Goal: Task Accomplishment & Management: Use online tool/utility

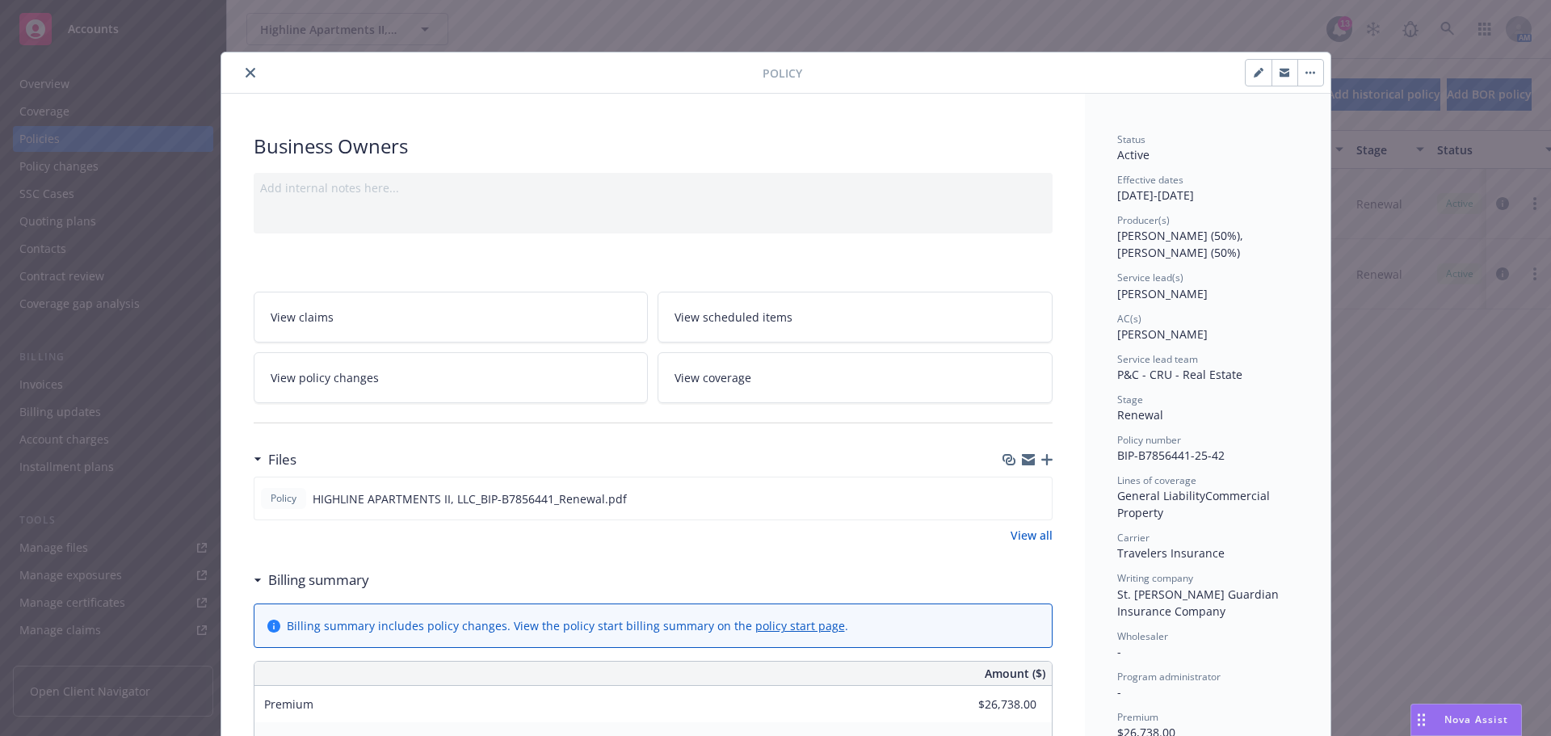
click at [246, 74] on icon "close" at bounding box center [251, 73] width 10 height 10
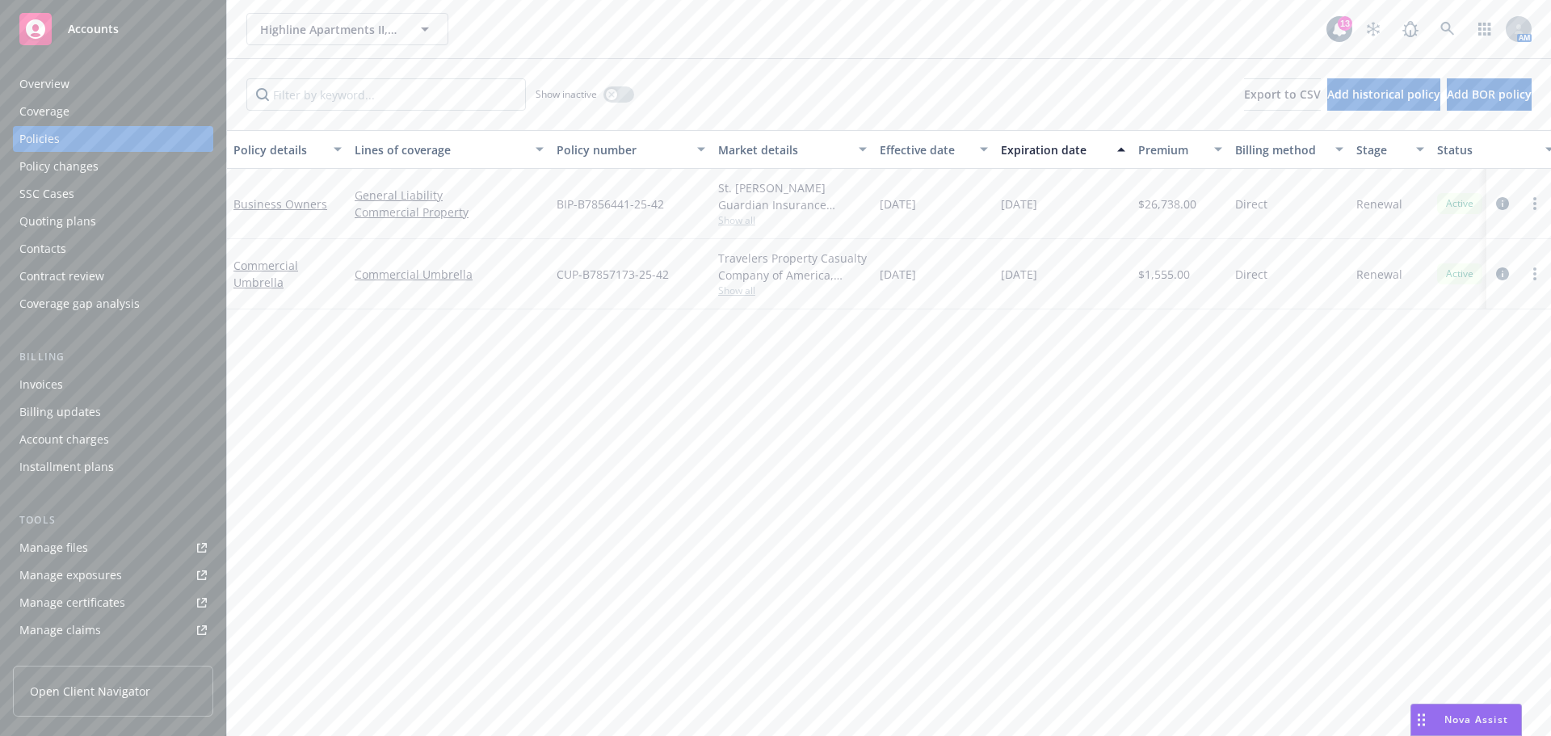
click at [120, 29] on div "Accounts" at bounding box center [112, 29] width 187 height 32
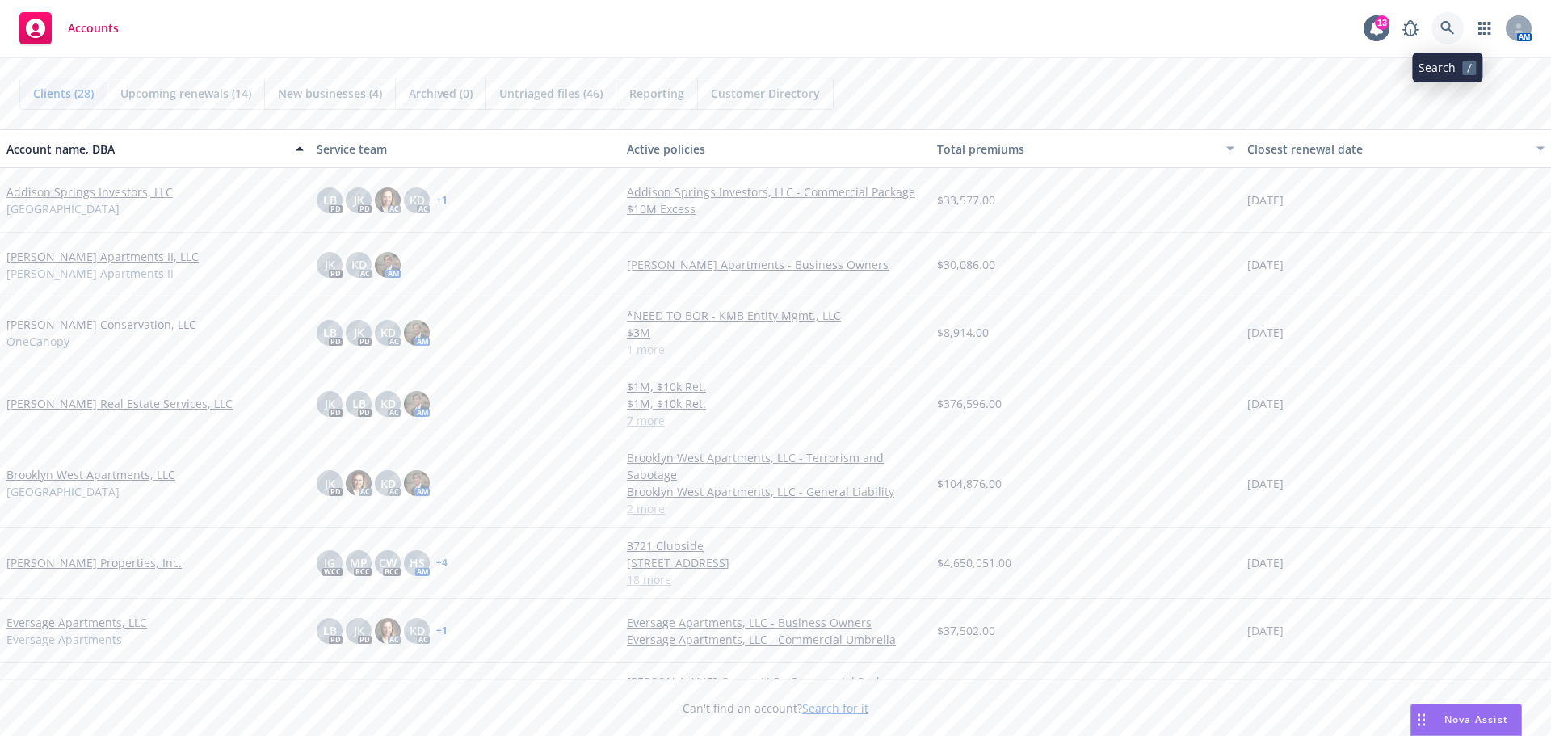
click at [1449, 27] on icon at bounding box center [1448, 28] width 14 height 14
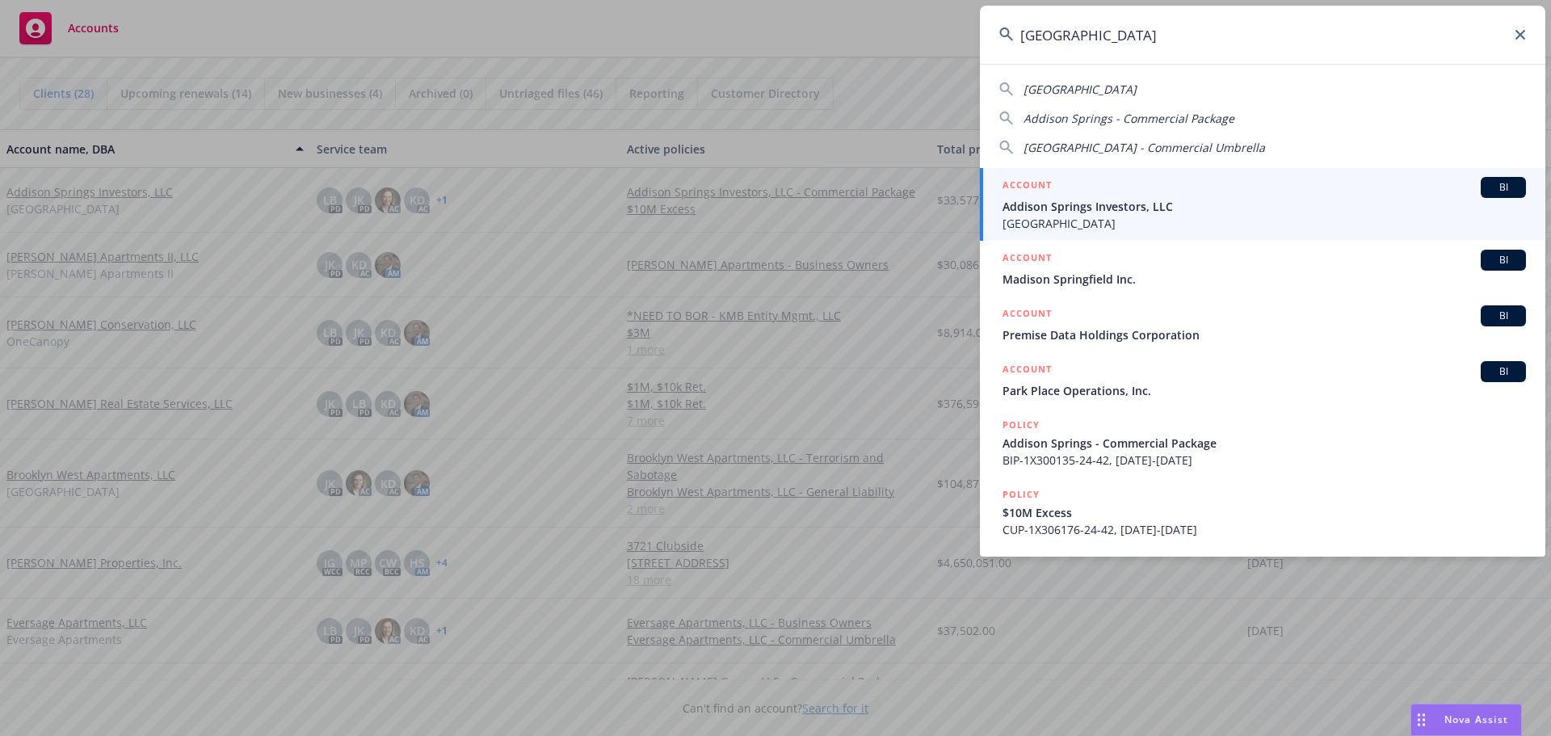
type input "addison springs"
click at [1123, 201] on span "Addison Springs Investors, LLC" at bounding box center [1265, 206] width 524 height 17
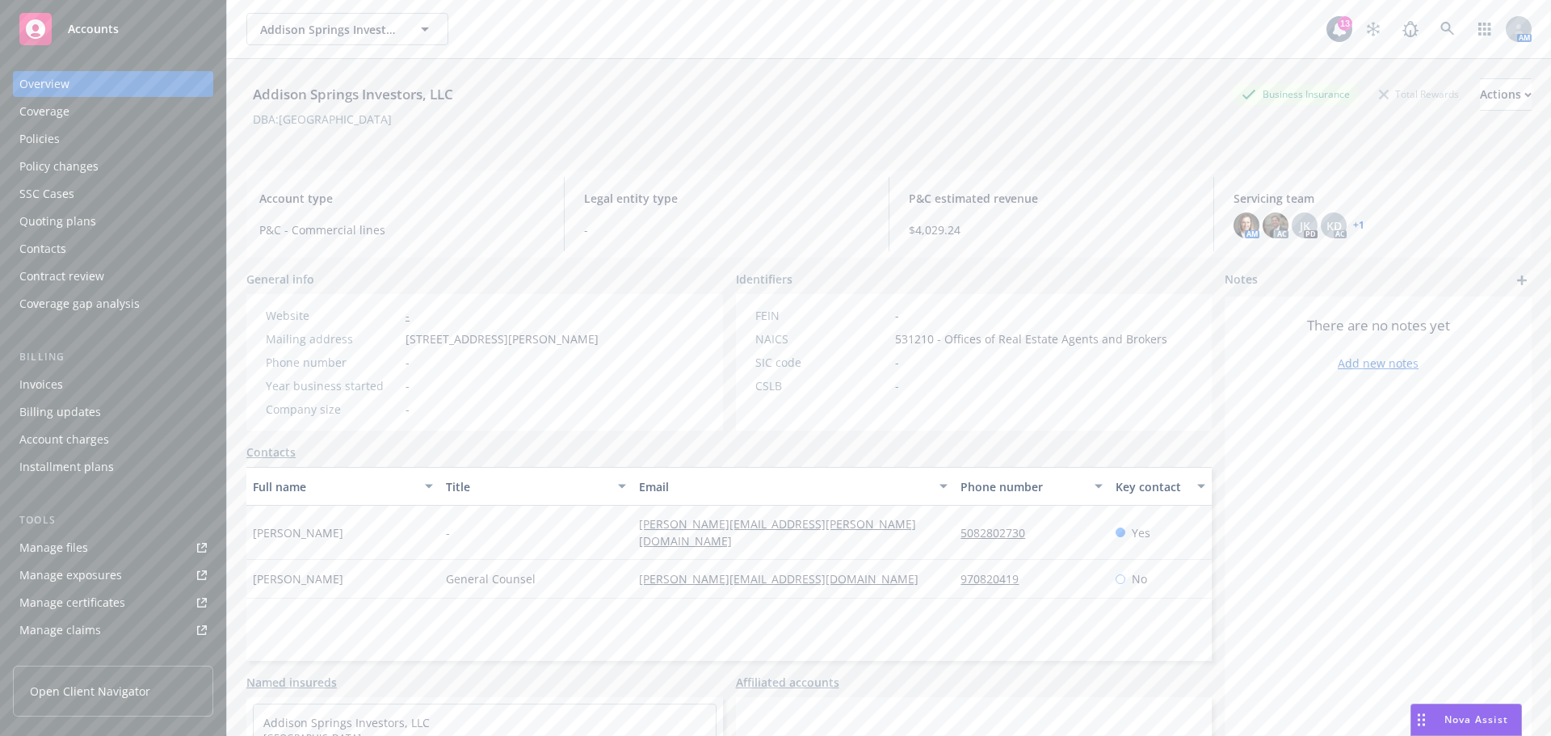
click at [75, 138] on div "Policies" at bounding box center [112, 139] width 187 height 26
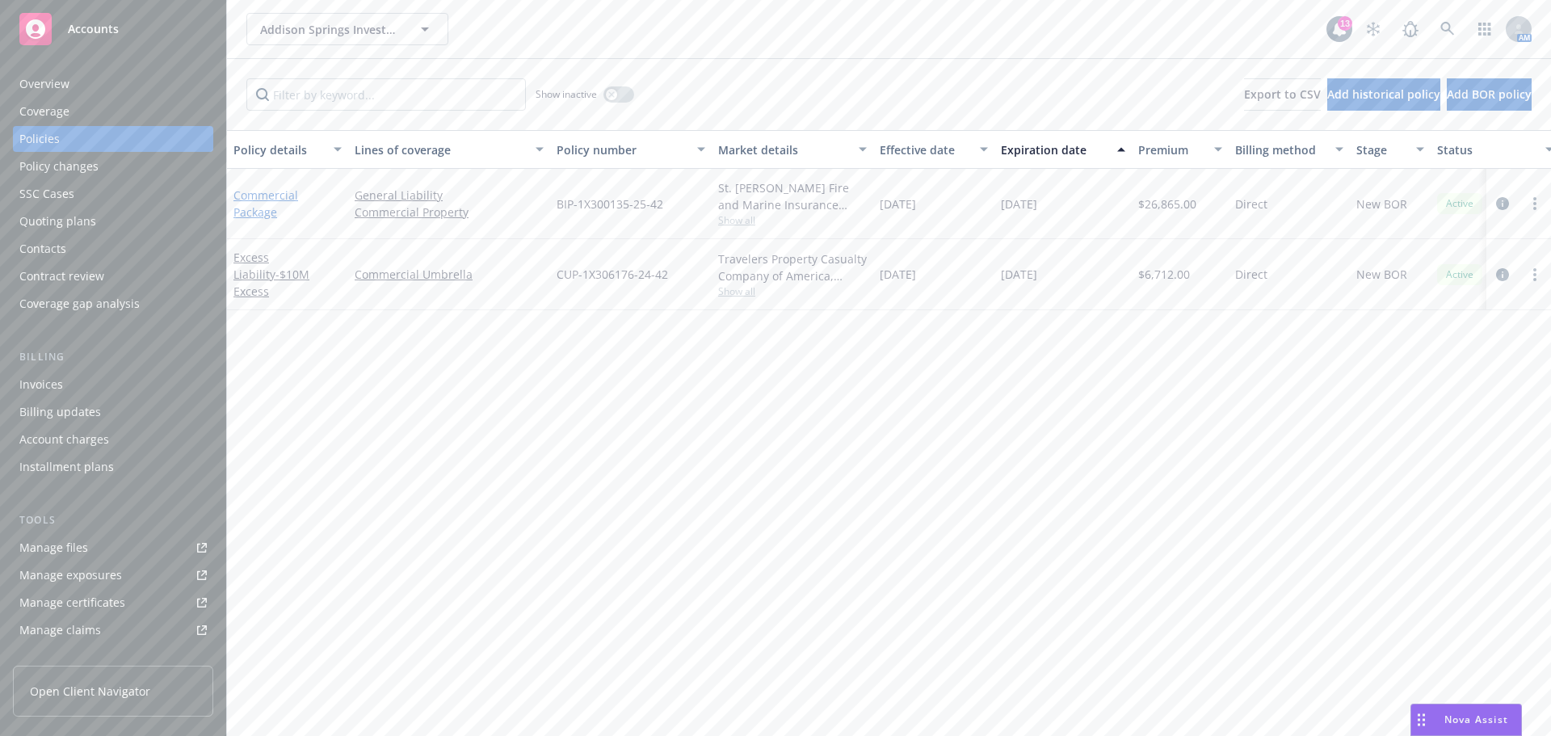
click at [263, 196] on link "Commercial Package" at bounding box center [266, 203] width 65 height 32
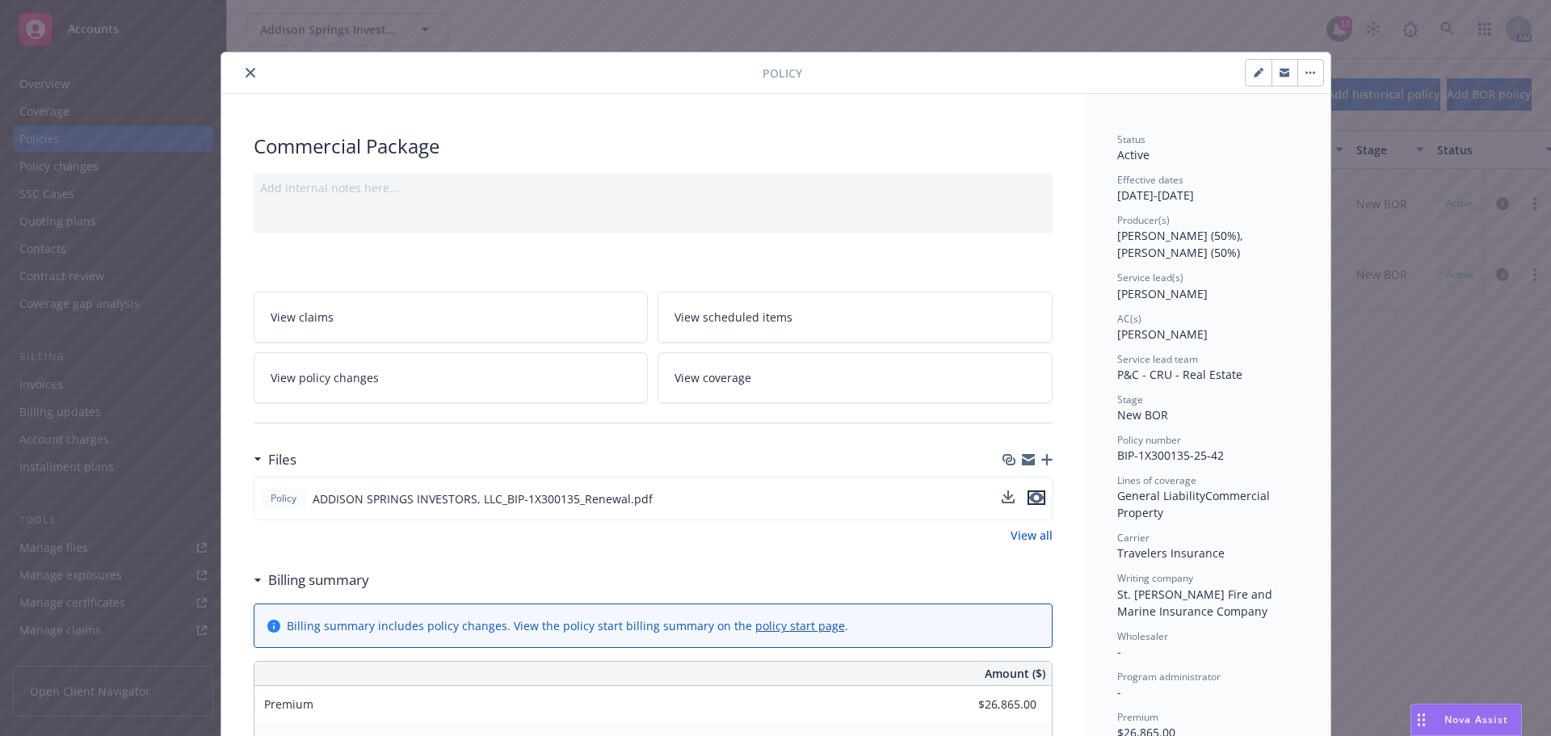
click at [1030, 496] on icon "preview file" at bounding box center [1036, 497] width 15 height 11
click at [241, 78] on button "close" at bounding box center [250, 72] width 19 height 19
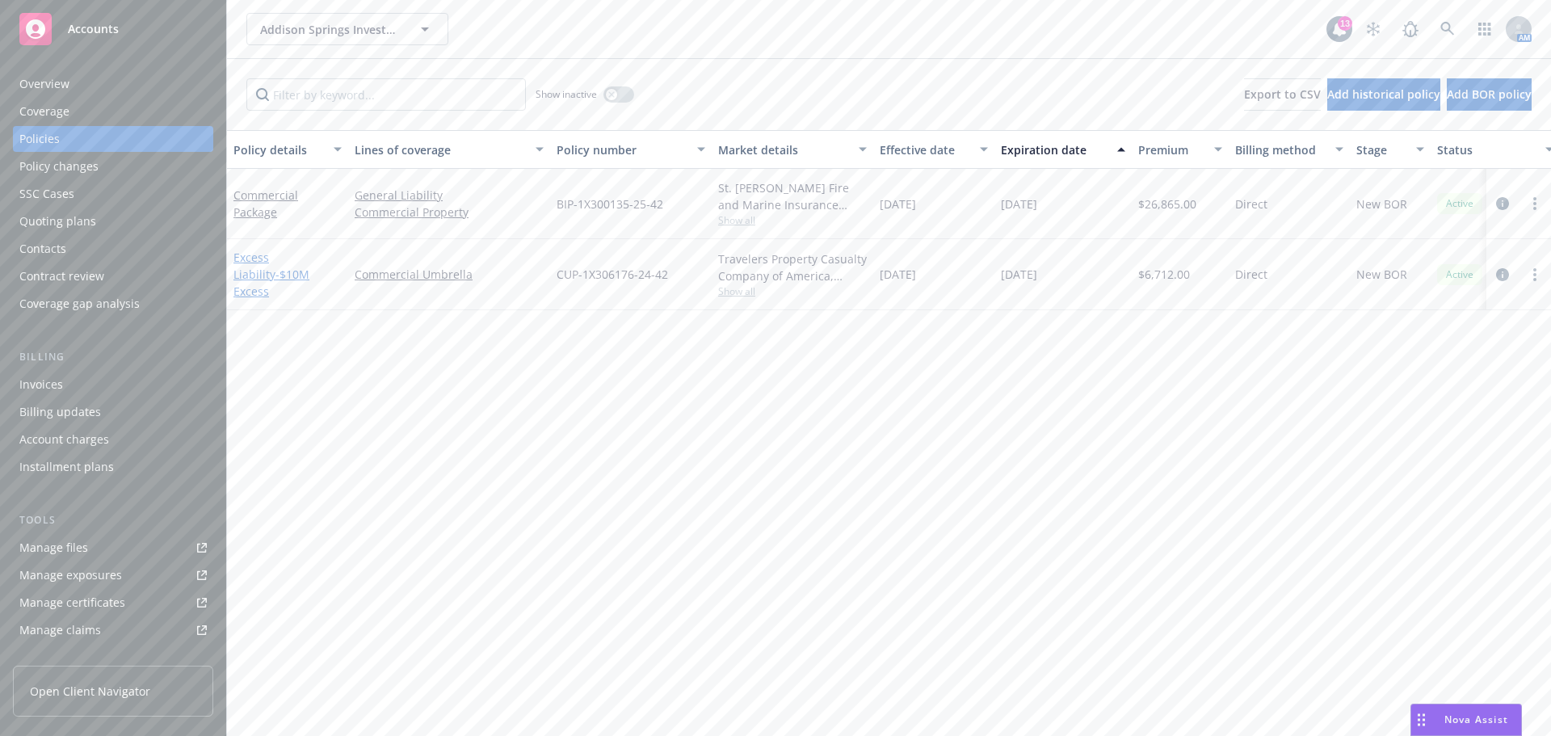
click at [291, 264] on link "Excess Liability - $10M Excess" at bounding box center [272, 274] width 76 height 49
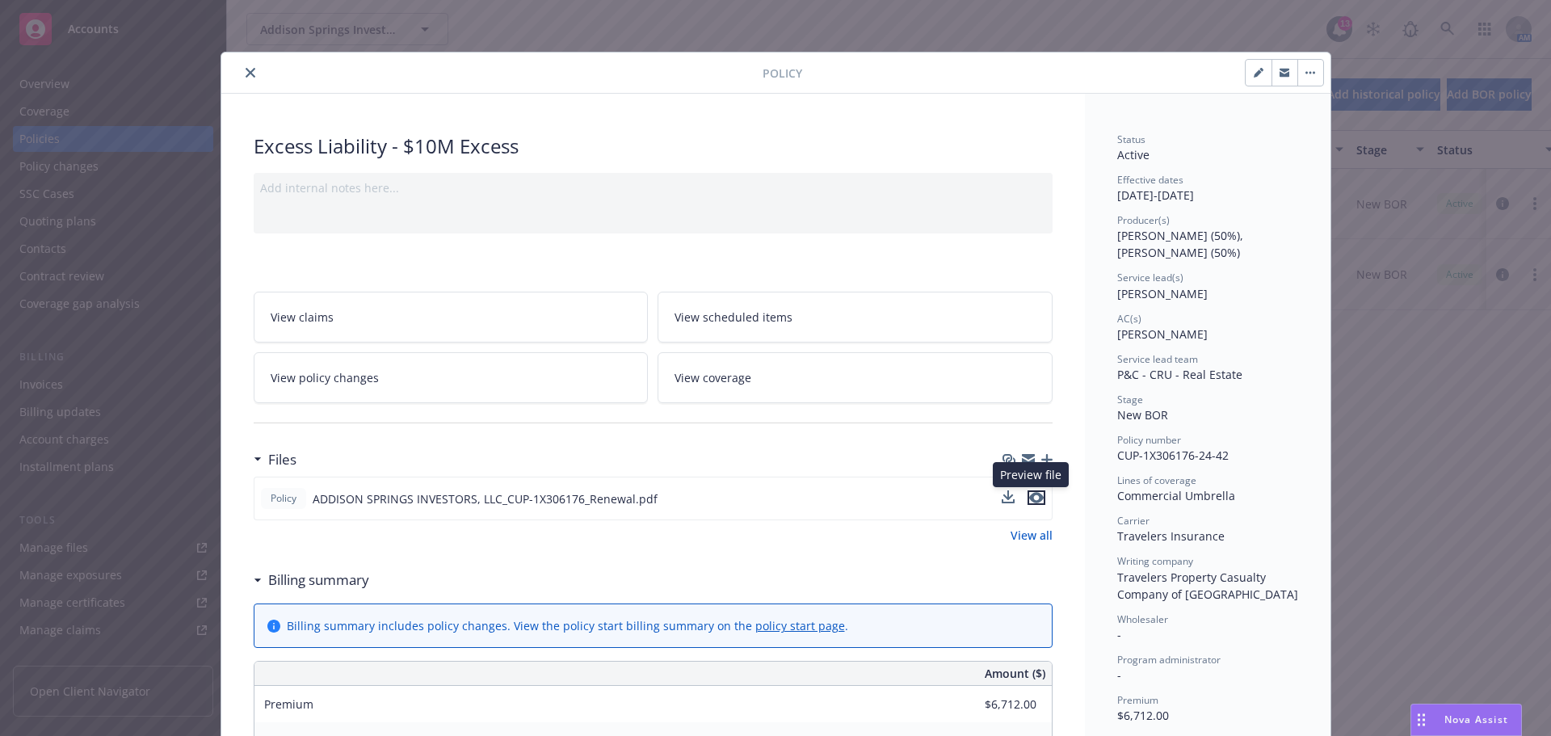
click at [1030, 496] on icon "preview file" at bounding box center [1036, 497] width 15 height 11
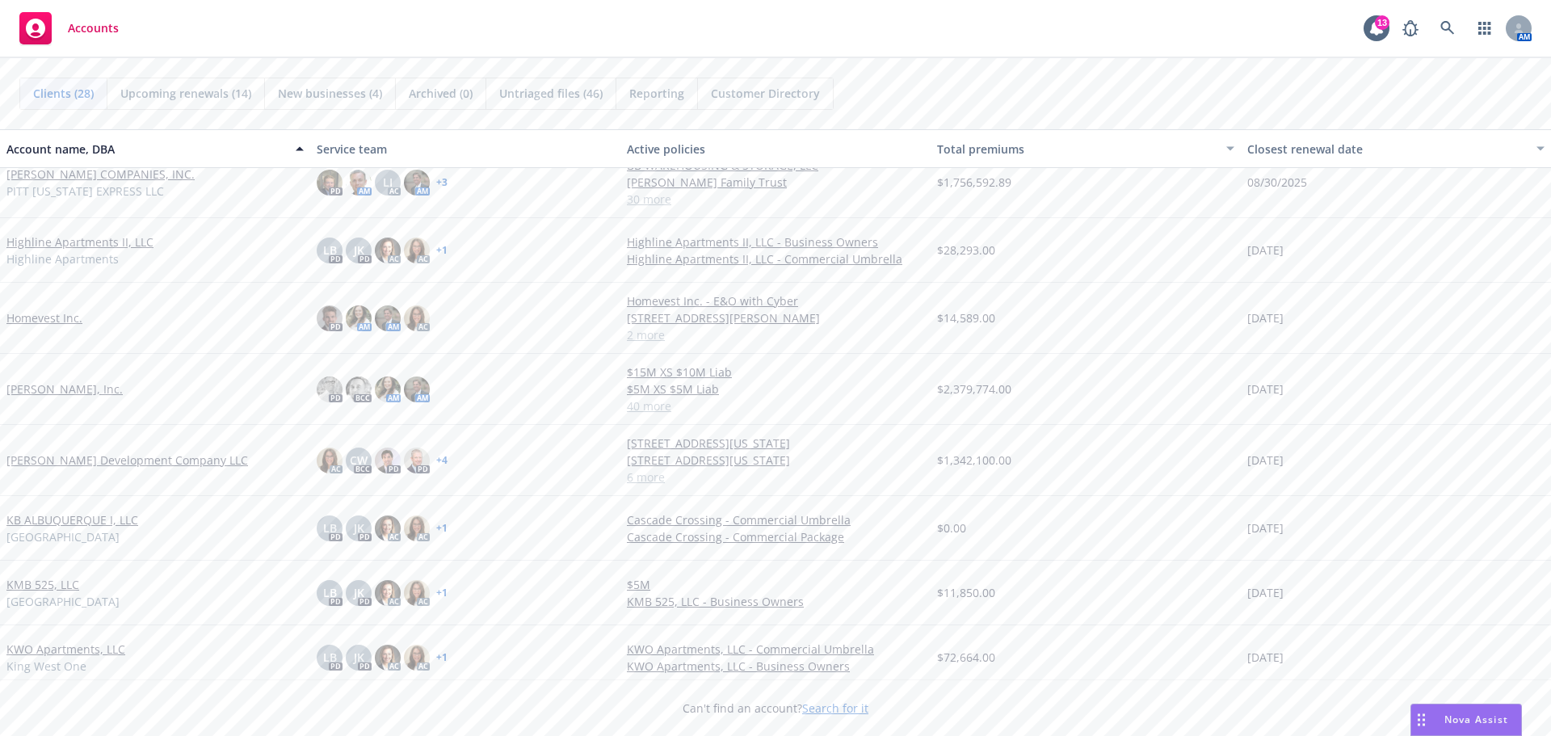
scroll to position [545, 0]
click at [107, 462] on link "[PERSON_NAME] Development Company LLC" at bounding box center [127, 459] width 242 height 17
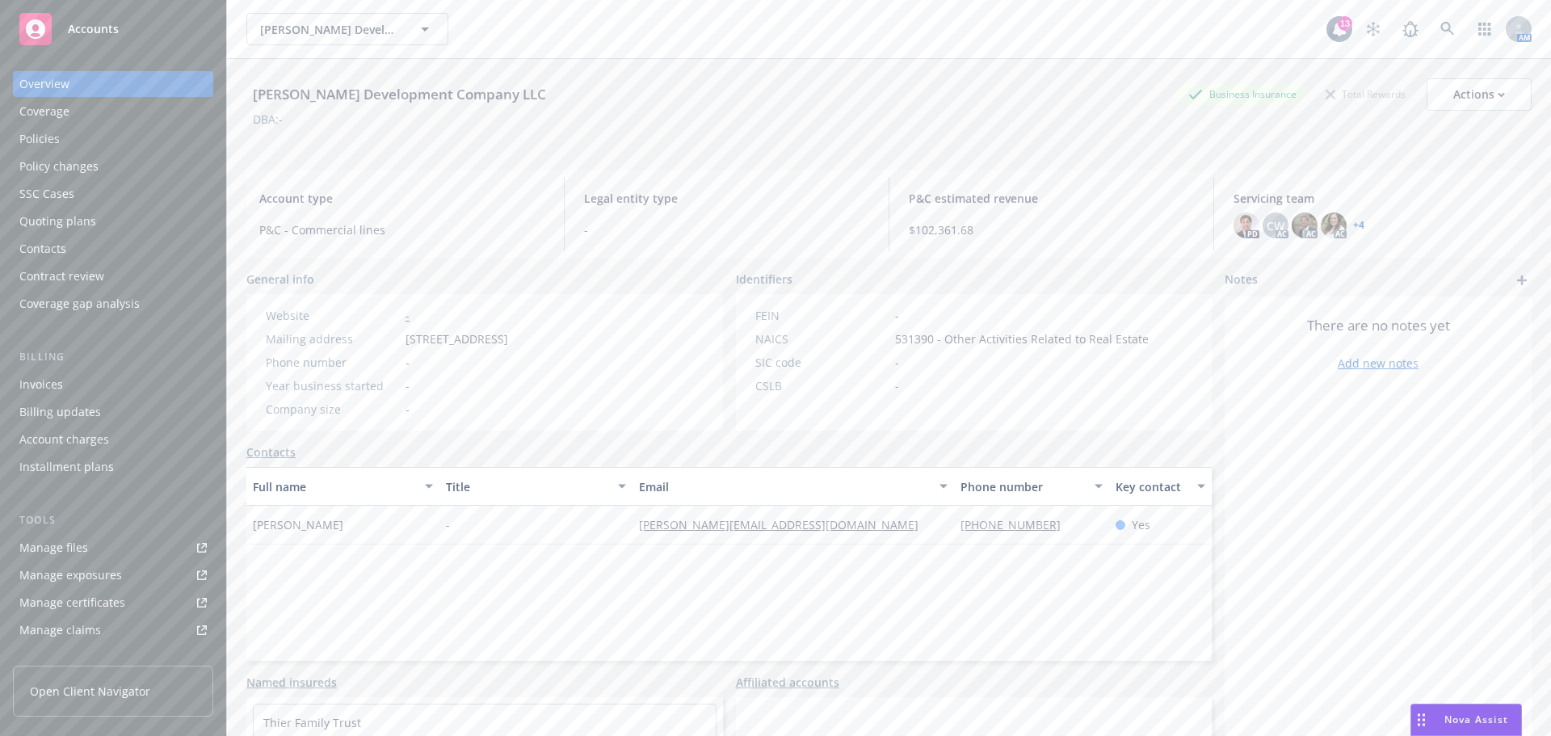
click at [77, 165] on div "Policy changes" at bounding box center [58, 167] width 79 height 26
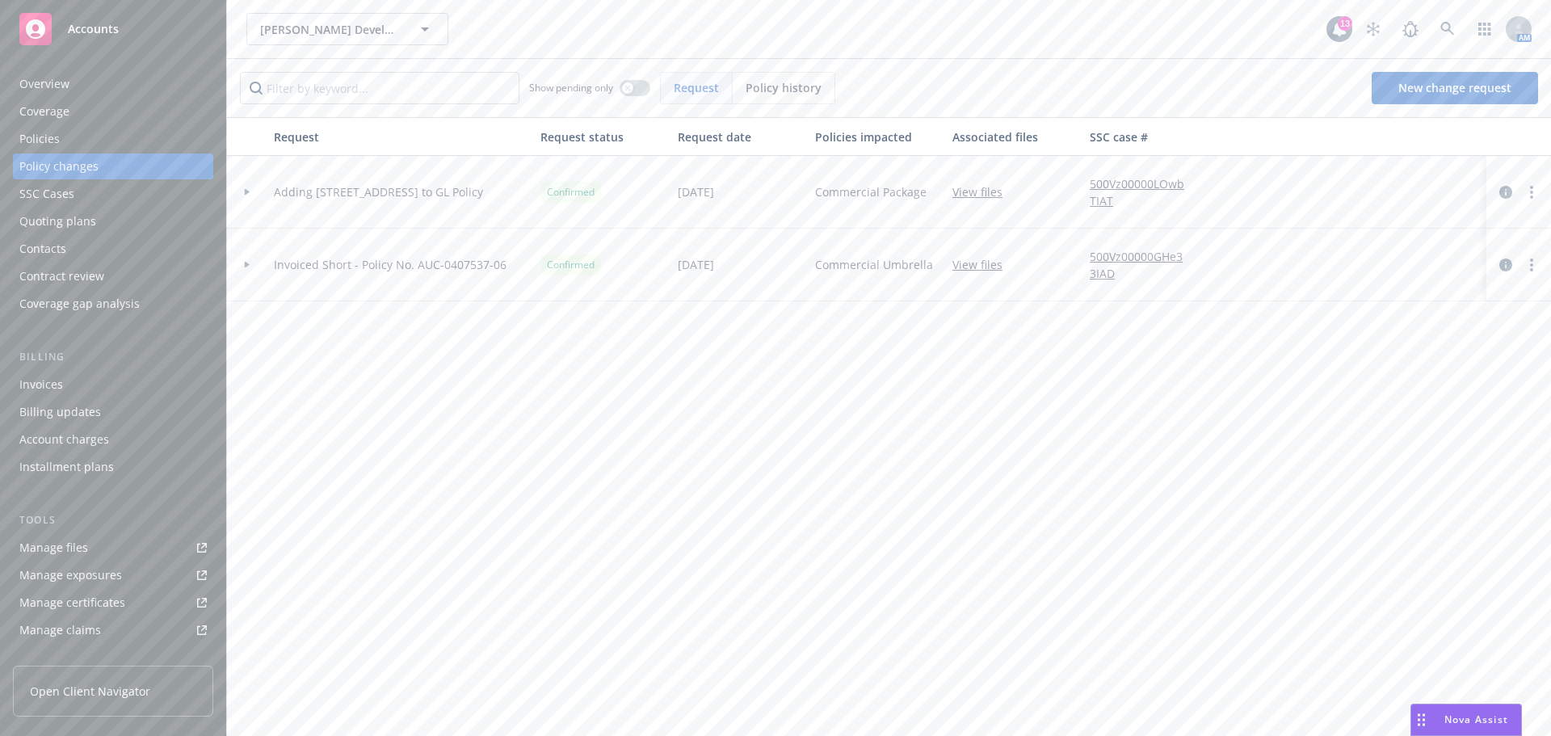
click at [61, 141] on div "Policies" at bounding box center [112, 139] width 187 height 26
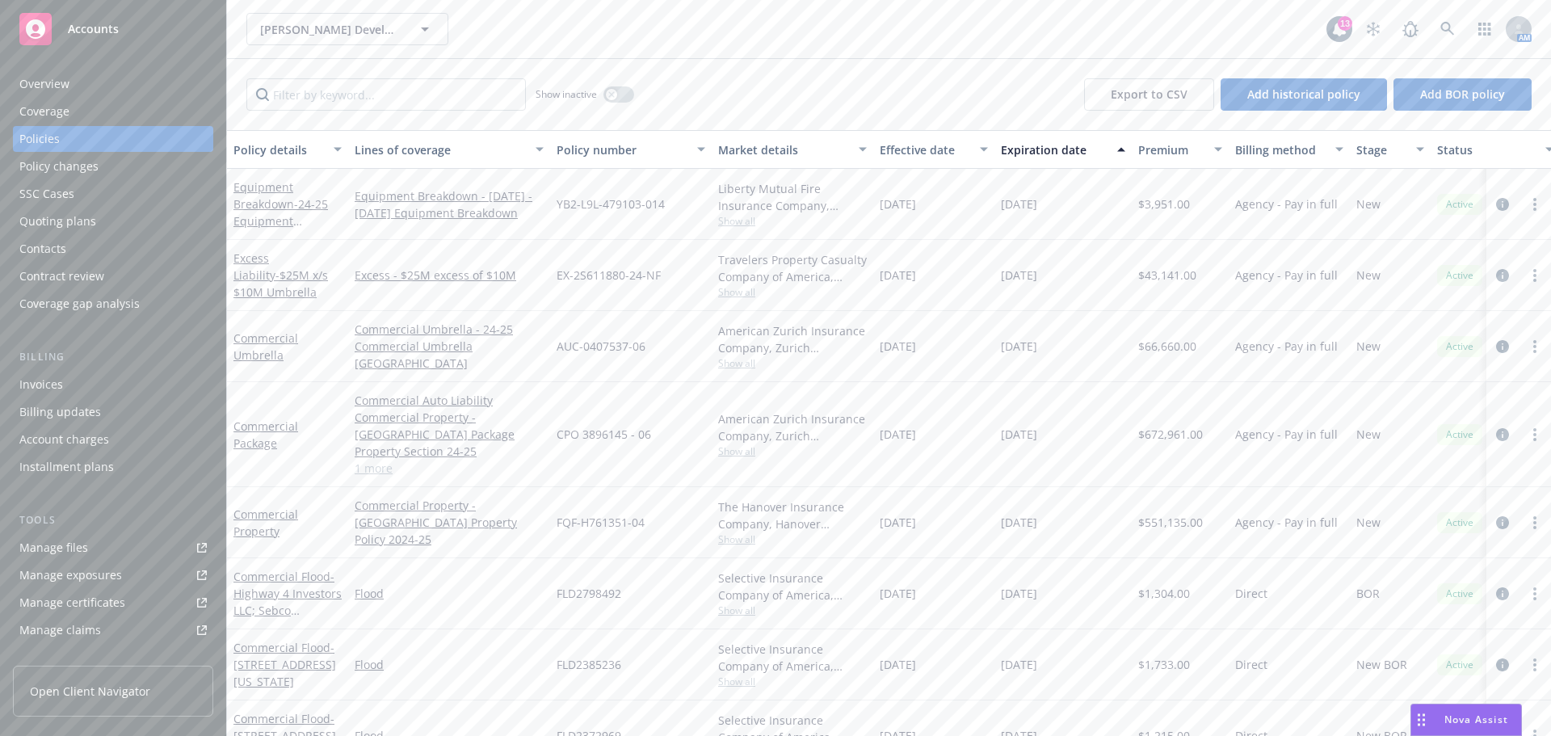
click at [85, 216] on div "Quoting plans" at bounding box center [57, 221] width 77 height 26
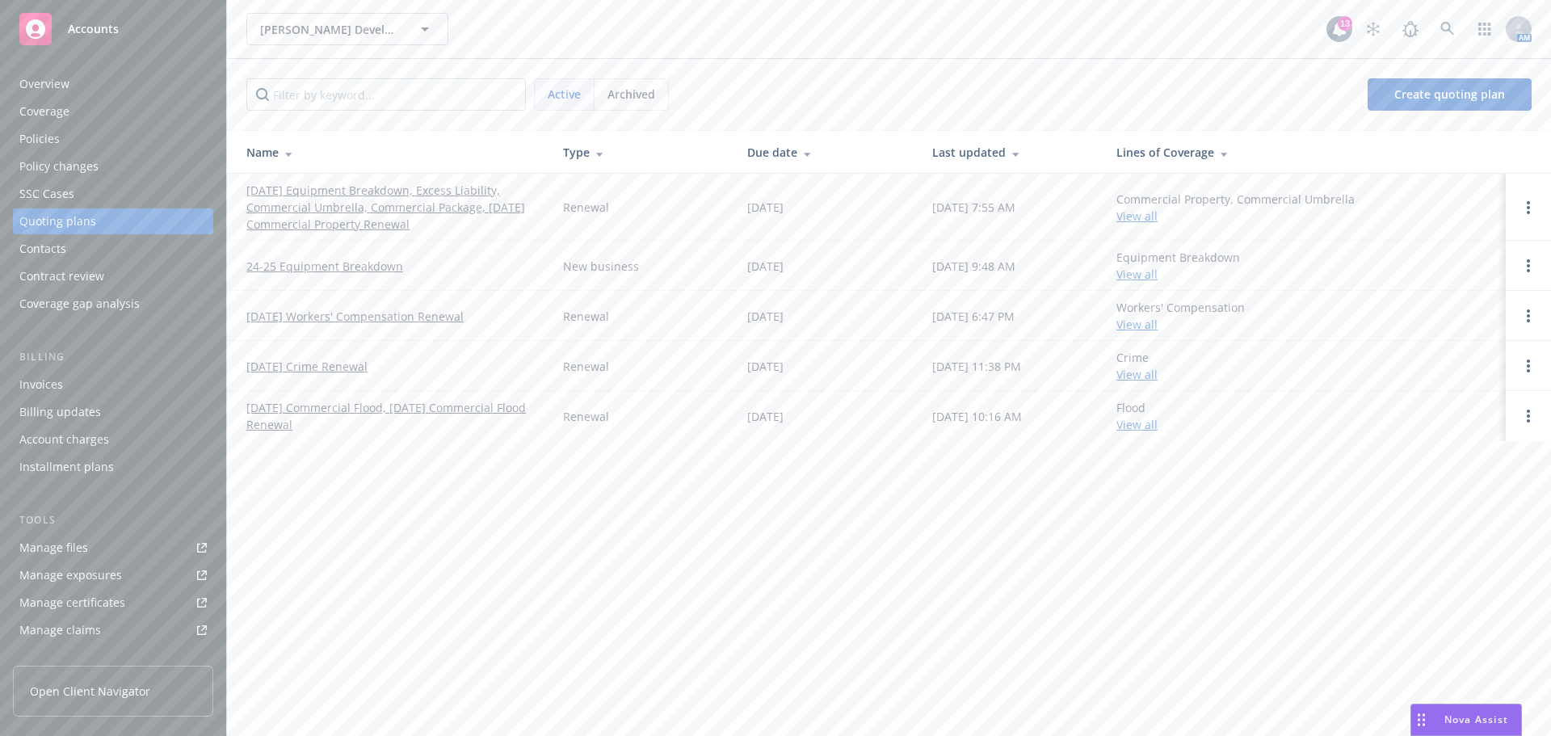
click at [327, 200] on link "[DATE] Equipment Breakdown, Excess Liability, Commercial Umbrella, Commercial P…" at bounding box center [391, 207] width 291 height 51
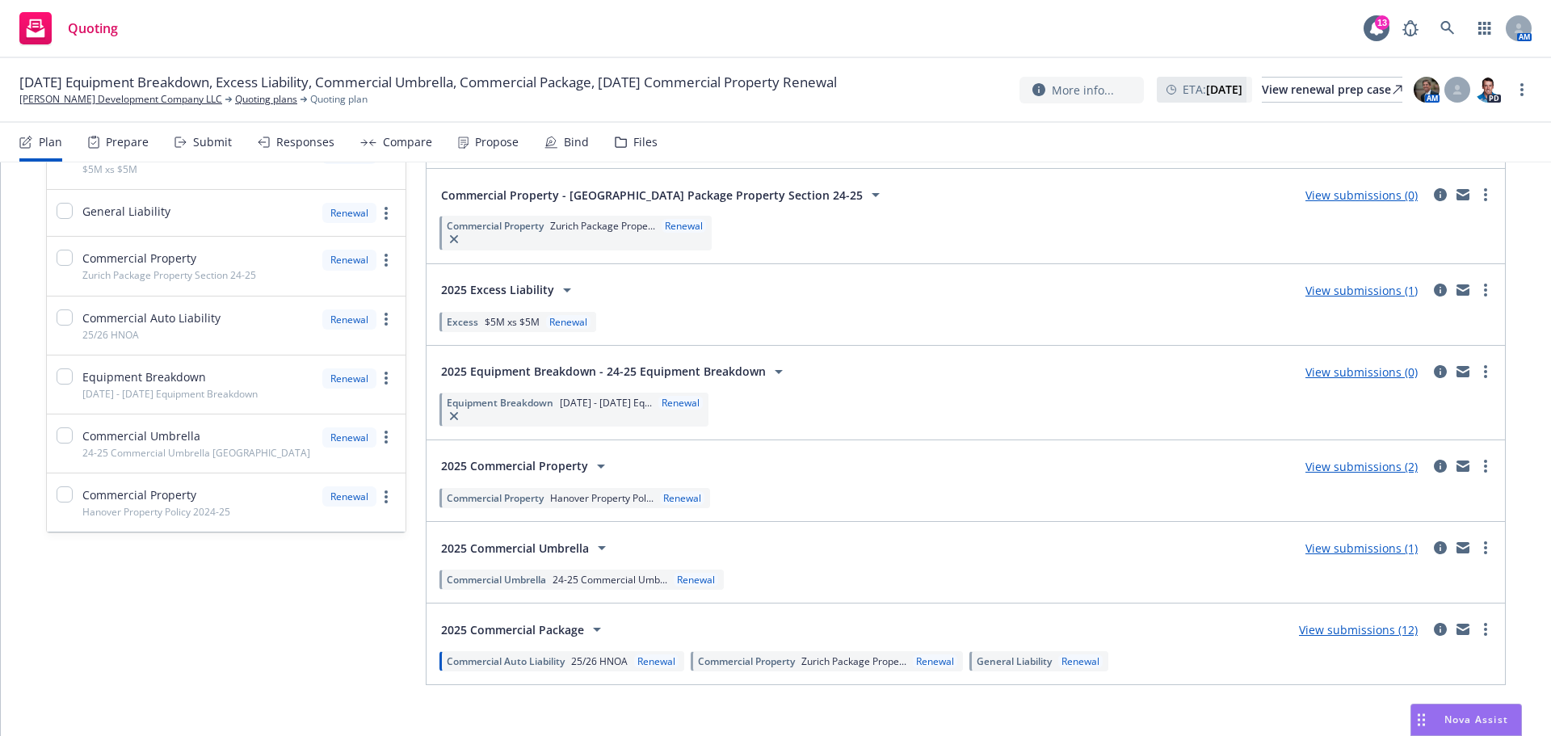
scroll to position [299, 0]
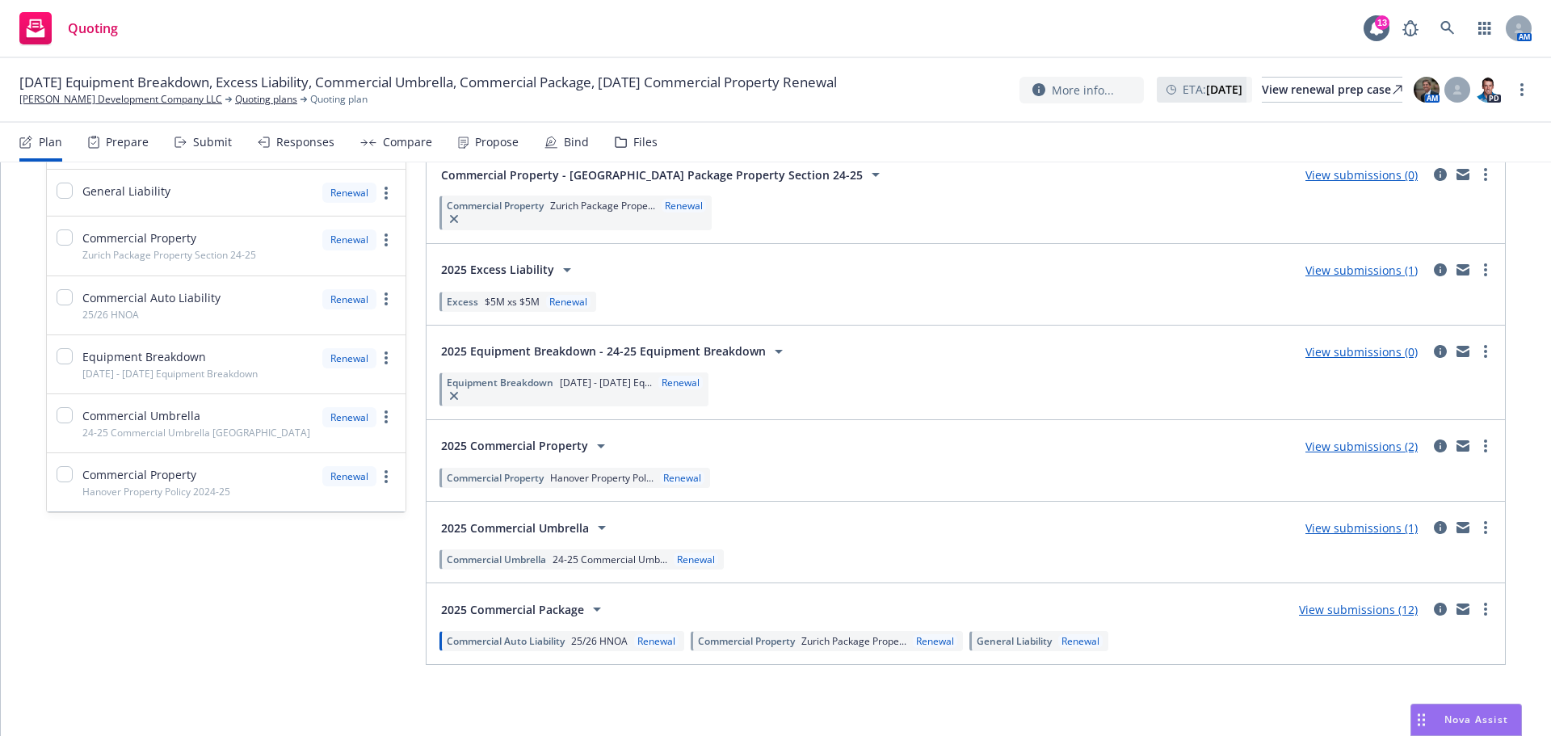
click at [769, 351] on icon at bounding box center [778, 351] width 19 height 19
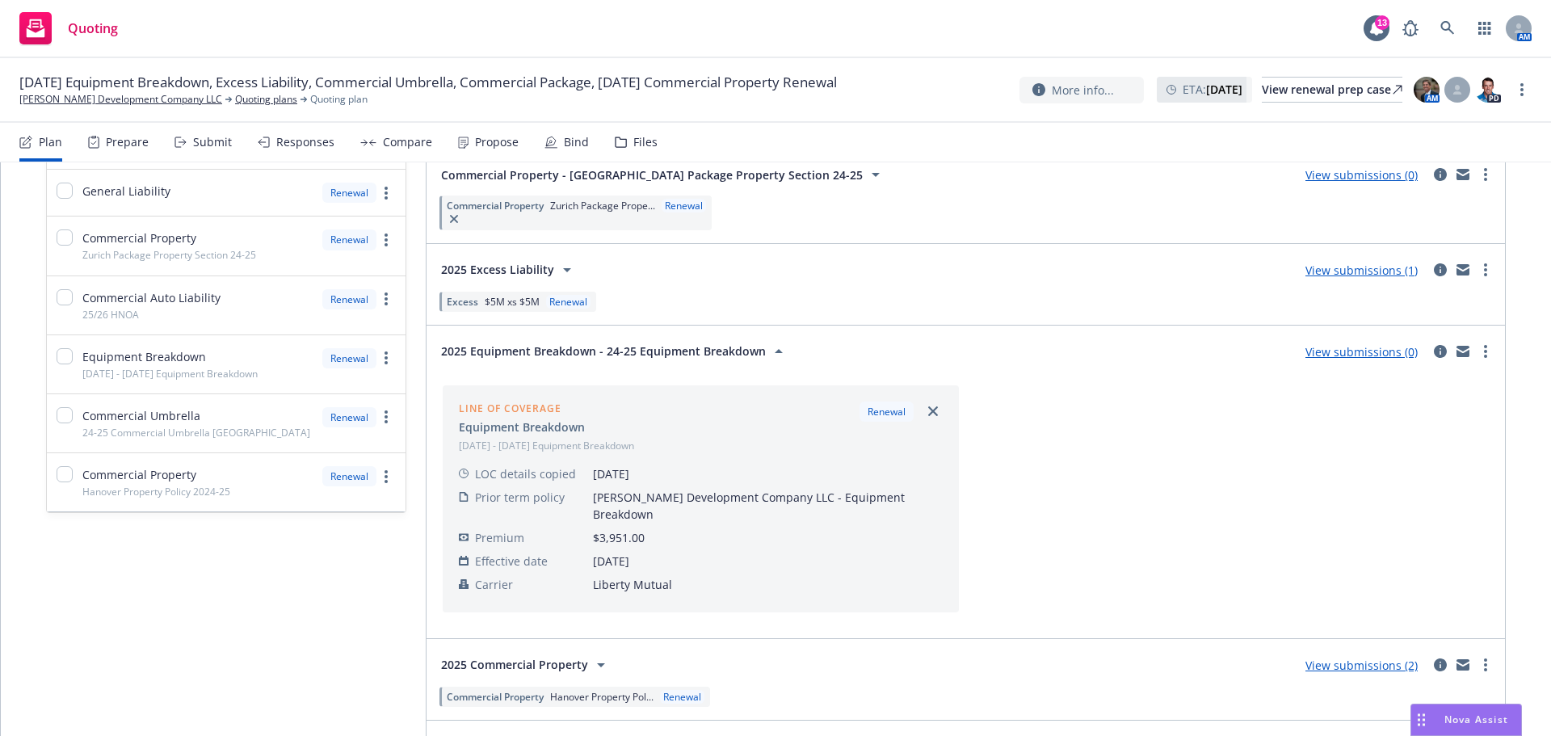
click at [769, 351] on icon at bounding box center [778, 351] width 19 height 19
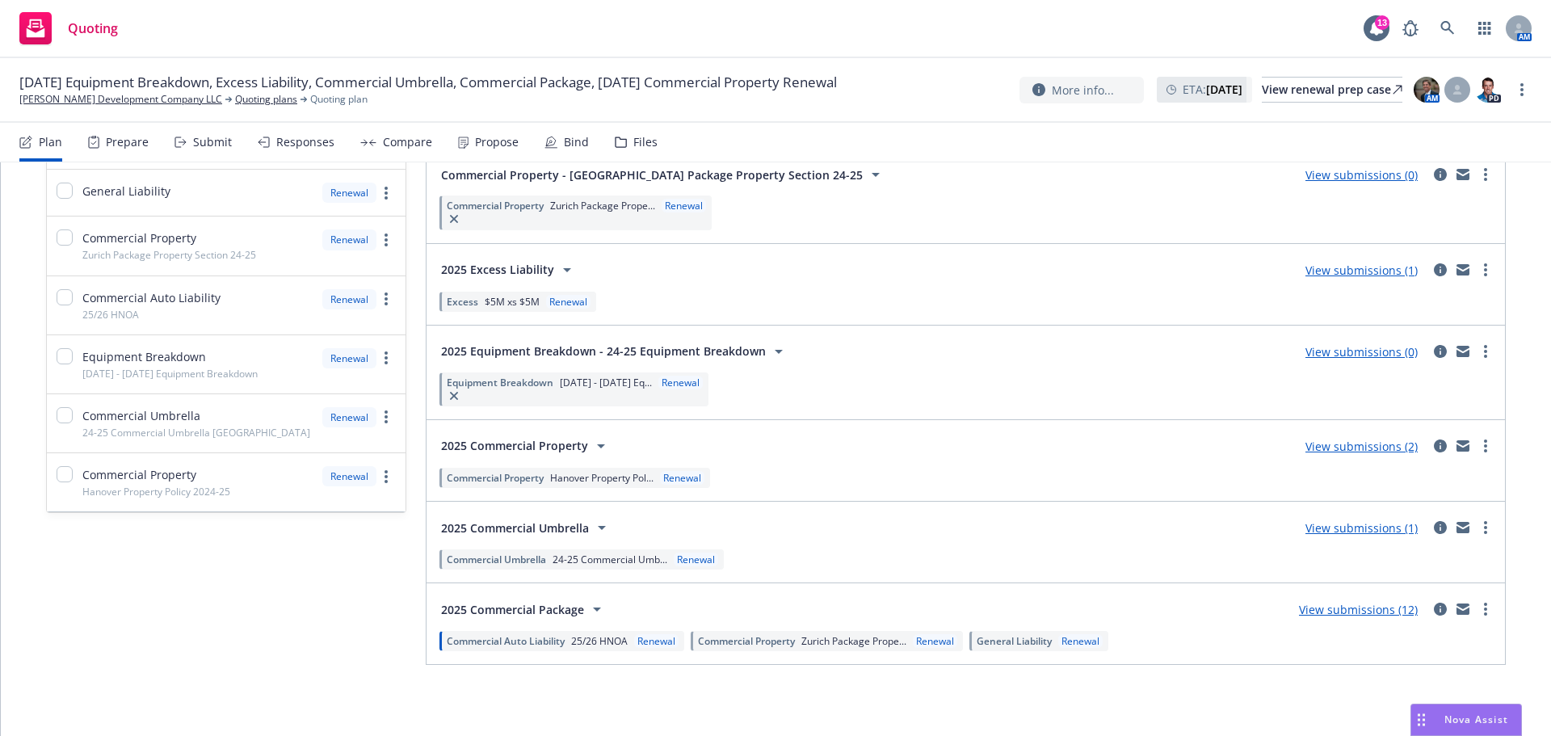
click at [1358, 355] on link "View submissions (0)" at bounding box center [1362, 351] width 112 height 15
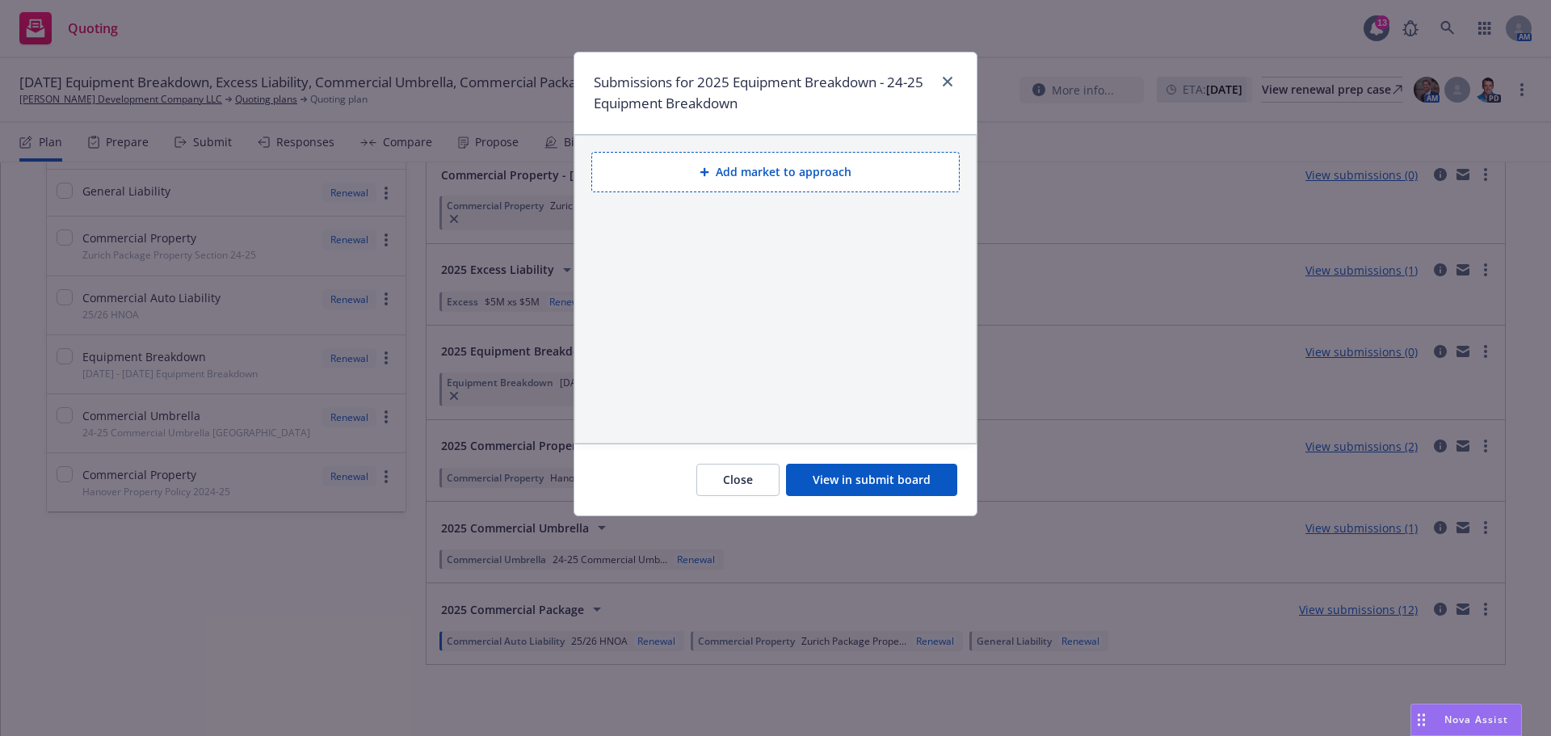
click at [847, 175] on button "Add market to approach" at bounding box center [775, 172] width 368 height 40
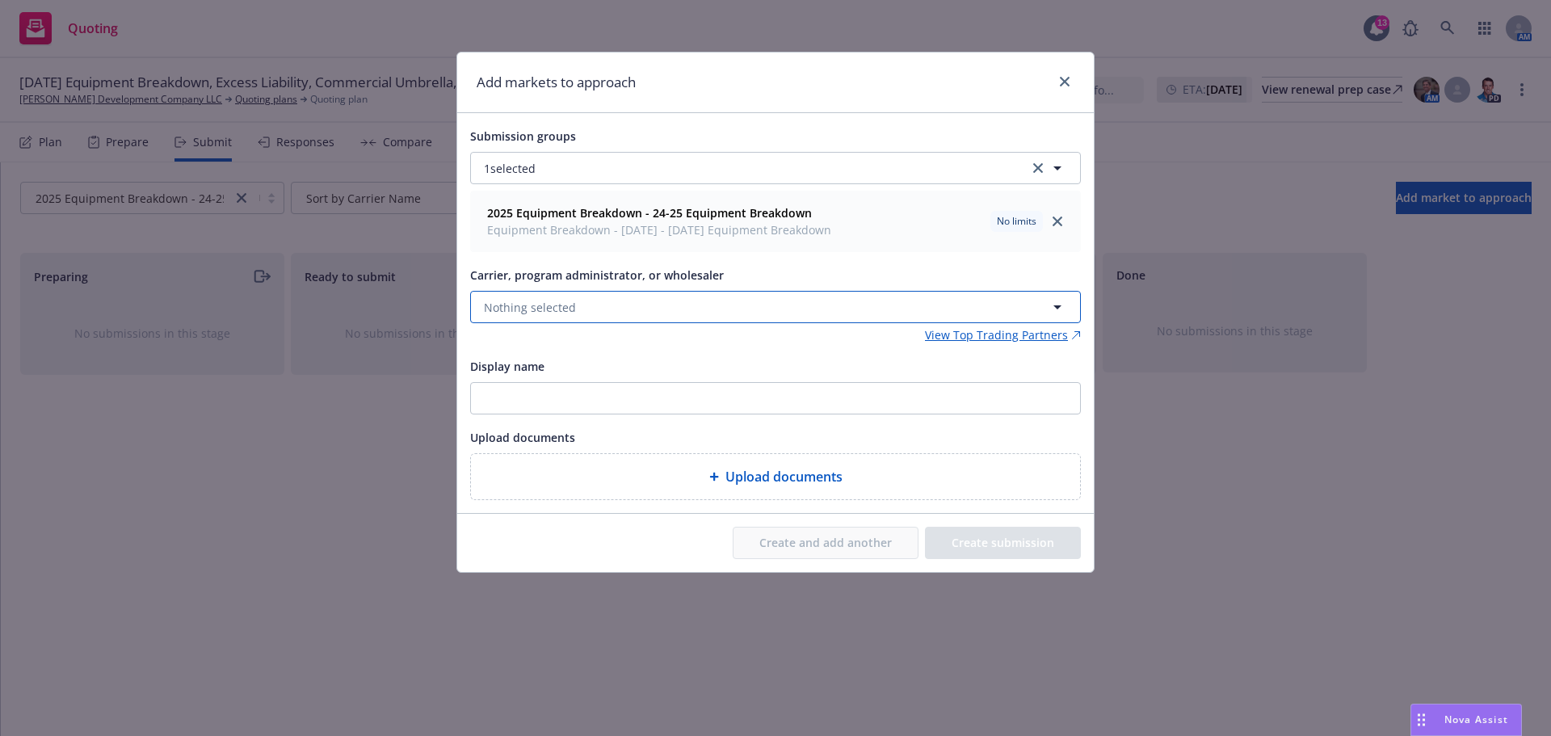
click at [566, 307] on span "Nothing selected" at bounding box center [530, 307] width 92 height 17
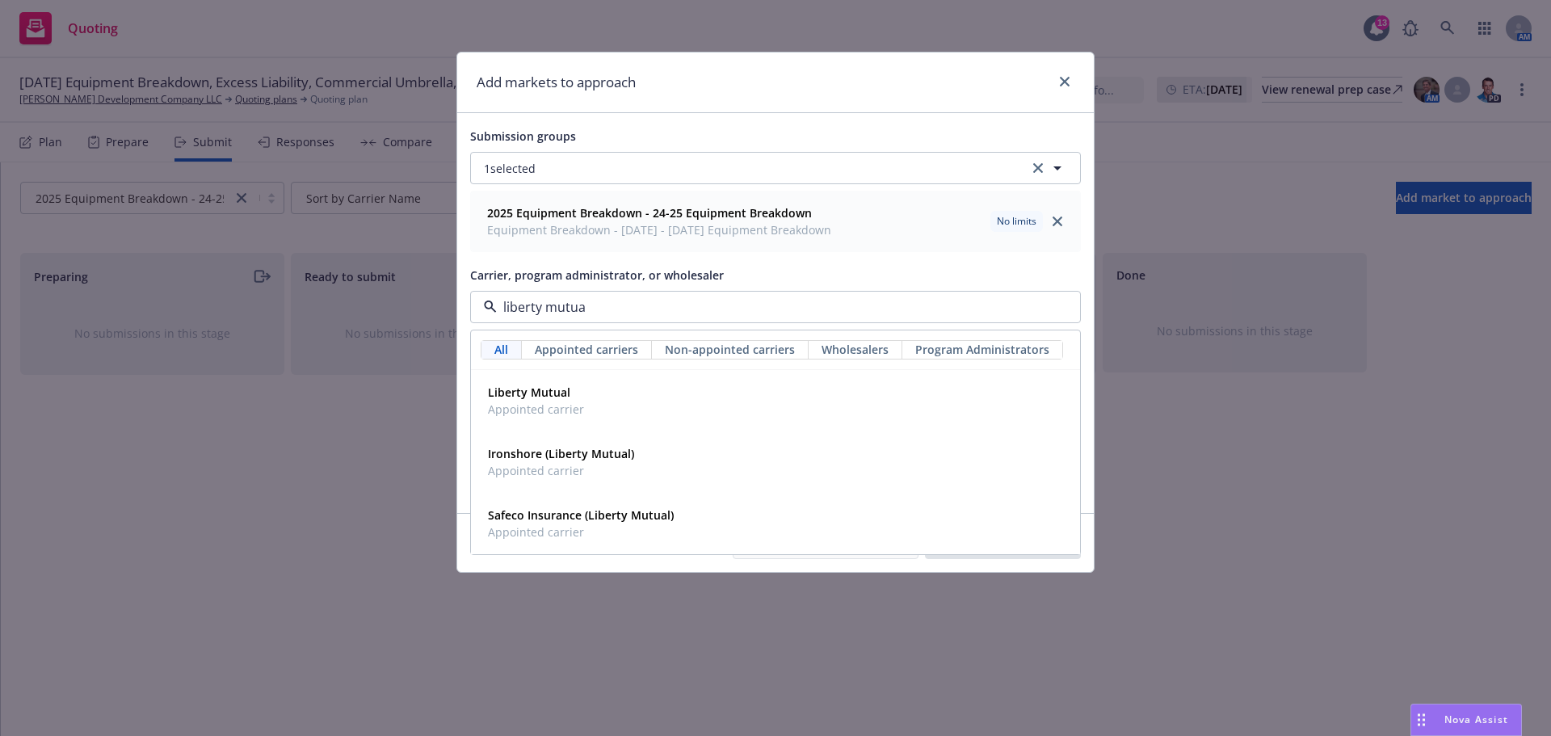
type input "liberty mutual"
click at [544, 383] on div "Liberty Mutual Appointed carrier" at bounding box center [535, 401] width 106 height 40
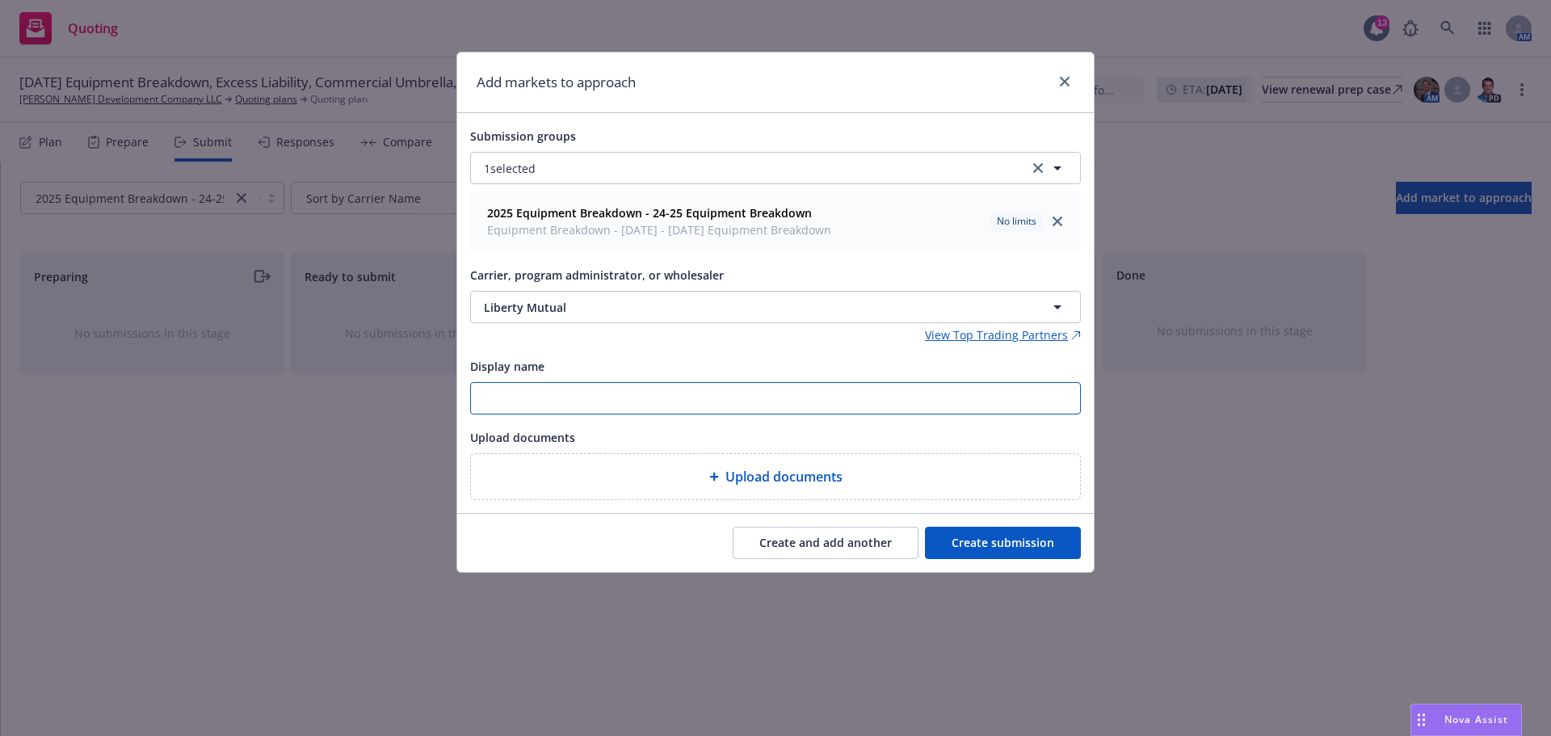
click at [567, 403] on input "Display name" at bounding box center [775, 398] width 609 height 31
type input "Mechanical Breakdown - Liberty Mutual"
click at [997, 545] on button "Create submission" at bounding box center [1003, 543] width 156 height 32
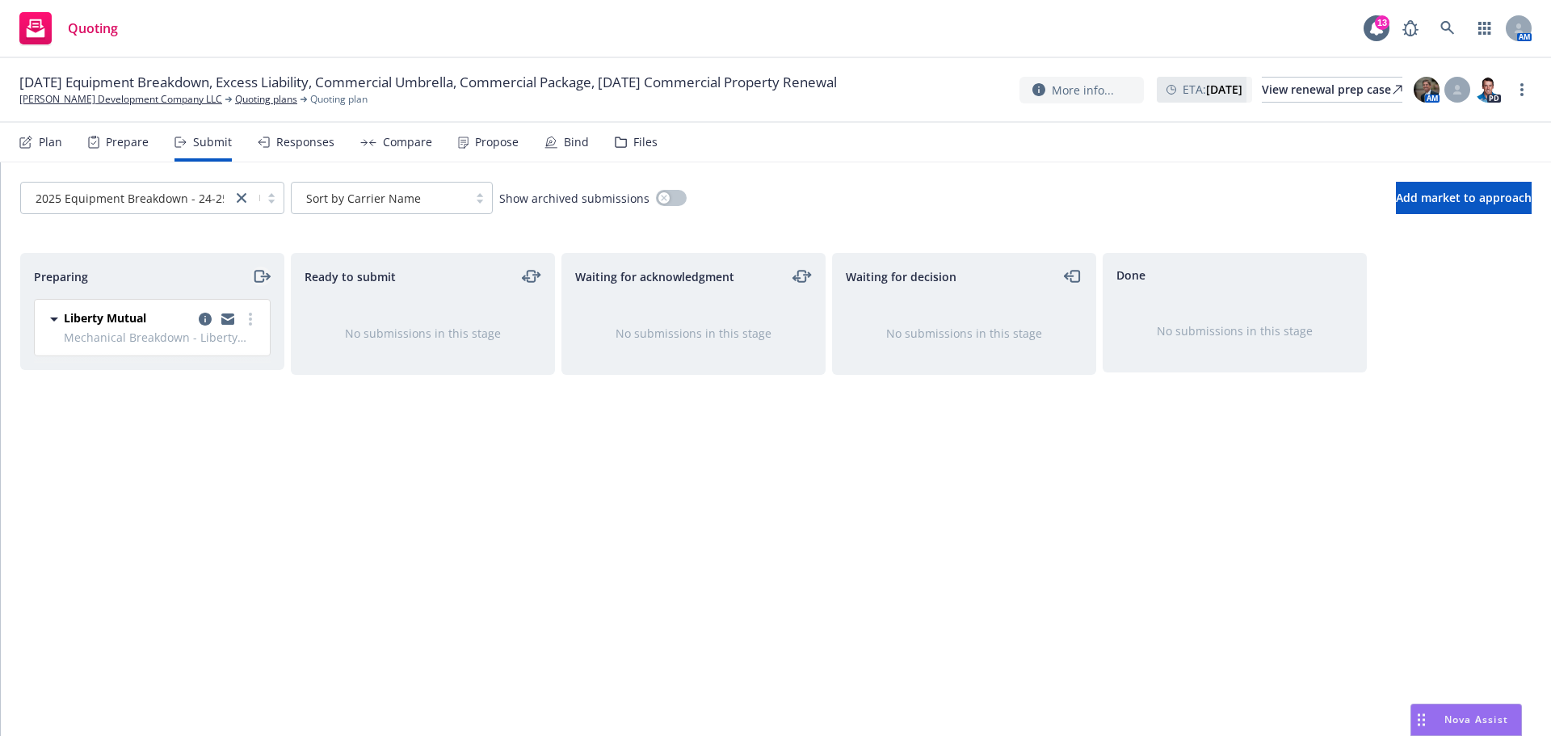
click at [259, 275] on icon "moveRight" at bounding box center [261, 276] width 19 height 19
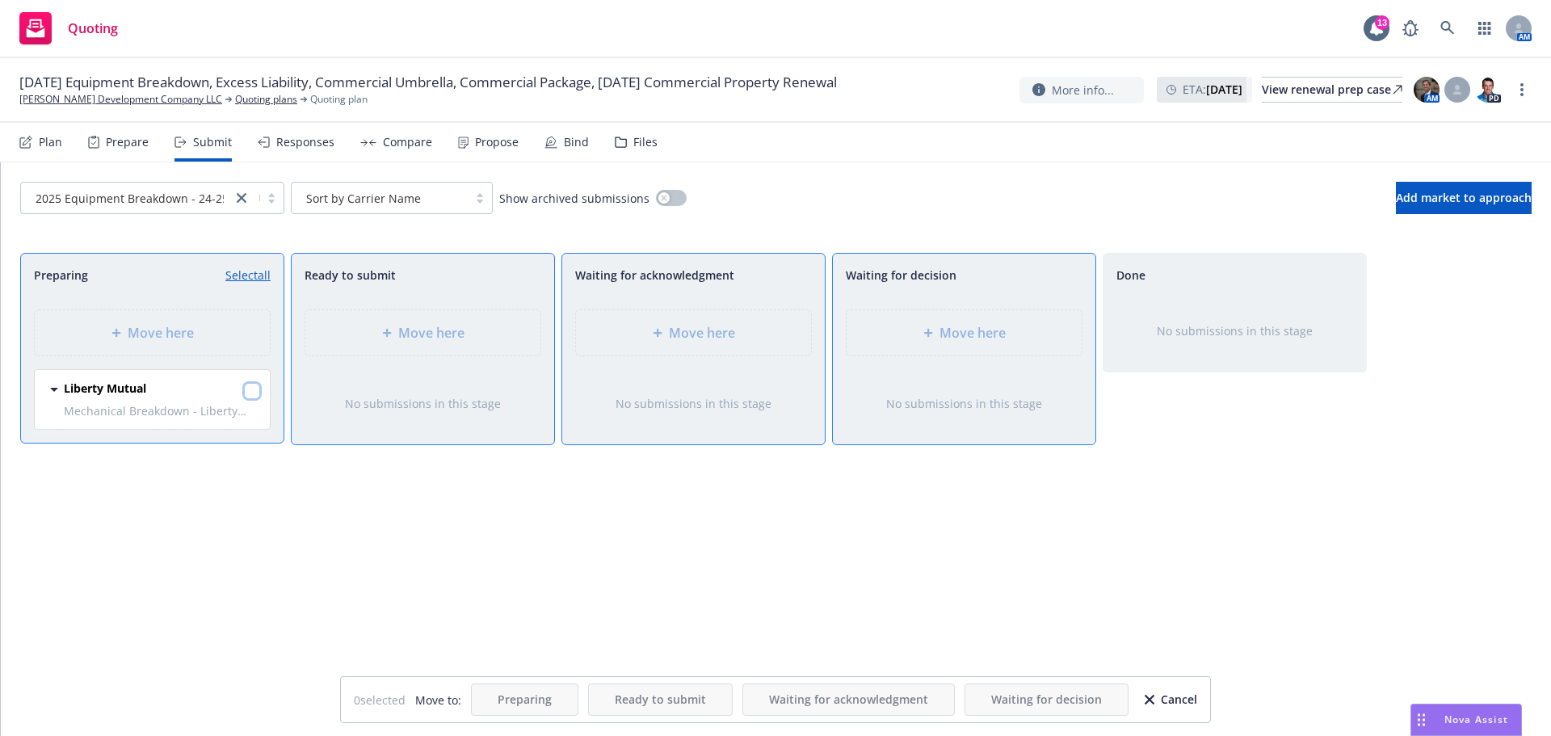
click at [254, 395] on input "checkbox" at bounding box center [252, 391] width 16 height 16
checkbox input "true"
click at [1037, 702] on span "Waiting for decision" at bounding box center [1046, 699] width 111 height 15
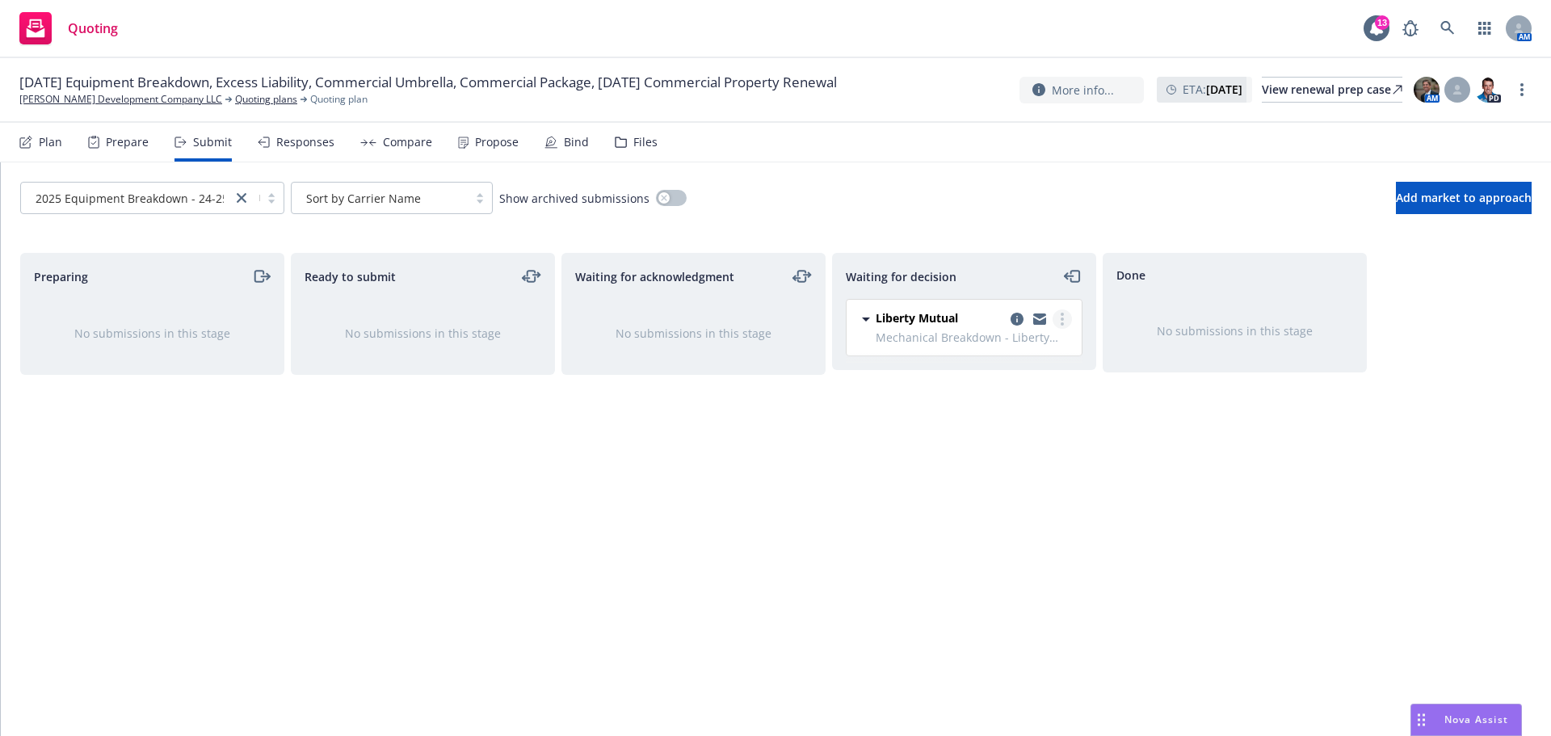
click at [1064, 316] on link "more" at bounding box center [1062, 318] width 19 height 19
click at [1014, 419] on span "Add accepted decision" at bounding box center [991, 416] width 162 height 15
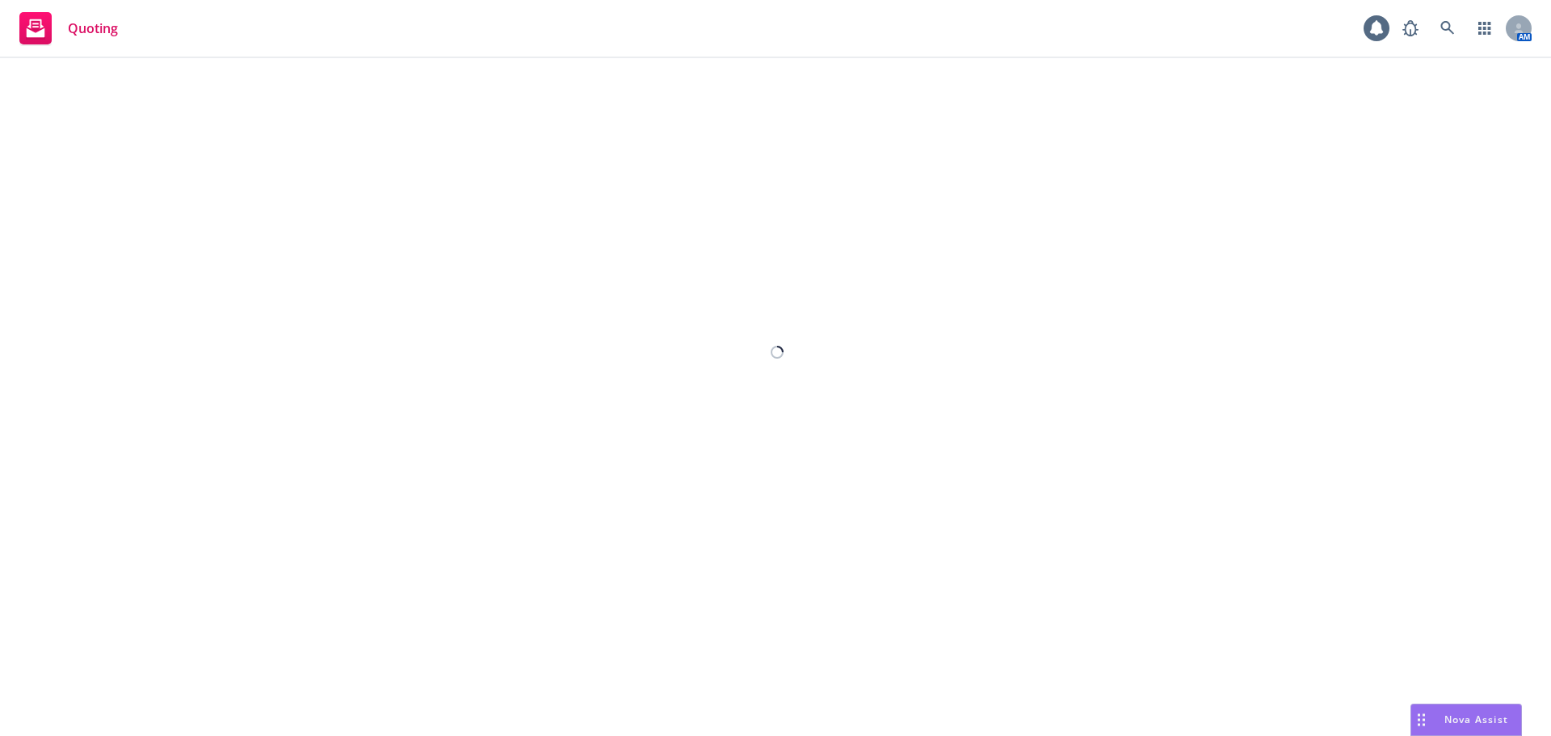
select select "12"
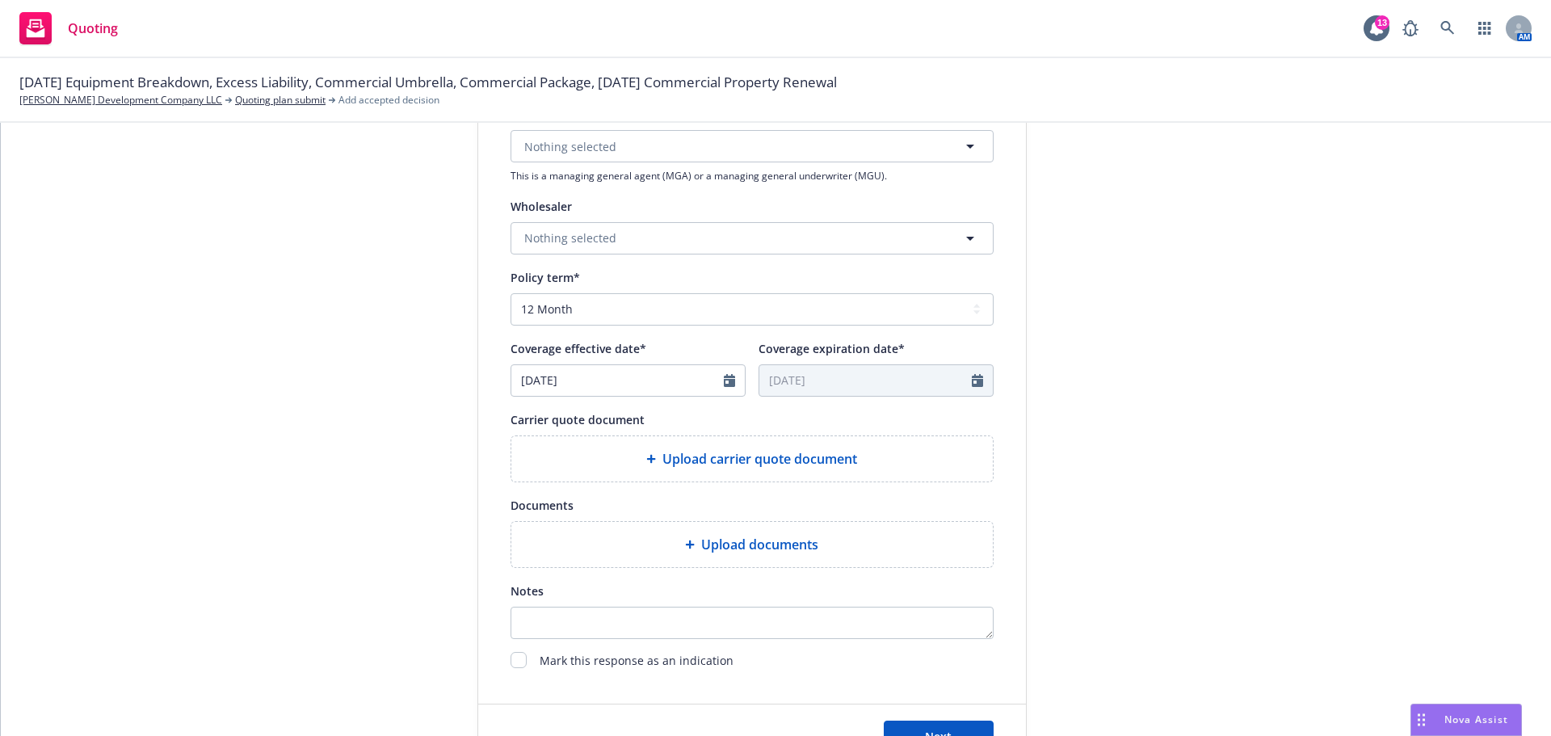
scroll to position [505, 0]
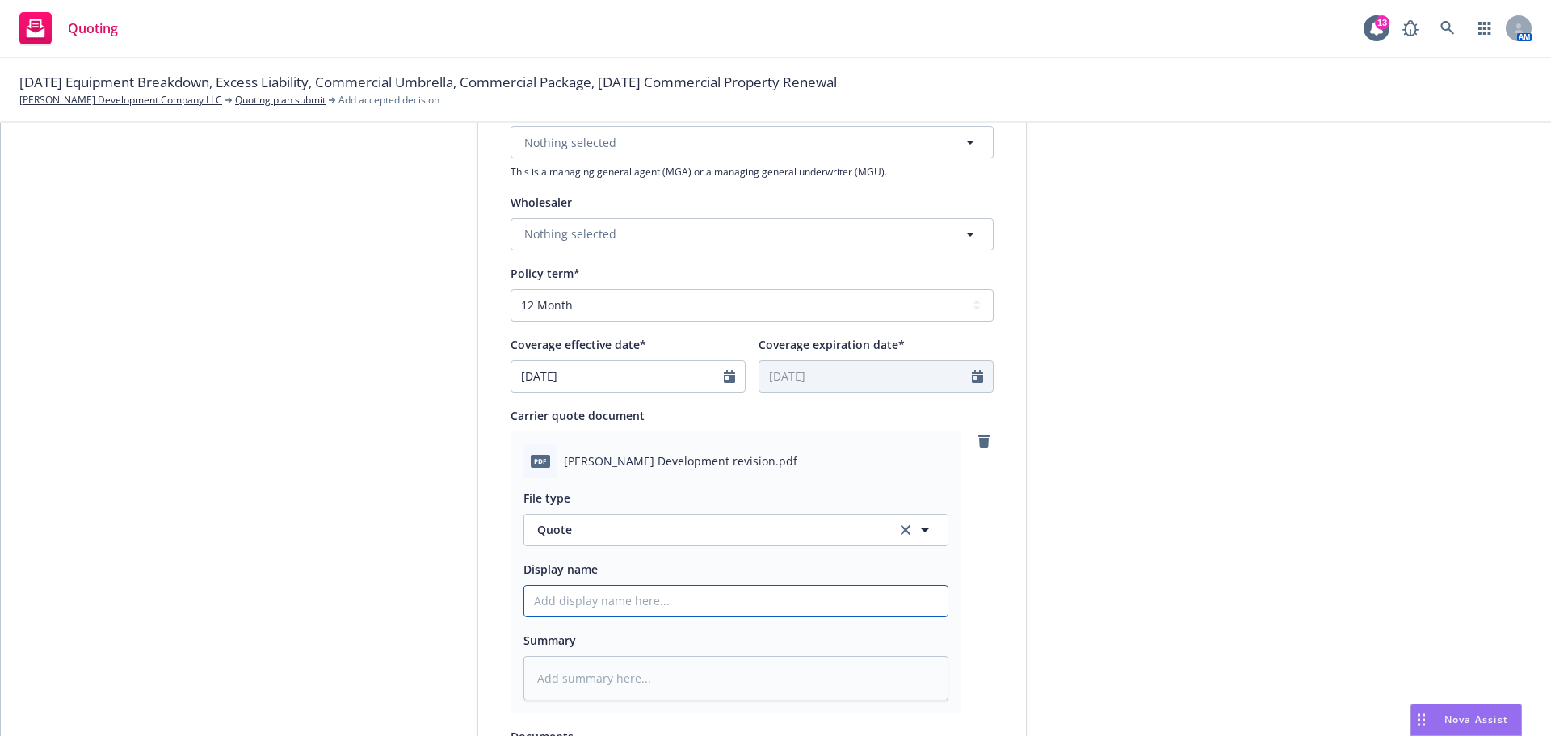
click at [625, 600] on input "Display name" at bounding box center [735, 601] width 423 height 31
type textarea "x"
type input "5"
type textarea "x"
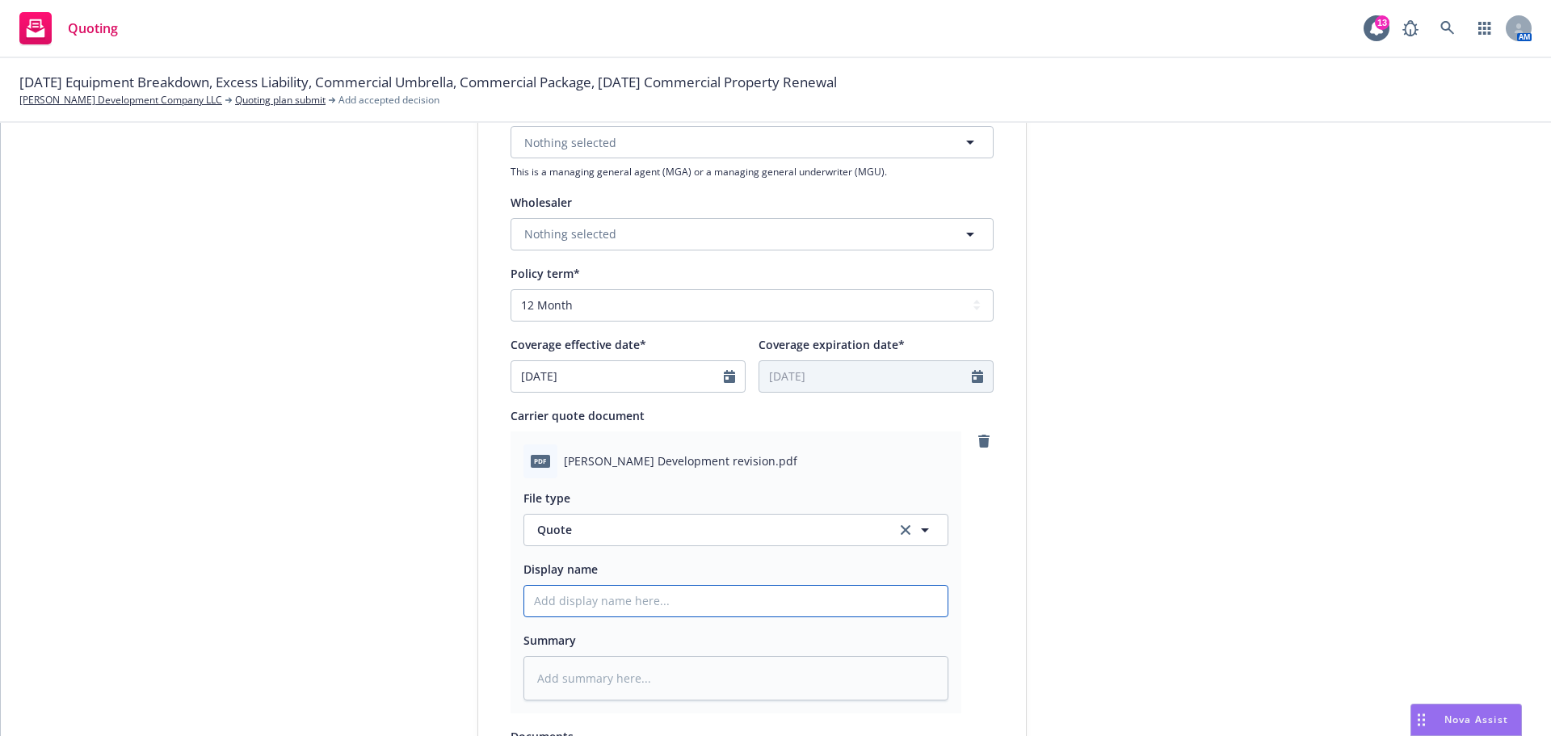
type input "2"
type textarea "x"
type input "25"
type textarea "x"
type input "25-"
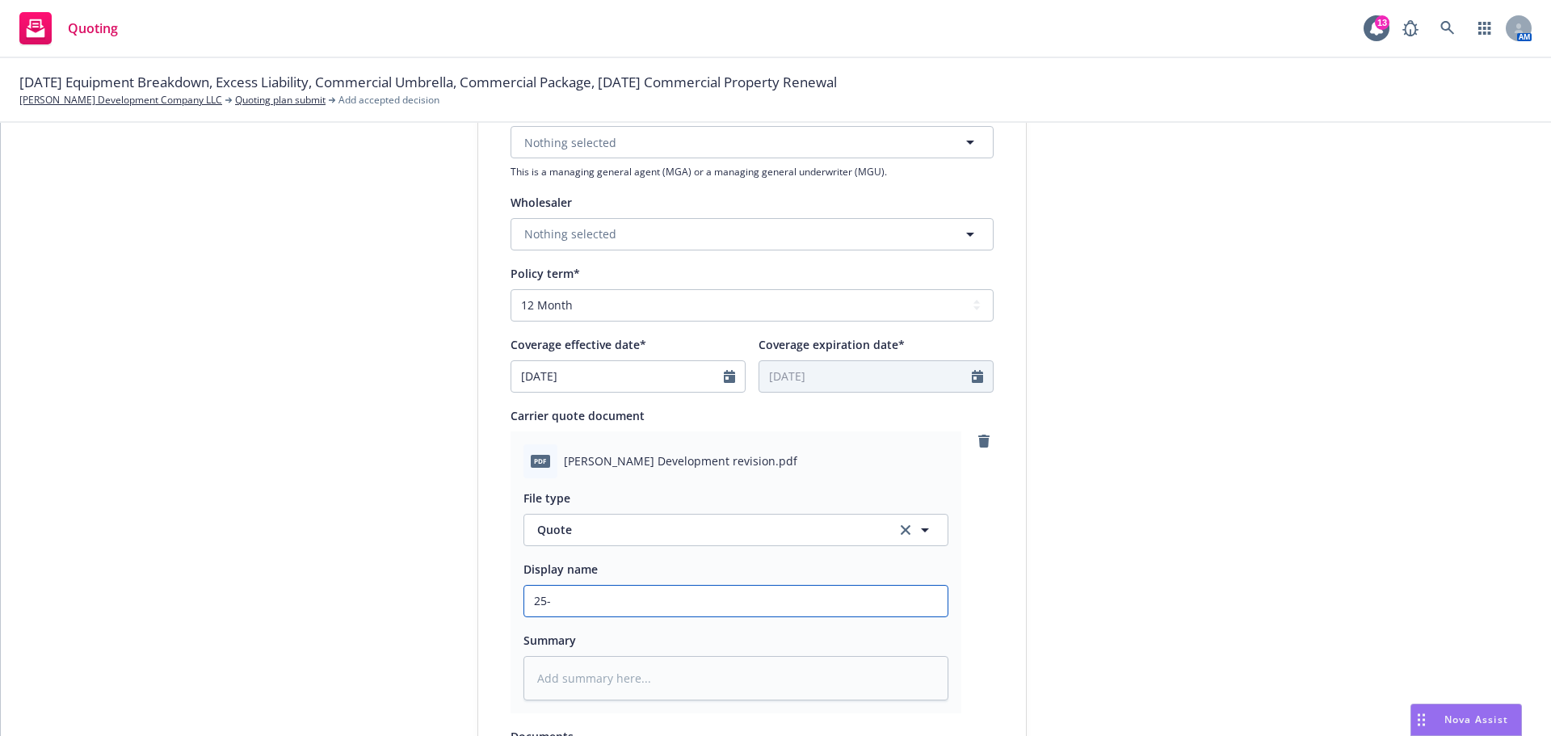
type textarea "x"
type input "25-2"
type textarea "x"
type input "25-25"
type textarea "x"
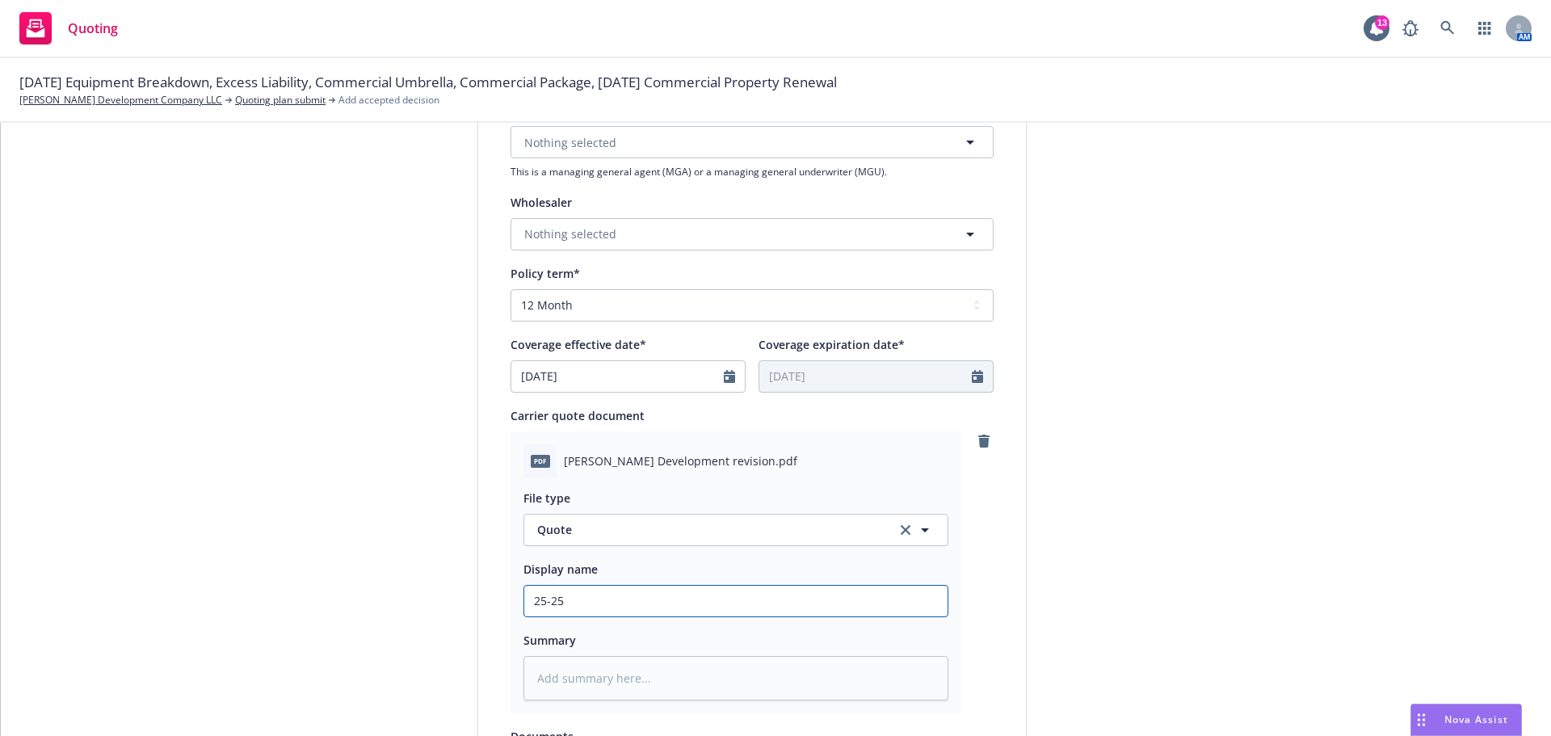
type input "25-2"
type textarea "x"
type input "25-26"
type textarea "x"
type input "25-26"
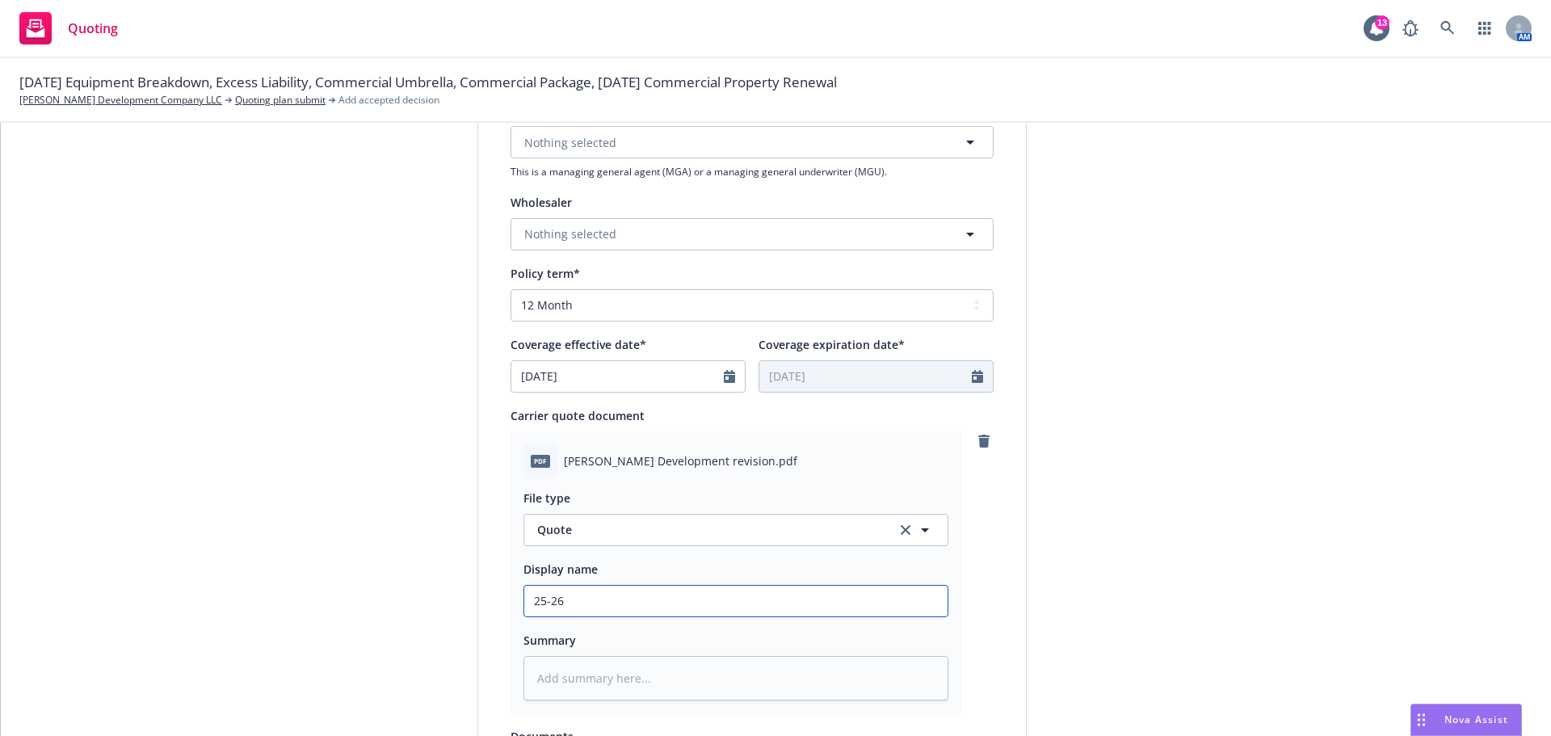
type textarea "x"
type input "25-26 M"
type textarea "x"
type input "25-26 Me"
type textarea "x"
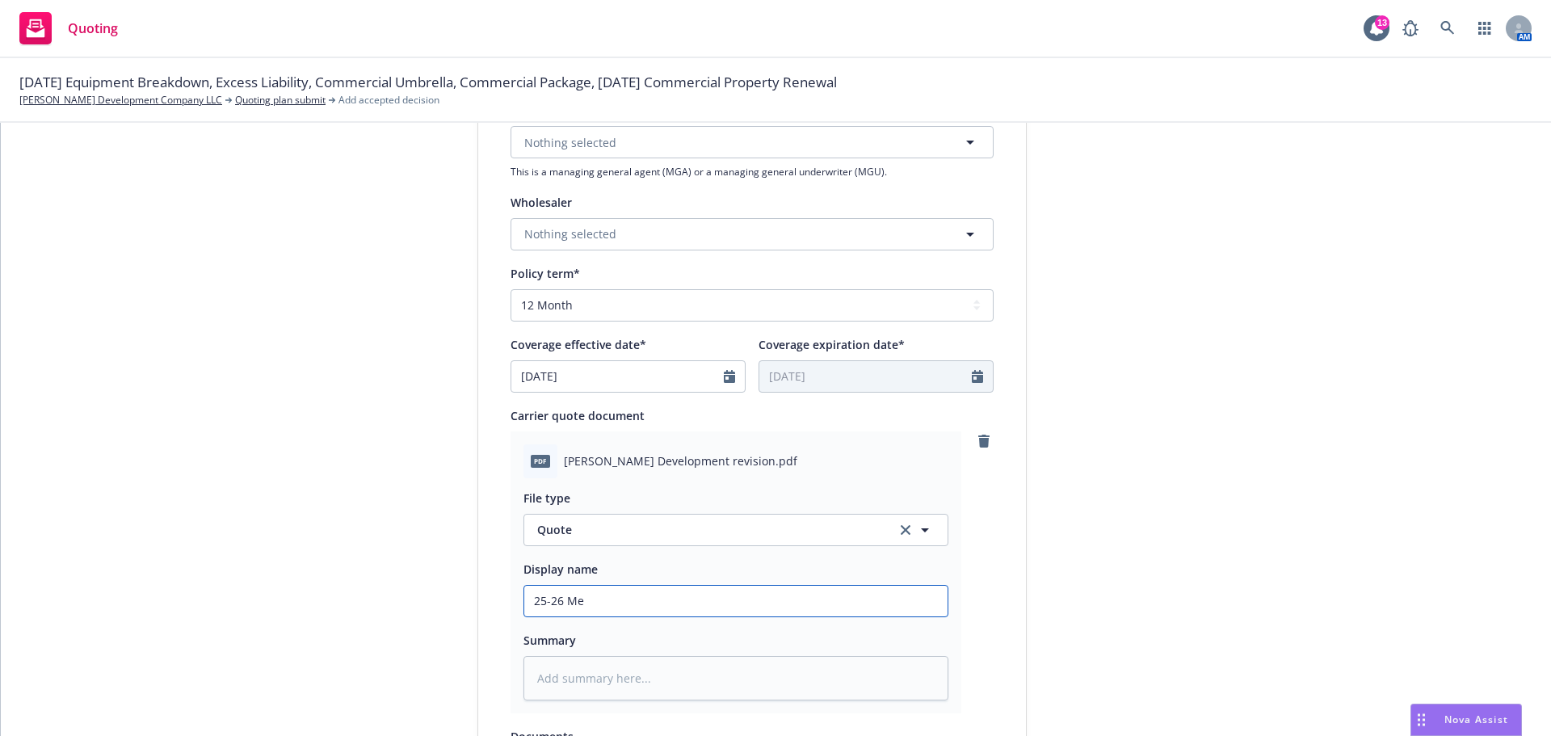
type input "25-26 Mec"
type textarea "x"
type input "25-26 Mech"
type textarea "x"
type input "25-26 Mecha"
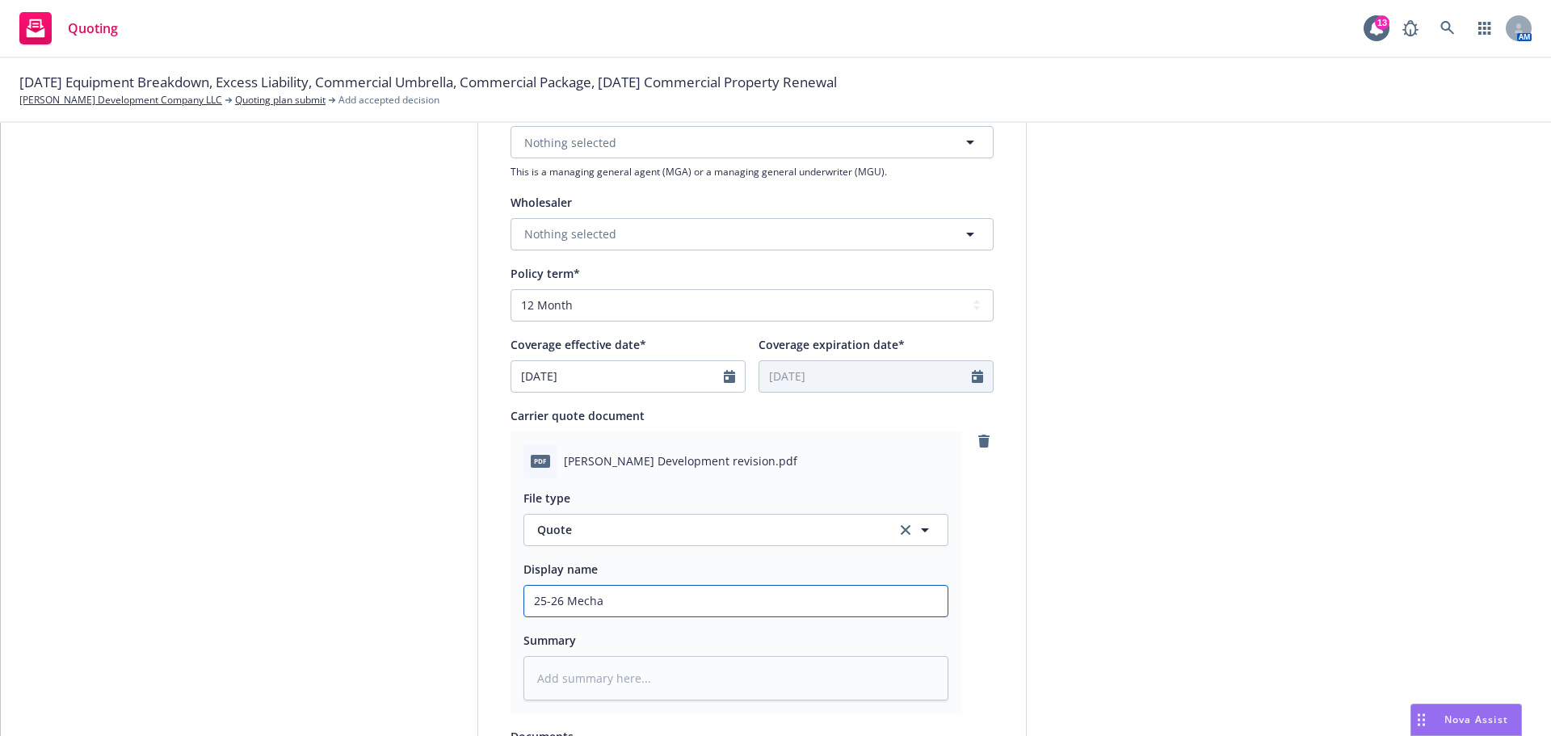
type textarea "x"
type input "25-26 Mechan"
type textarea "x"
type input "25-26 Mechani"
type textarea "x"
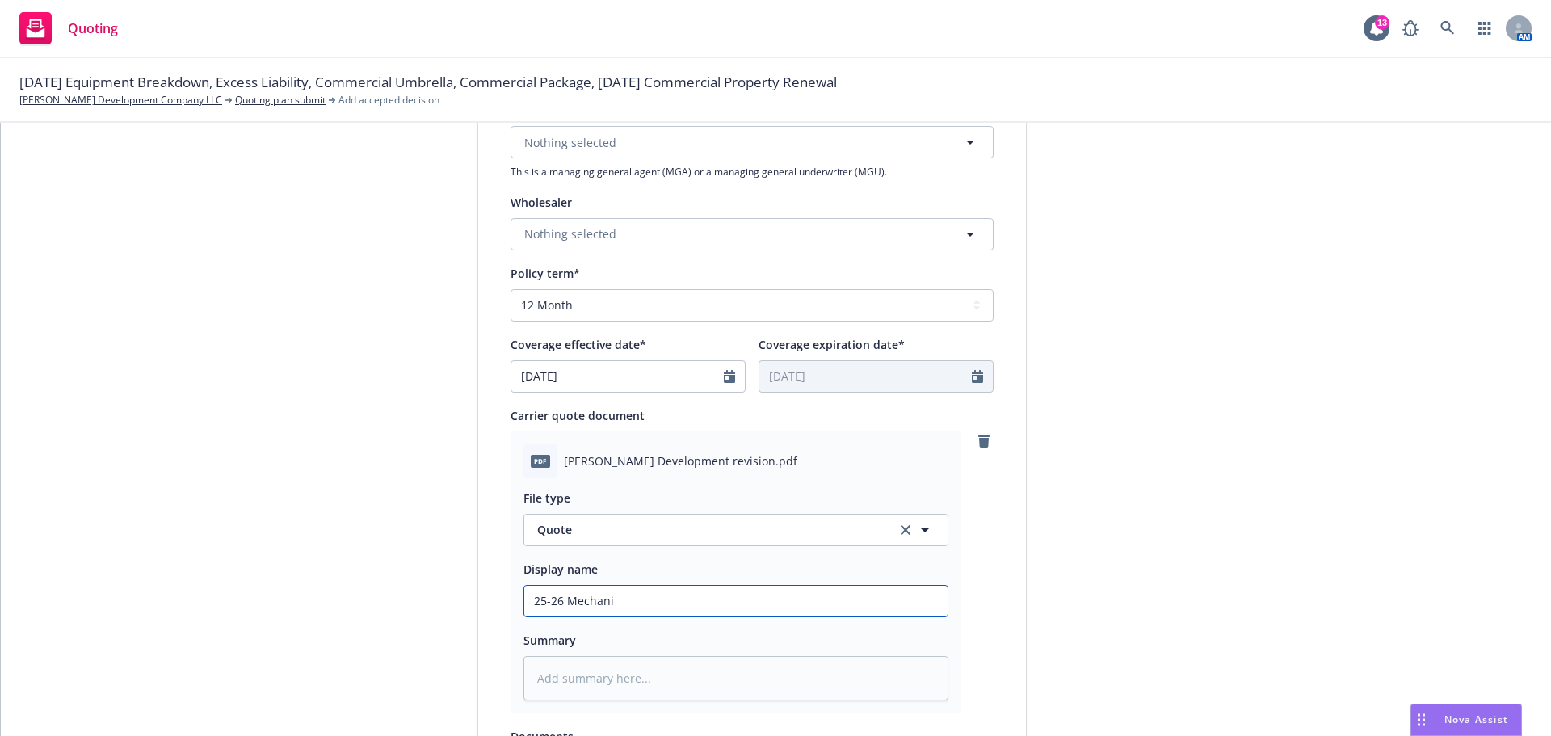
type input "25-26 Mechanic"
type textarea "x"
type input "25-26 Mechanica"
type textarea "x"
type input "25-26 Mechanical"
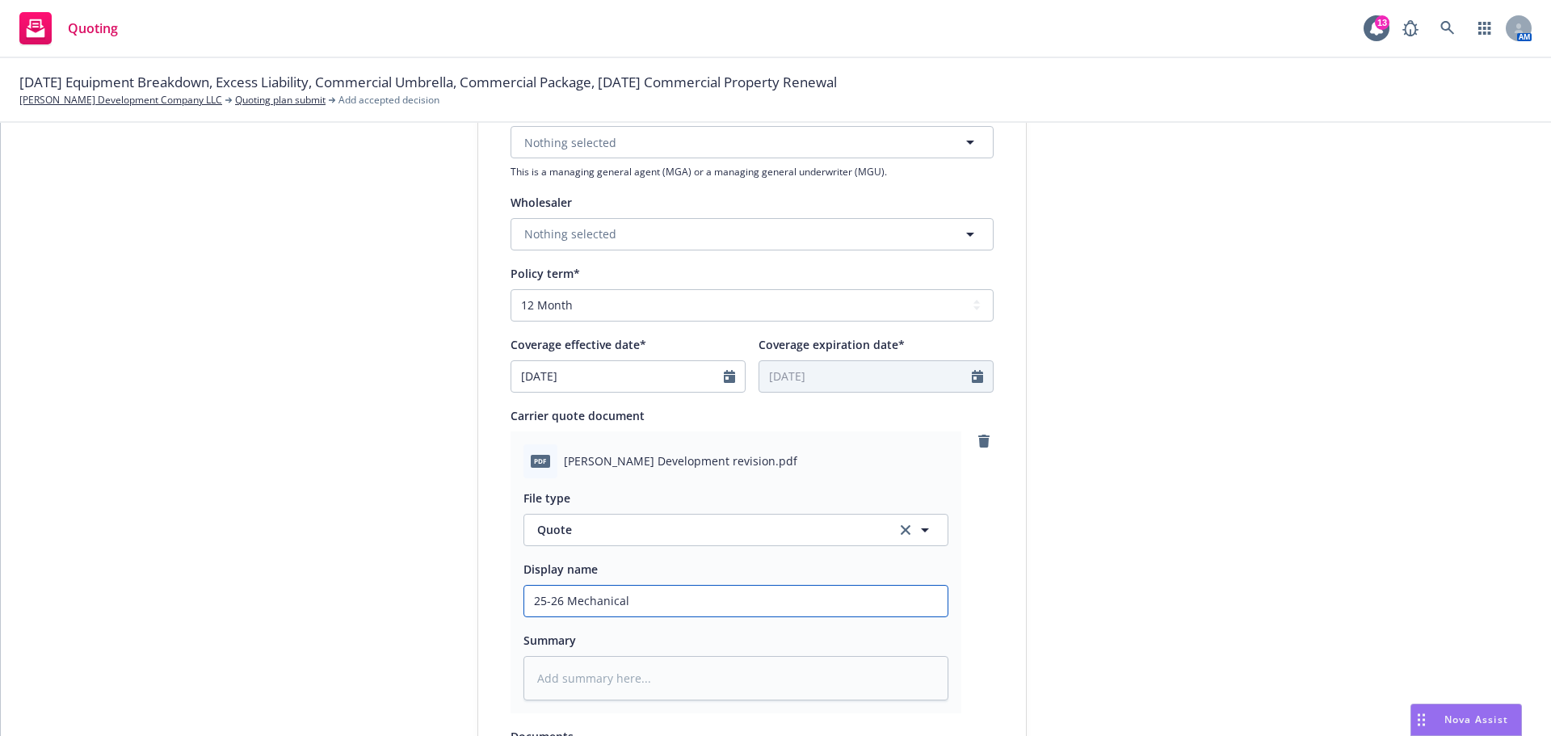
type textarea "x"
type input "25-26 Mechanical"
type textarea "x"
type input "25-26 Mechanical B"
type textarea "x"
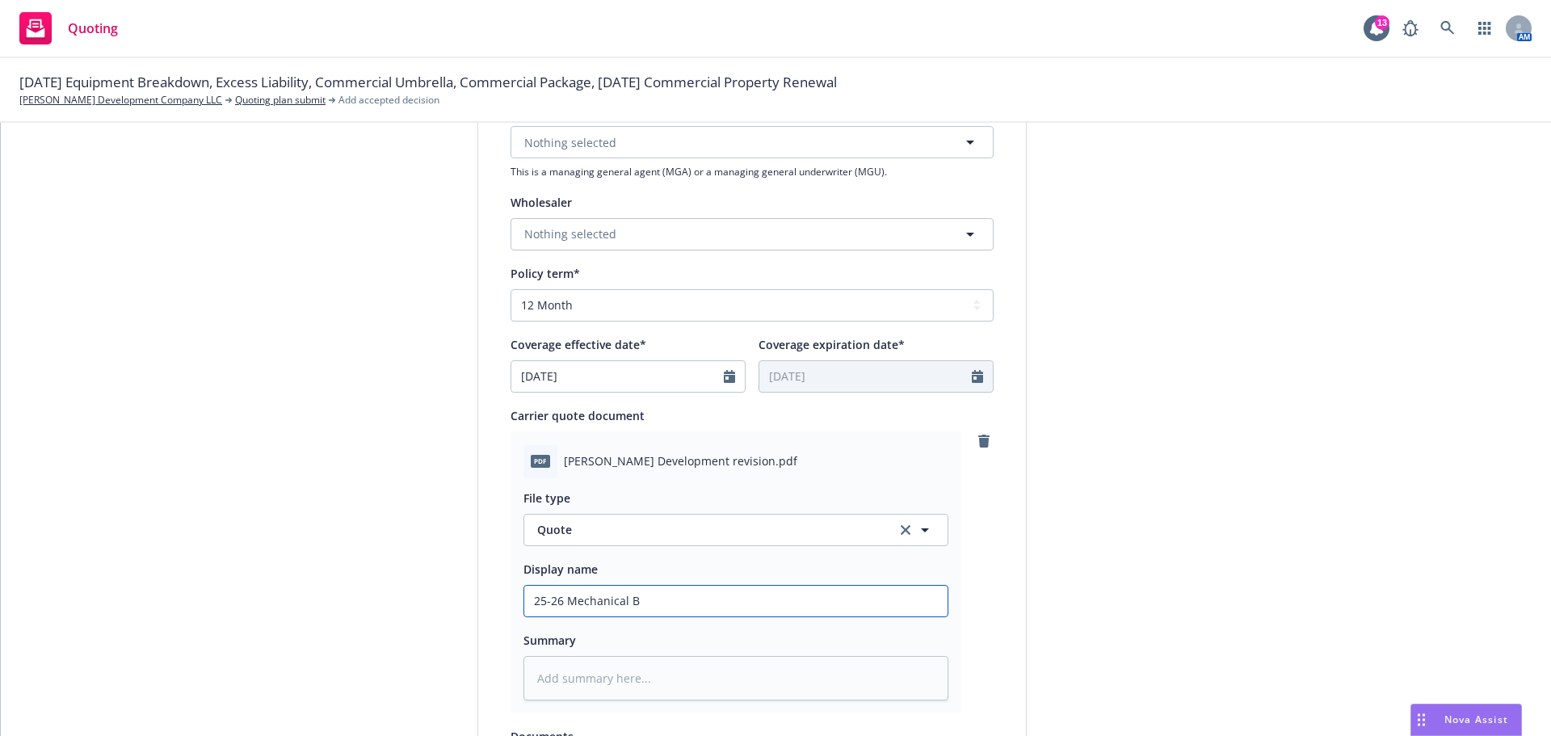
type input "25-26 Mechanical Br"
type textarea "x"
type input "25-26 Mechanical Bre"
type textarea "x"
type input "25-26 Mechanical Brea"
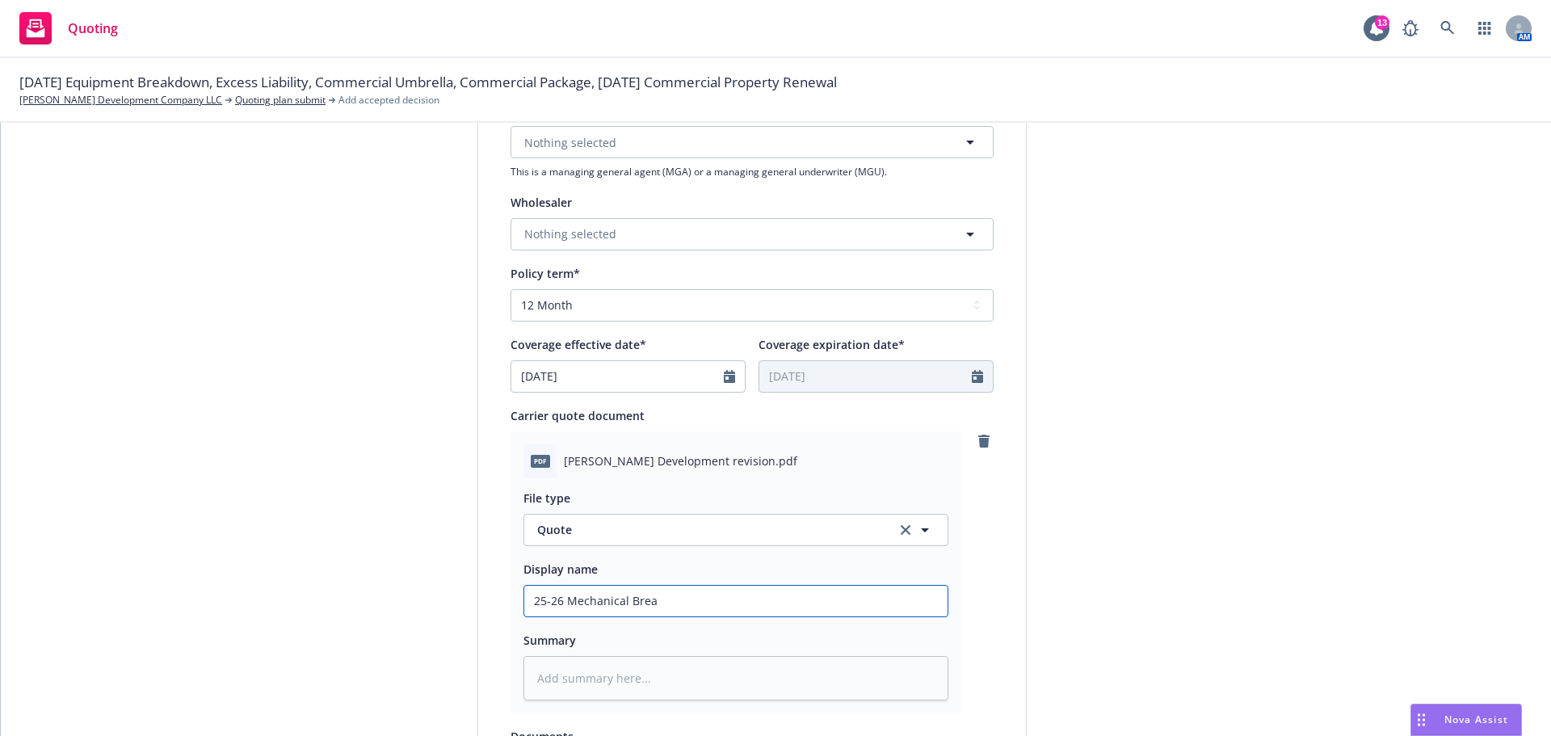
type textarea "x"
type input "25-26 Mechanical Break"
type textarea "x"
type input "25-26 Mechanical Breakd"
type textarea "x"
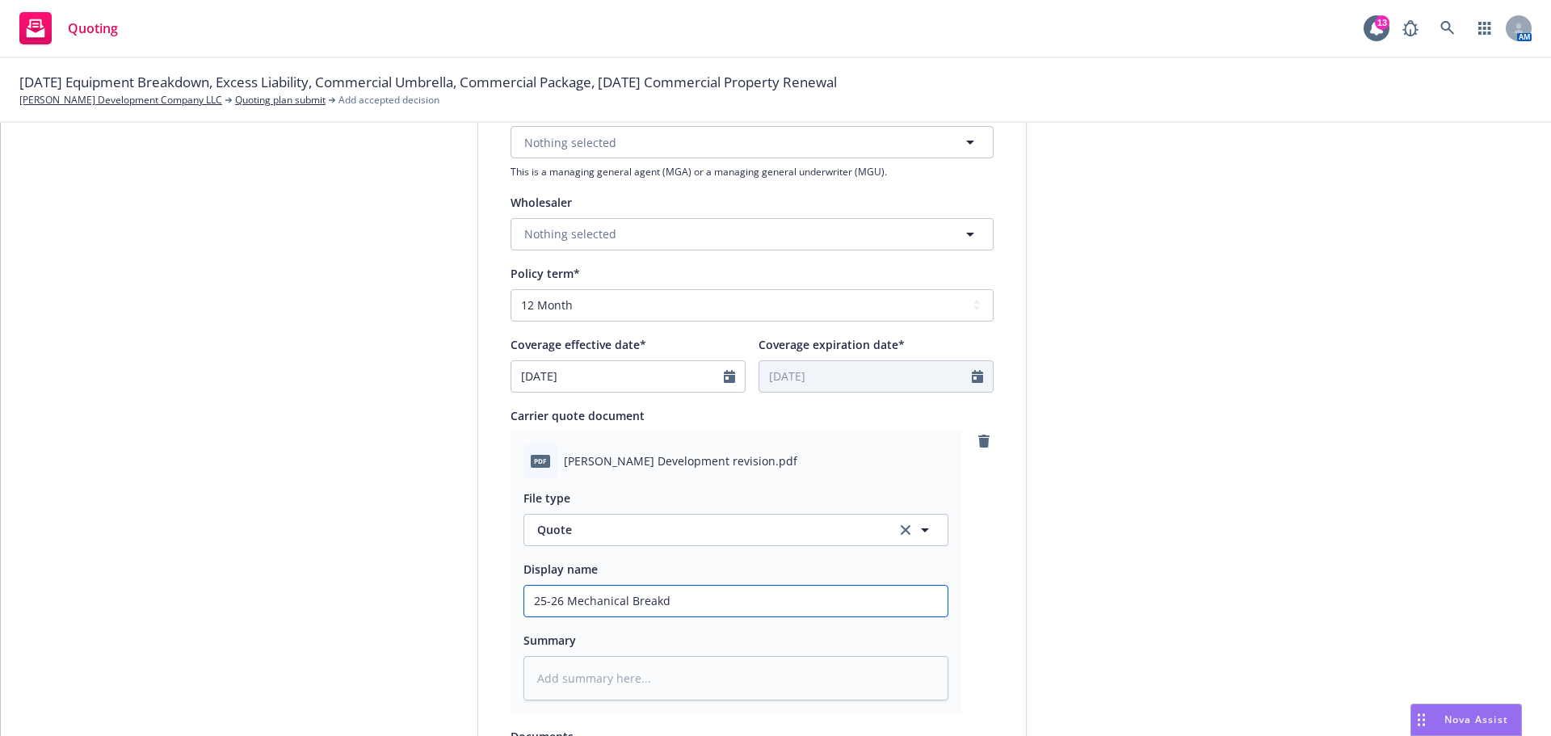
type input "25-26 Mechanical Breakdo"
type textarea "x"
type input "25-26 Mechanical Breakdow"
type textarea "x"
type input "25-26 Mechanical Breakdown"
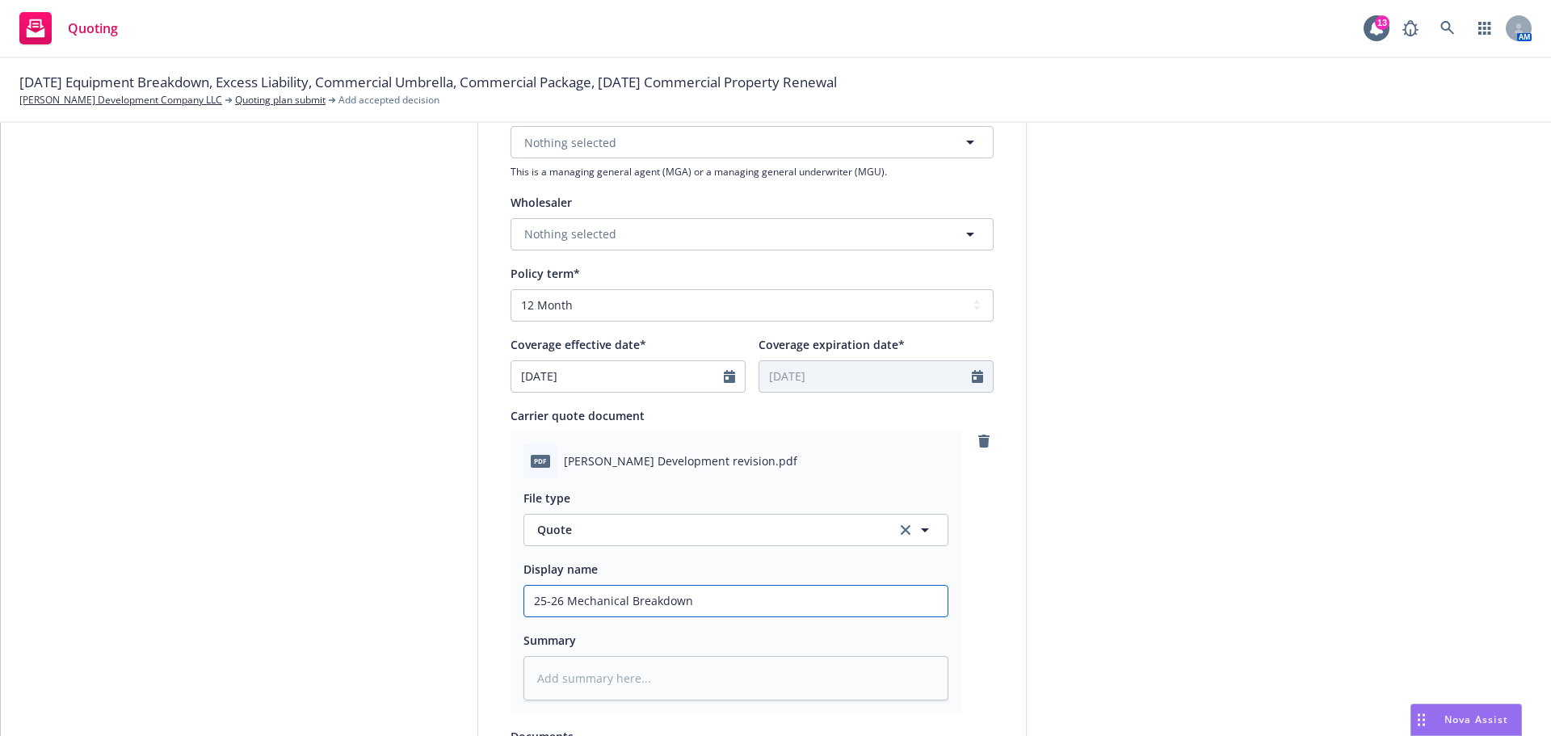
type textarea "x"
type input "25-26 Mechanical Breakdown"
type textarea "x"
type input "25-26 Mechanical Breakdown Q"
type textarea "x"
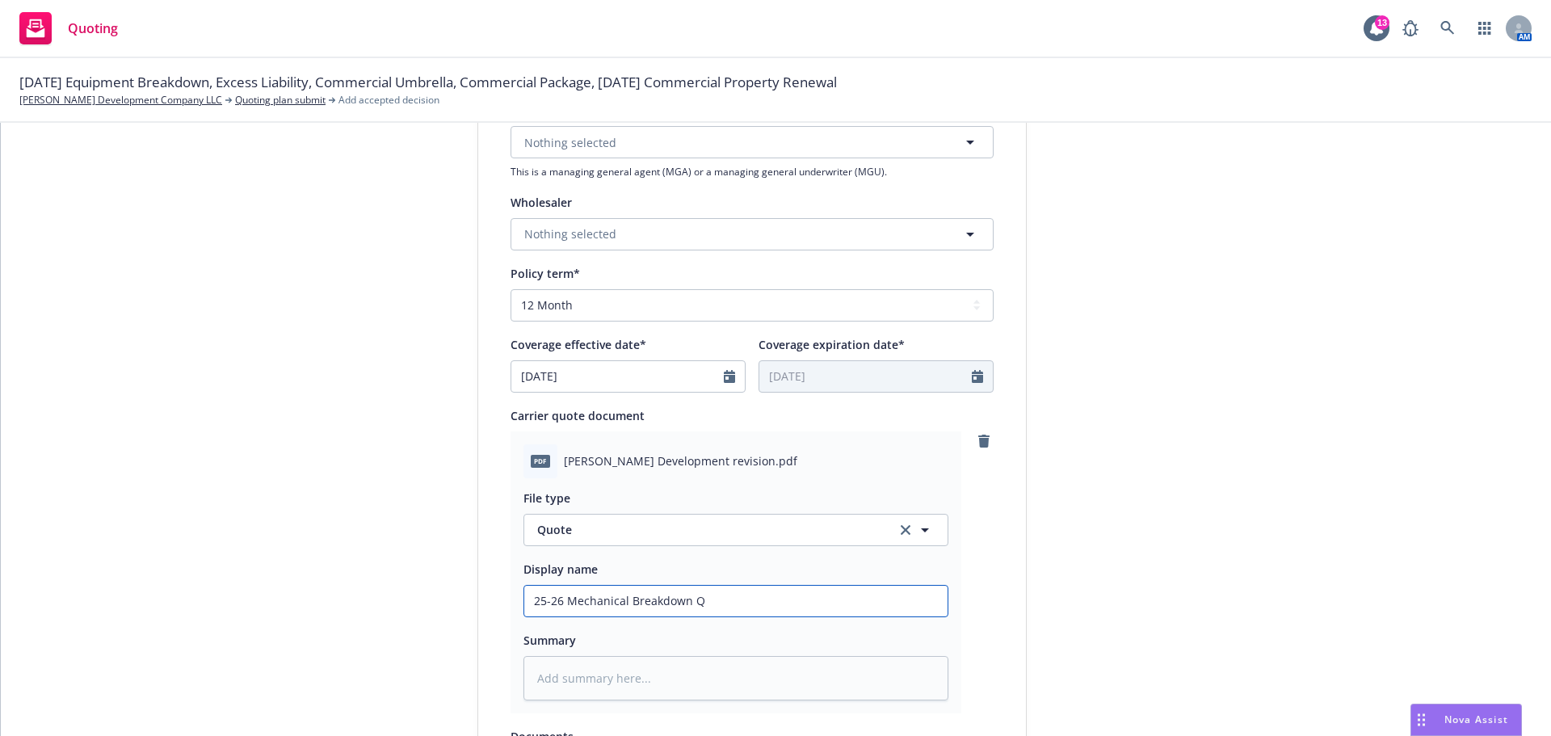
type input "25-26 Mechanical Breakdown Qu"
type textarea "x"
type input "25-26 Mechanical Breakdown Quo"
type textarea "x"
type input "25-26 Mechanical Breakdown Quot"
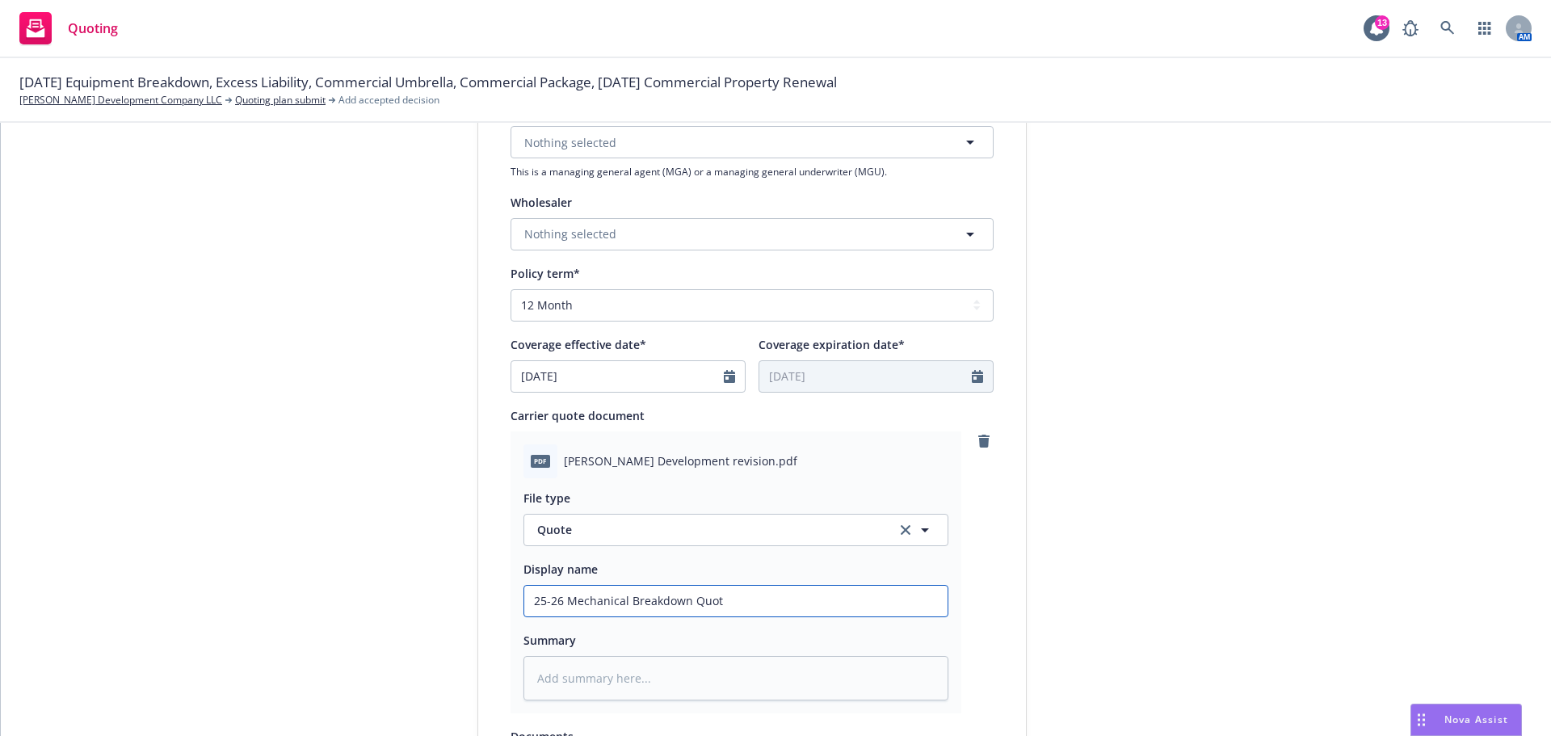
type textarea "x"
type input "25-26 Mechanical Breakdown Quote"
type textarea "x"
type input "25-26 Mechanical Breakdown Quote"
type textarea "x"
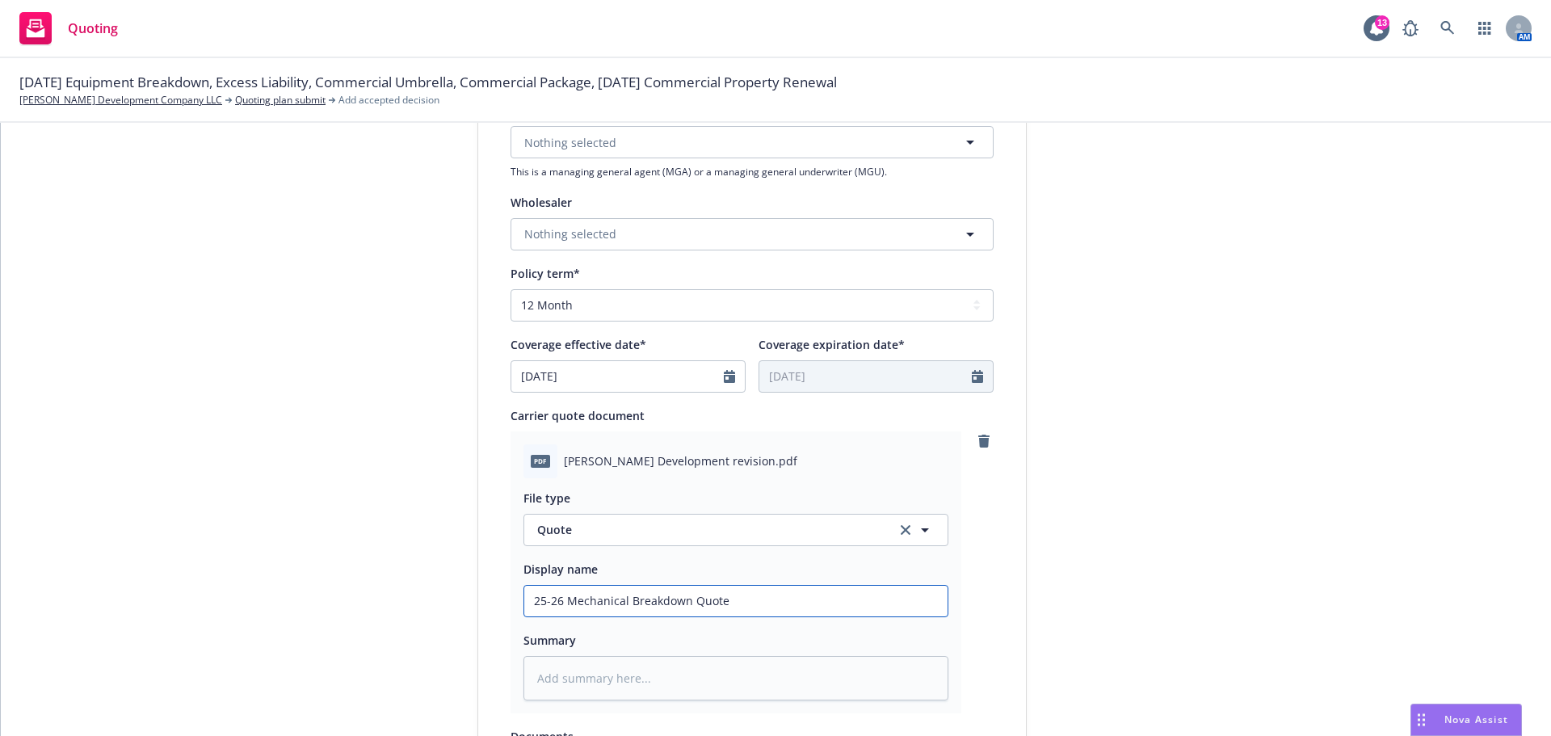
type input "25-26 Mechanical Breakdown Quote -"
type textarea "x"
type input "25-26 Mechanical Breakdown Quote -"
type textarea "x"
type input "25-26 Mechanical Breakdown Quote - J"
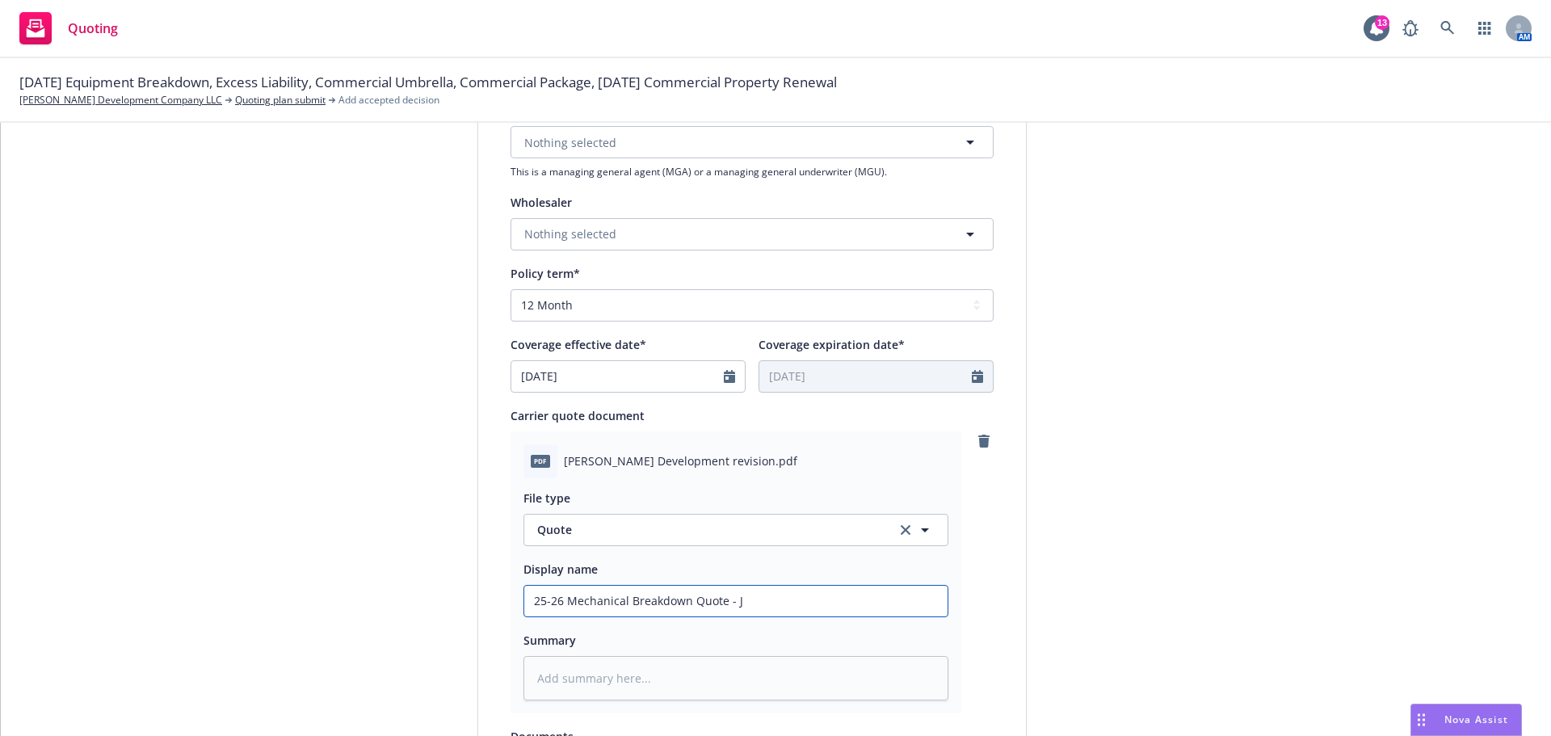
type textarea "x"
type input "25-26 Mechanical Breakdown Quote - Jom"
type textarea "x"
type input "25-26 Mechanical Breakdown Quote - Jomn"
type textarea "x"
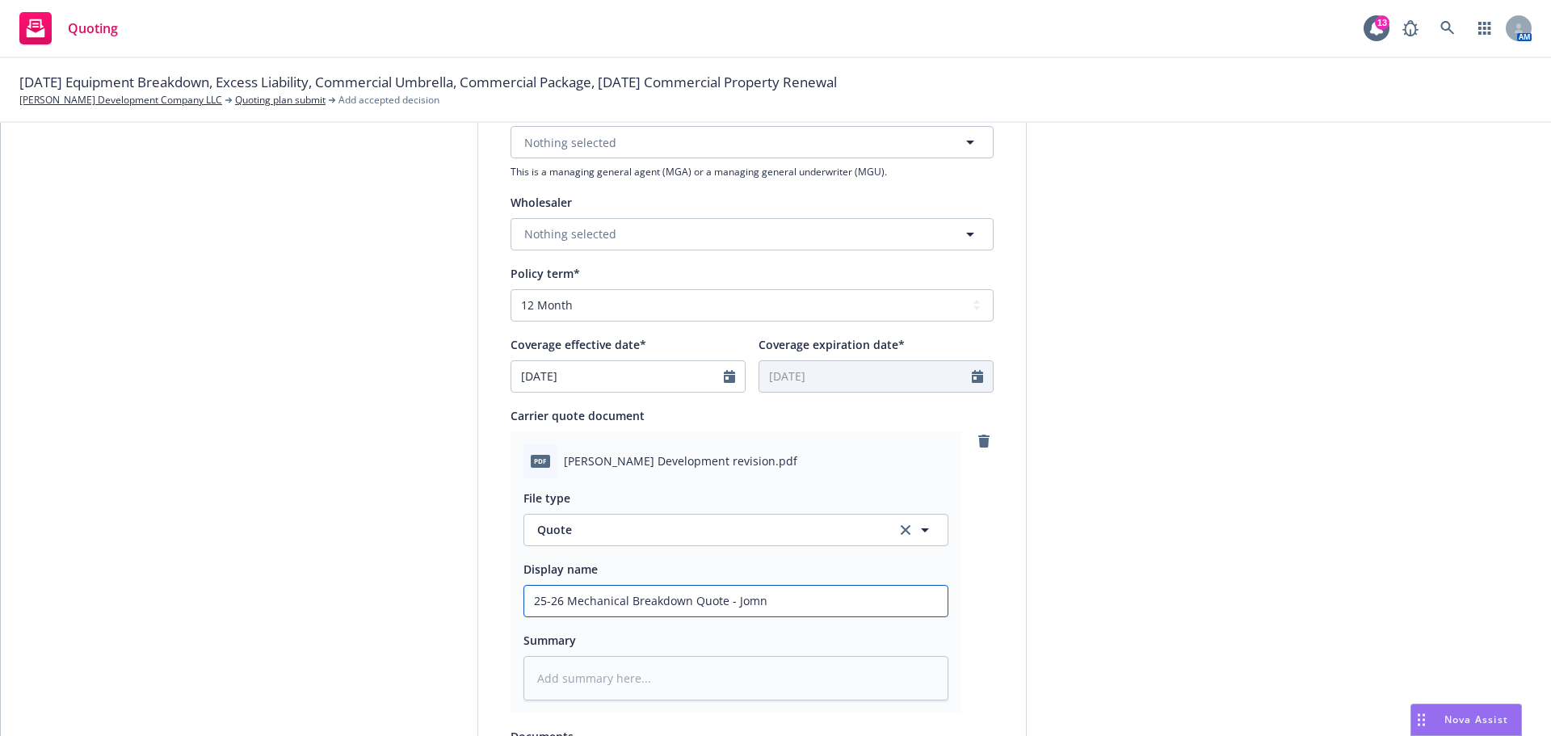
type input "25-26 Mechanical Breakdown Quote - Jomne"
type textarea "x"
type input "25-26 Mechanical Breakdown Quote - Jomn"
type textarea "x"
type input "25-26 Mechanical Breakdown Quote - Jom"
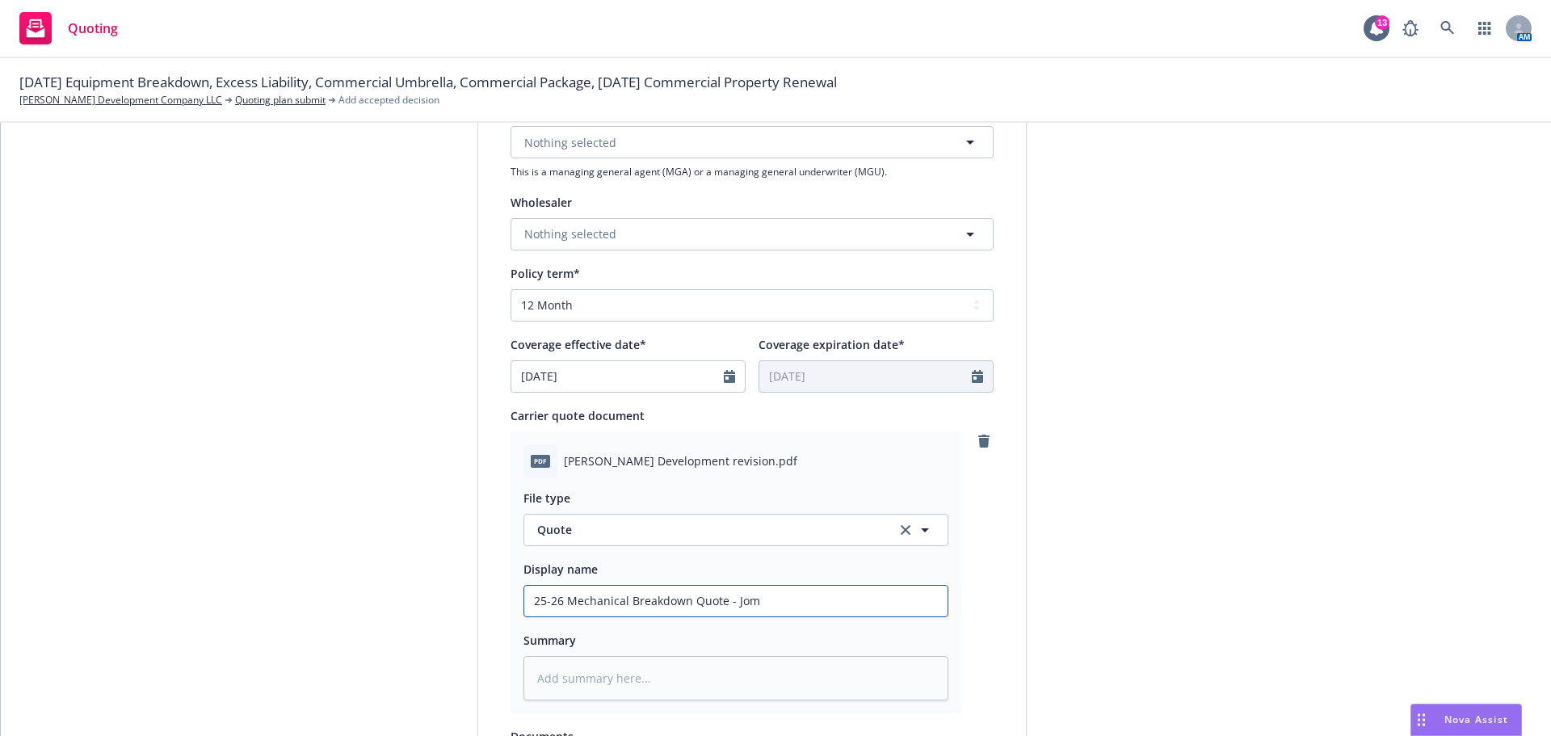
type textarea "x"
type input "25-26 Mechanical Breakdown Quote - [PERSON_NAME]"
type textarea "x"
type input "25-26 Mechanical Breakdown Quote - J"
type textarea "x"
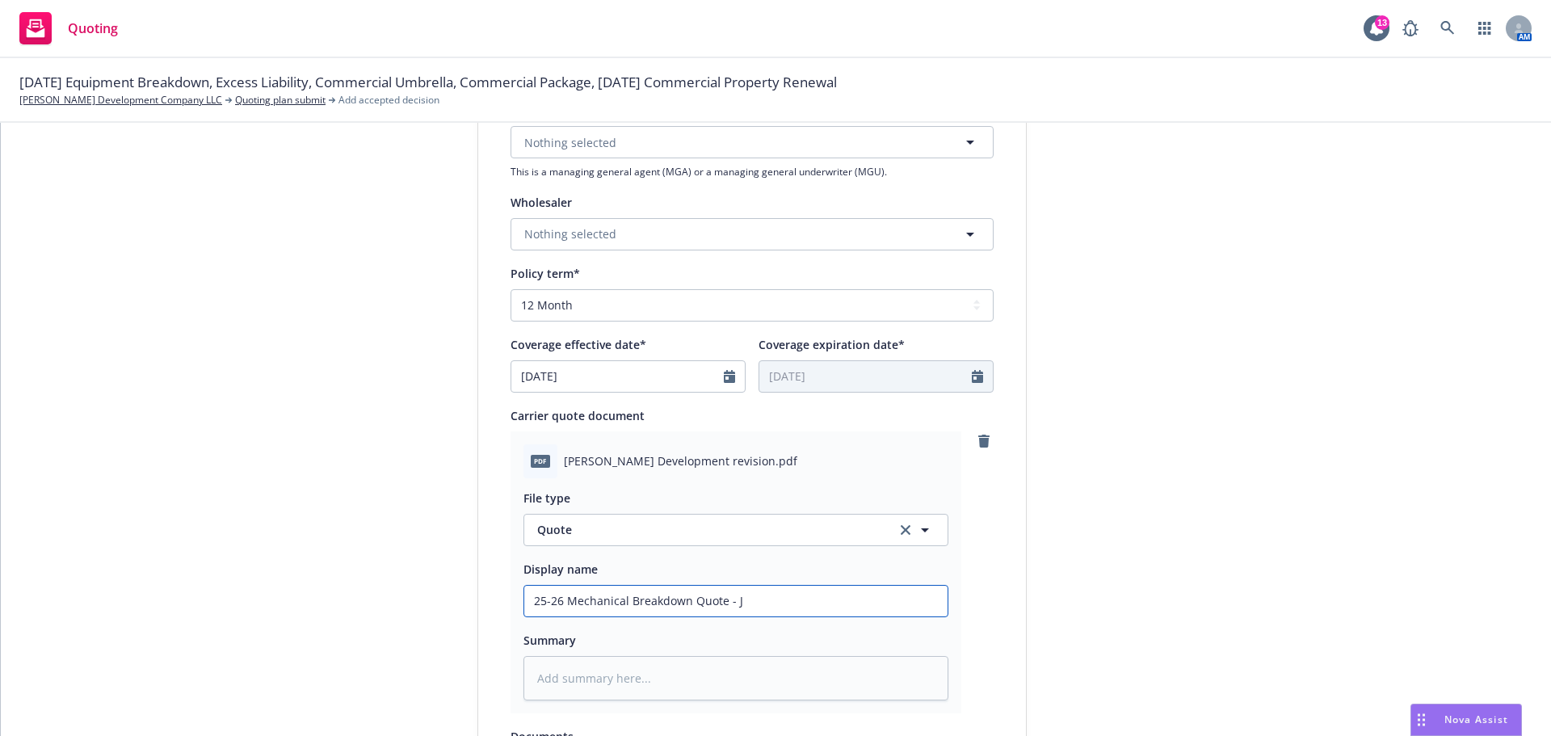
type input "25-26 Mechanical Breakdown Quote -"
type textarea "x"
type input "25-26 Mechanical Breakdown Quote - J"
type textarea "x"
type input "25-26 Mechanical Breakdown Quote - [PERSON_NAME]"
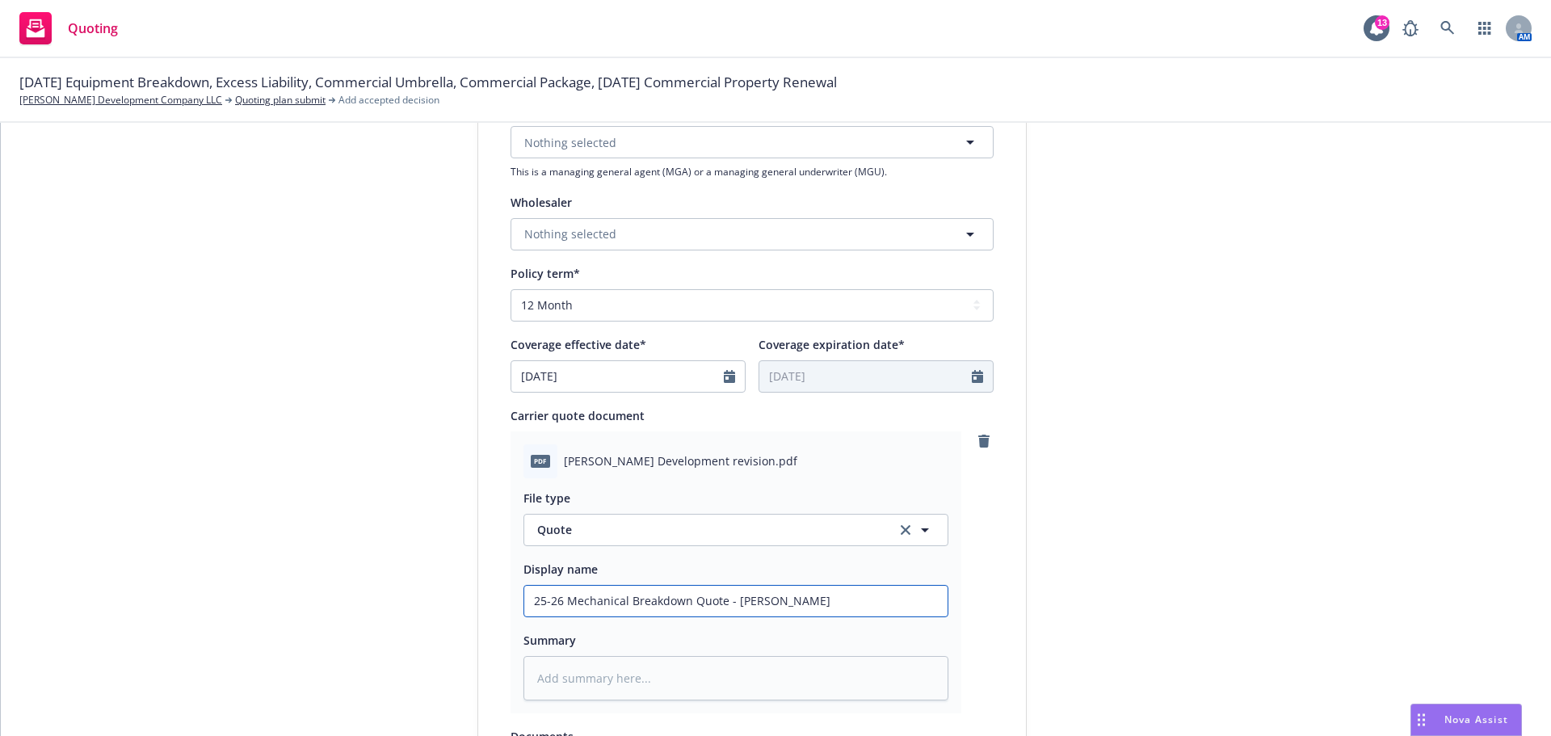
type textarea "x"
type input "25-26 Mechanical Breakdown Quote - [PERSON_NAME]"
type textarea "x"
type input "25-26 Mechanical Breakdown Quote - [PERSON_NAME]"
type textarea "x"
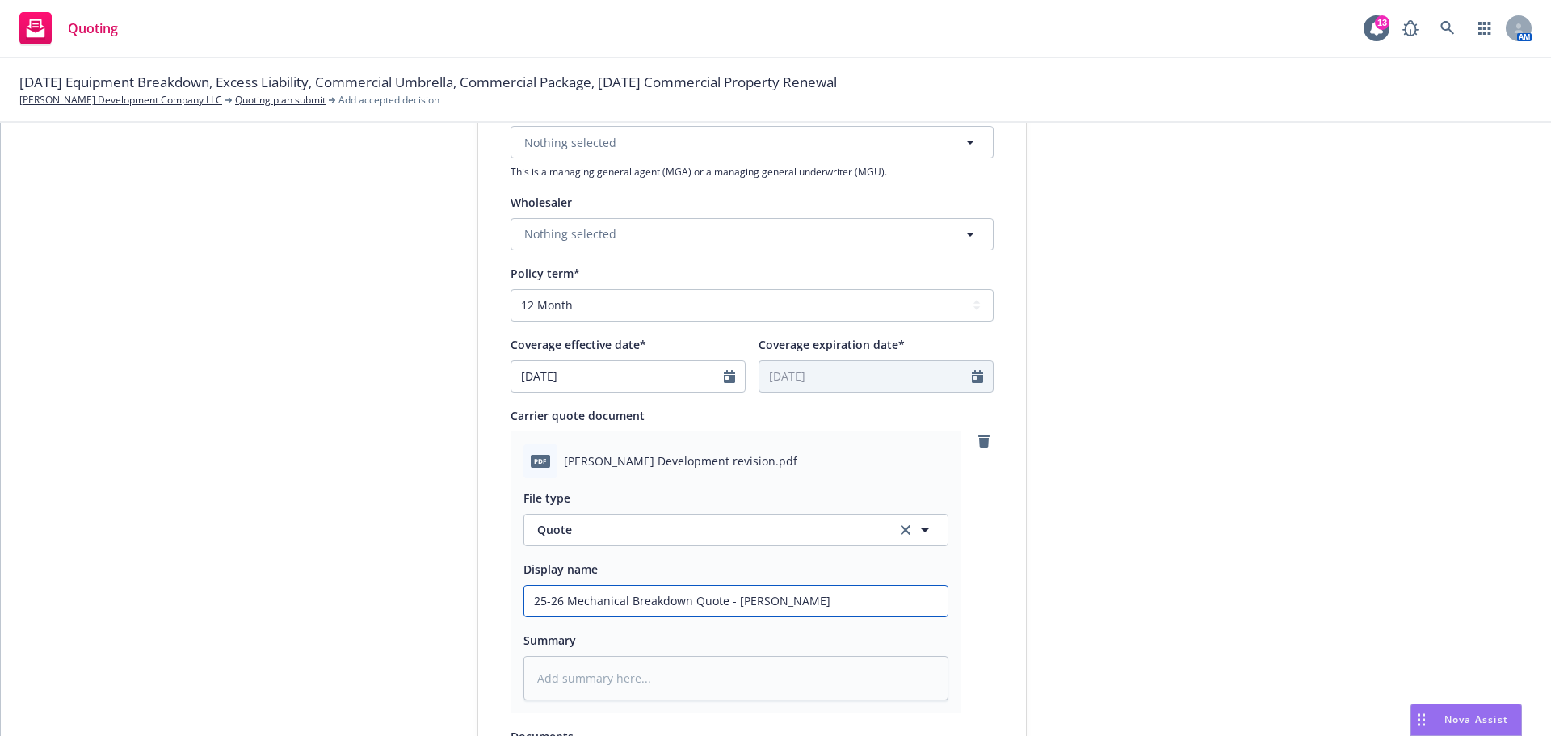
type input "25-26 Mechanical Breakdown Quote - [PERSON_NAME]"
type textarea "x"
type input "25-26 Mechanical Breakdown Quote - [PERSON_NAME]"
type textarea "x"
type input "25-26 Mechanical Breakdown Quote - [PERSON_NAME] D"
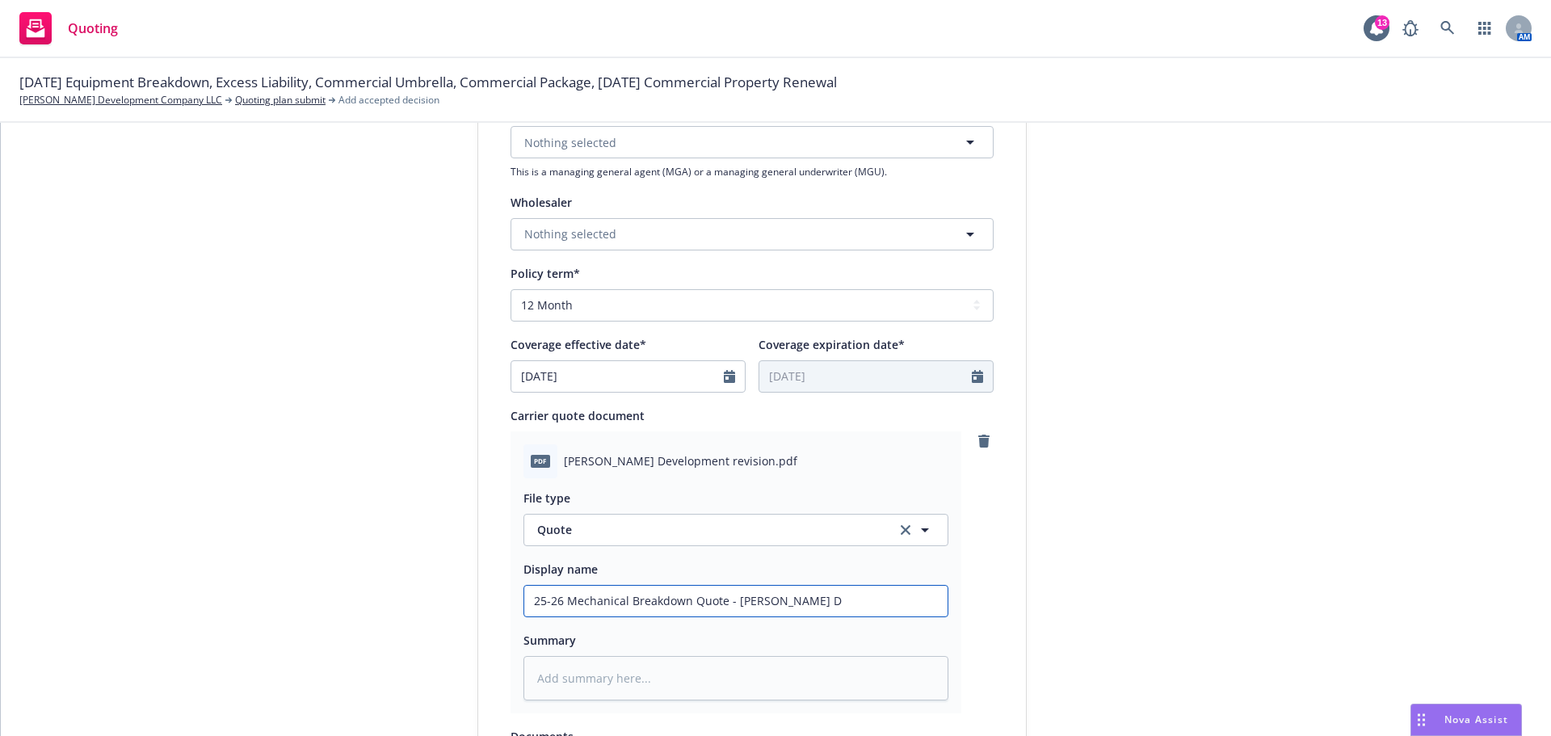
type textarea "x"
type input "25-26 Mechanical Breakdown Quote - [PERSON_NAME]"
type textarea "x"
type input "25-26 Mechanical Breakdown Quote - [PERSON_NAME] Dev"
type textarea "x"
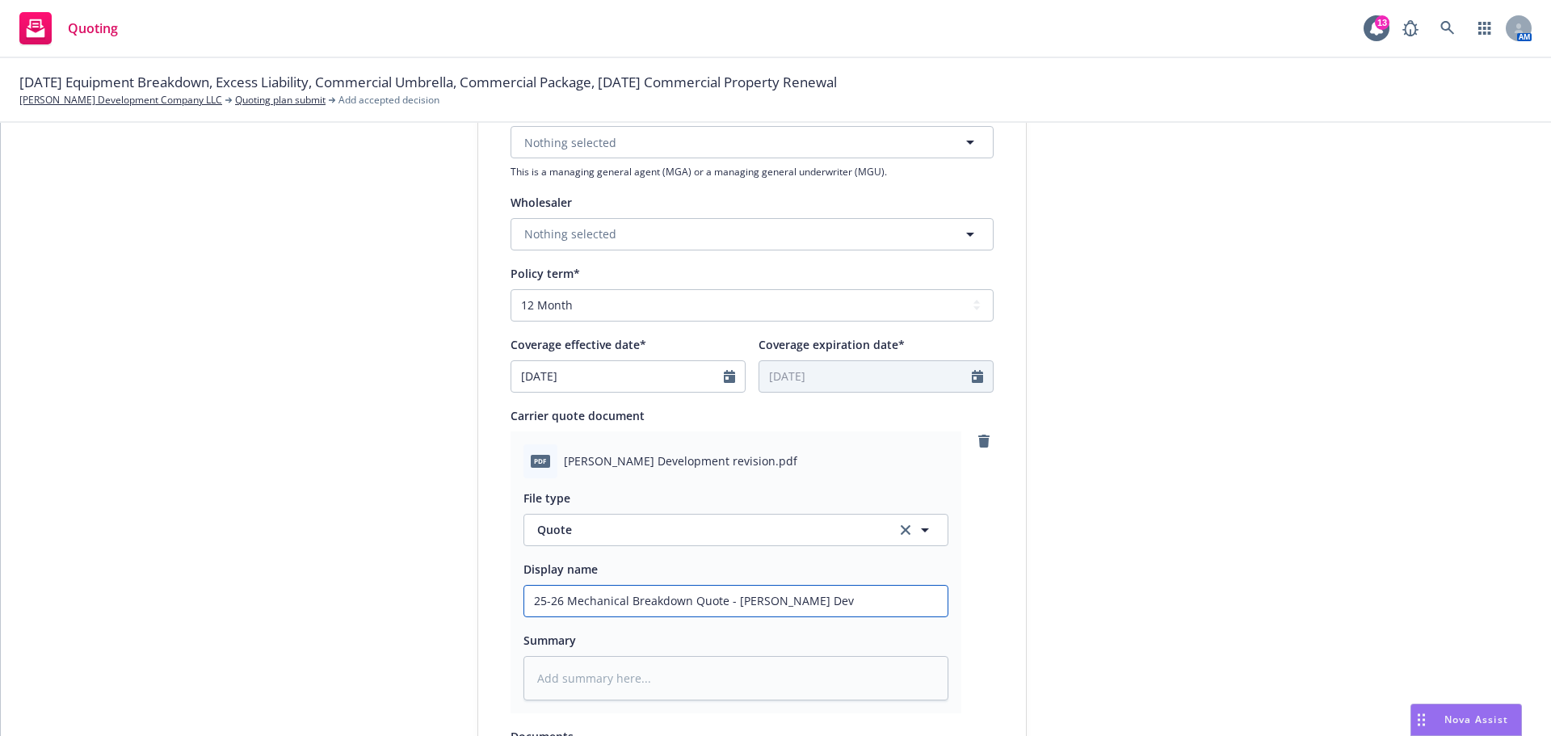
type input "25-26 Mechanical Breakdown Quote - [PERSON_NAME] Deve"
type textarea "x"
type input "25-26 Mechanical Breakdown Quote - [PERSON_NAME] Devel"
type textarea "x"
type input "25-26 Mechanical Breakdown Quote - [PERSON_NAME] Develo"
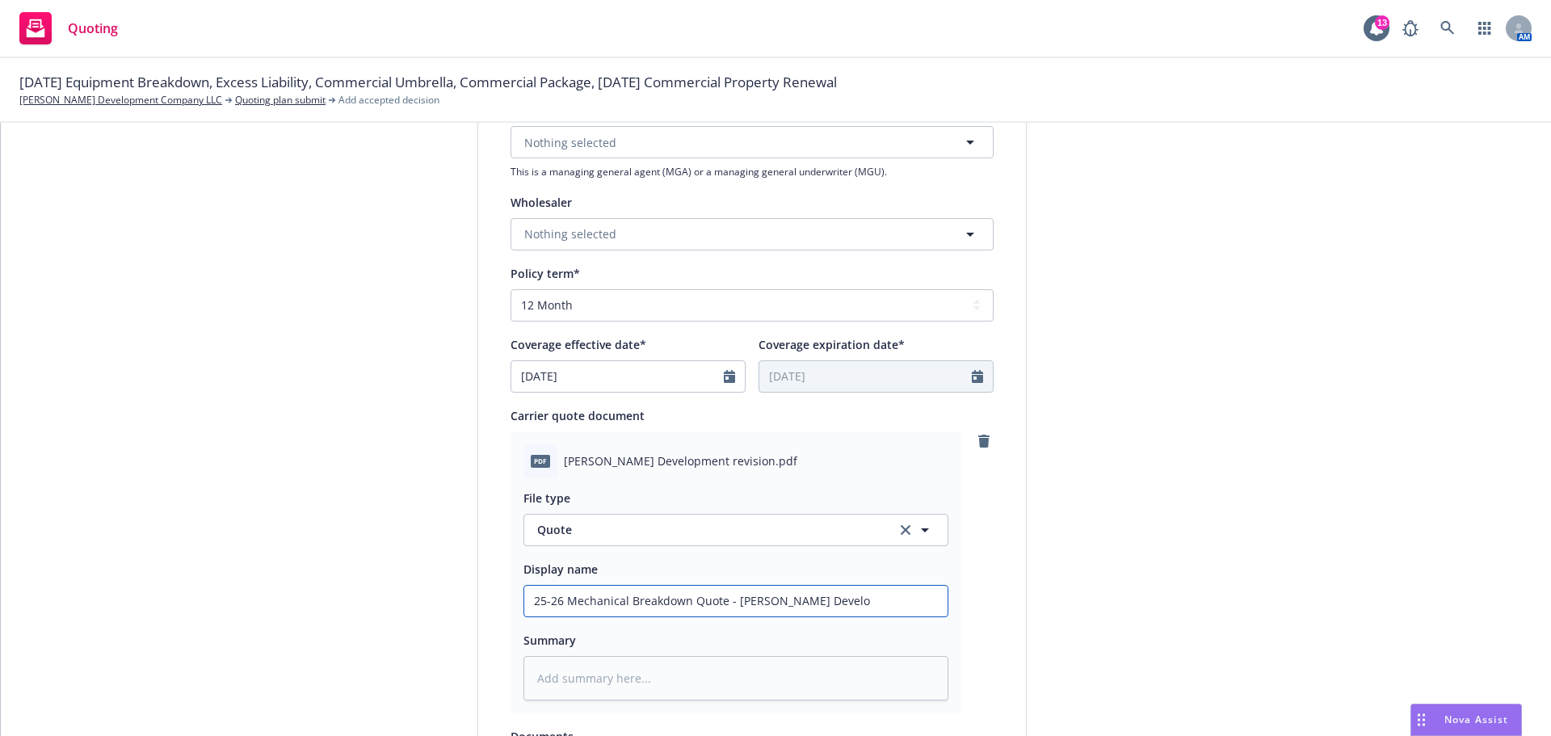
type textarea "x"
type input "25-26 Mechanical Breakdown Quote - [PERSON_NAME] Develop"
type textarea "x"
type input "25-26 Mechanical Breakdown Quote - [PERSON_NAME] Developm"
type textarea "x"
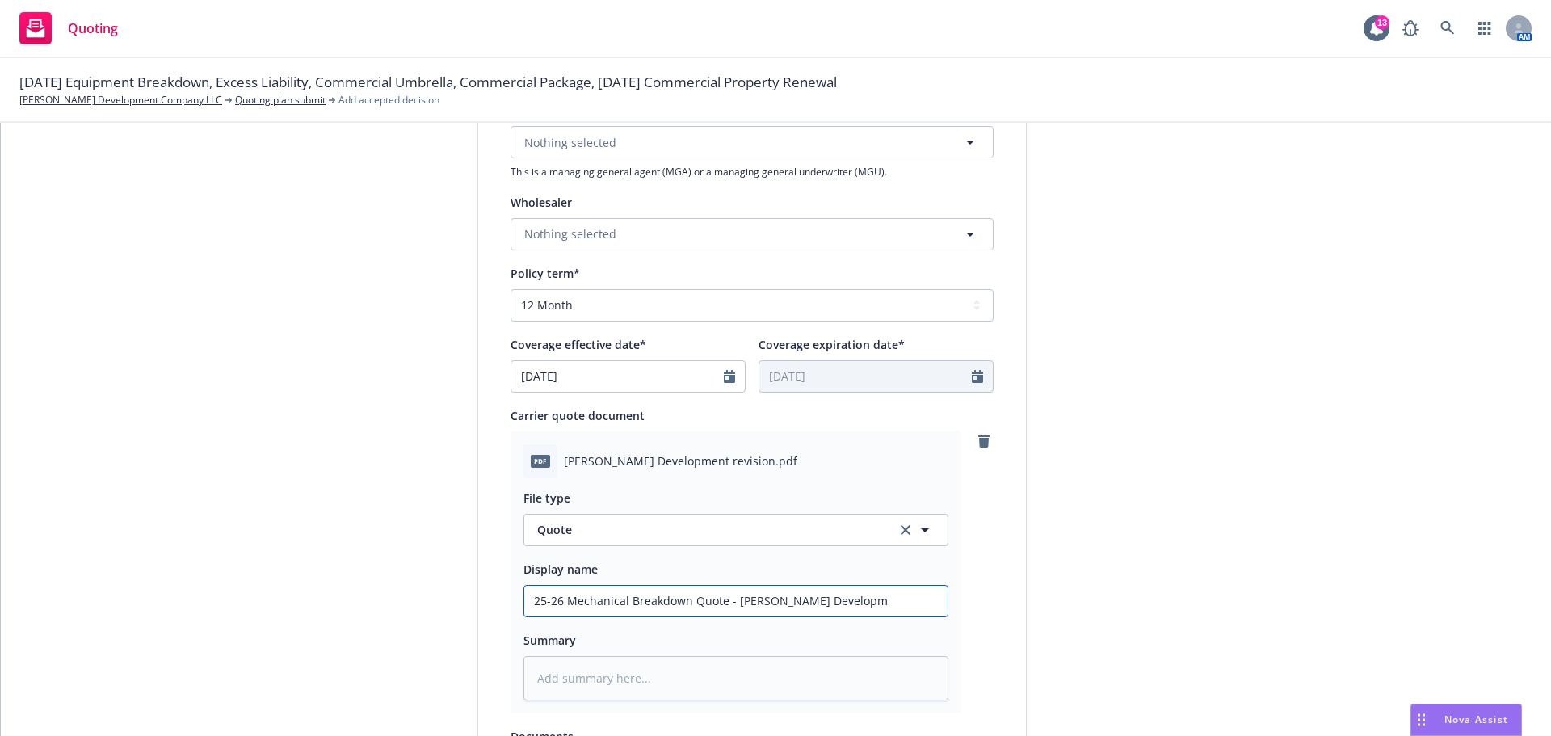
type input "25-26 Mechanical Breakdown Quote - [PERSON_NAME] Developme"
type textarea "x"
type input "25-26 Mechanical Breakdown Quote - [PERSON_NAME] Developmen"
type textarea "x"
type input "25-26 Mechanical Breakdown Quote - [PERSON_NAME] Developmeny"
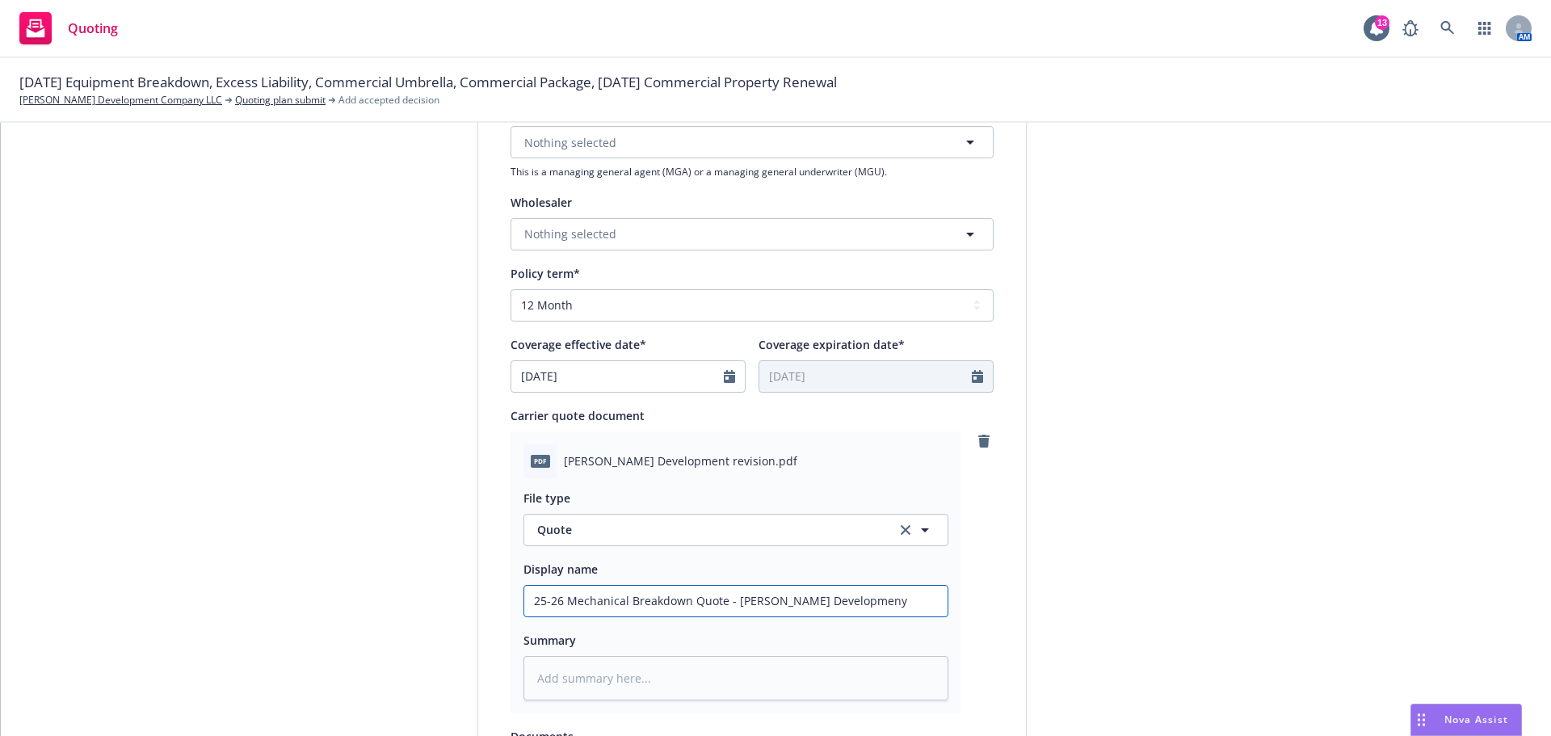
type textarea "x"
type input "25-26 Mechanical Breakdown Quote - [PERSON_NAME] Developmen"
type textarea "x"
type input "25-26 Mechanical Breakdown Quote - [PERSON_NAME] Development"
click at [642, 675] on textarea at bounding box center [736, 678] width 425 height 44
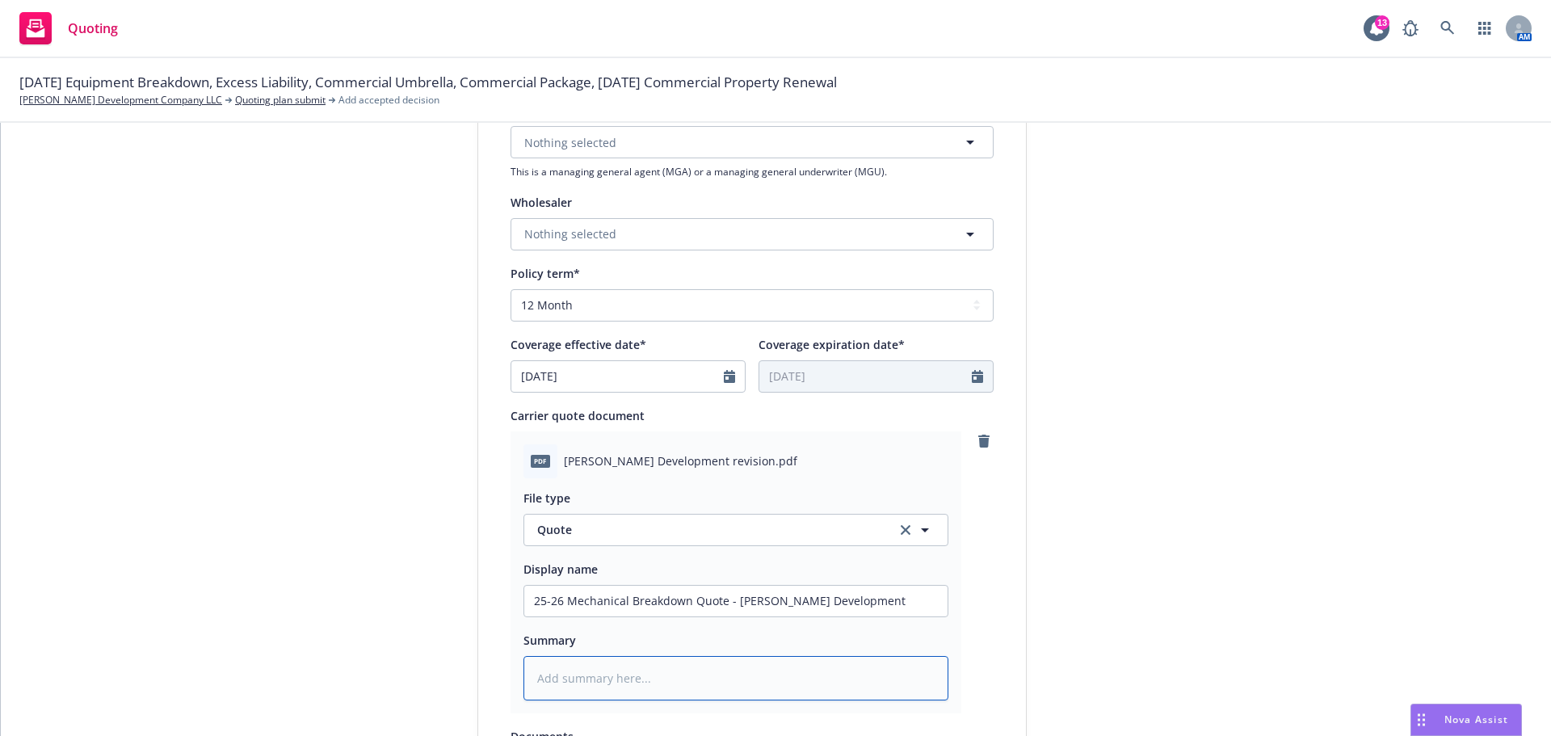
type textarea "x"
type textarea "Q"
type textarea "x"
type textarea "Qu"
type textarea "x"
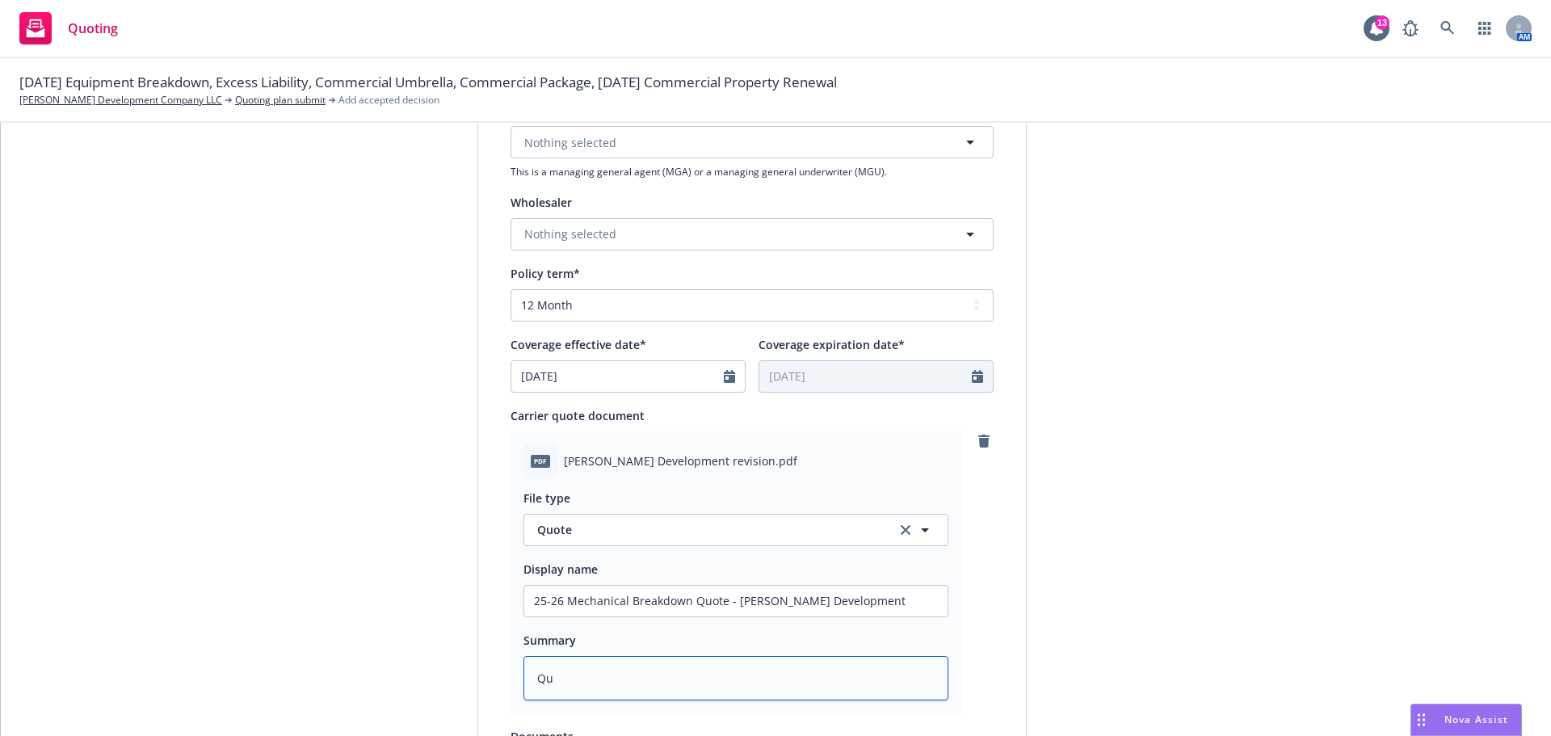
type textarea "Quo"
type textarea "x"
type textarea "Quot"
type textarea "x"
type textarea "Quote"
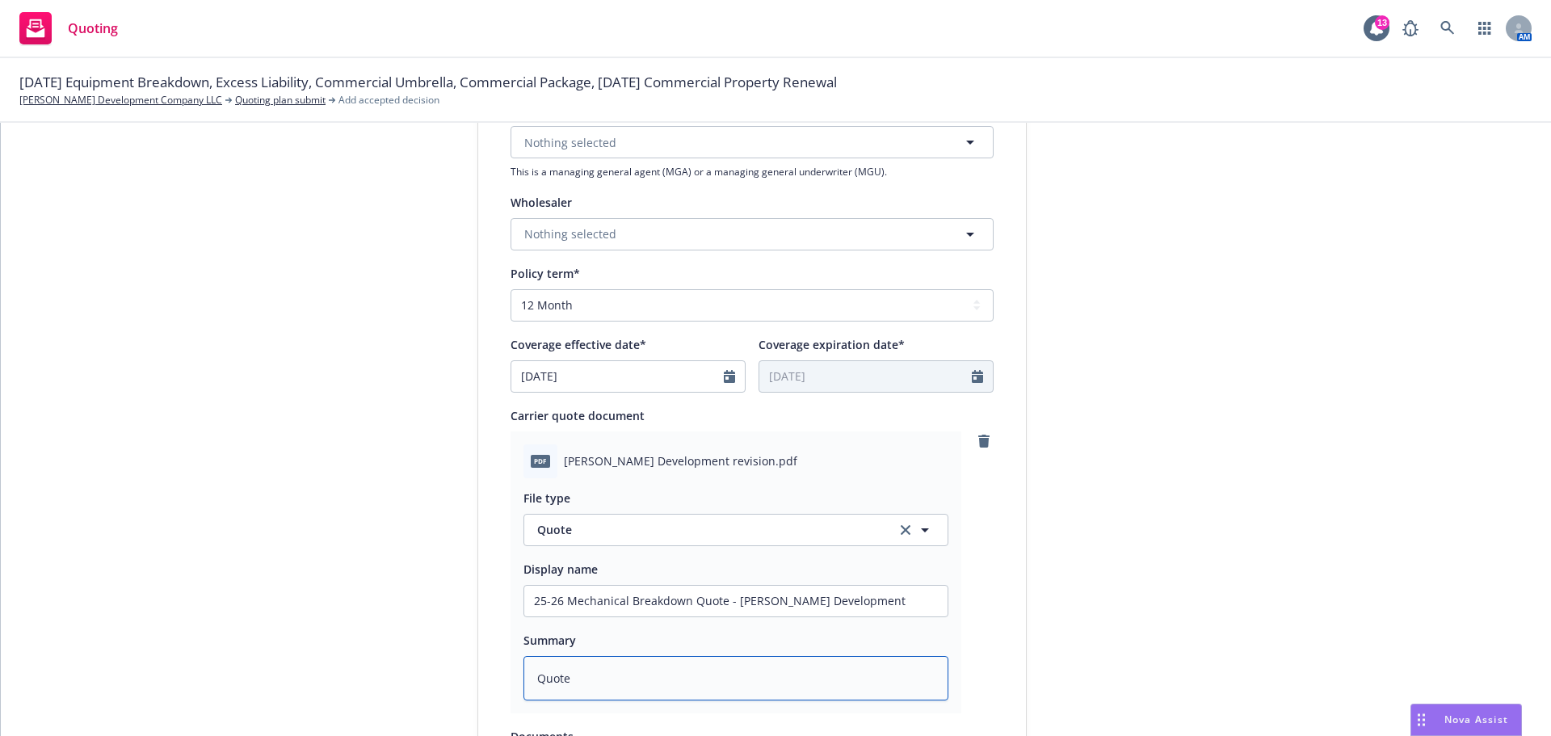
type textarea "x"
type textarea "Quote"
type textarea "x"
type textarea "Quote t"
type textarea "x"
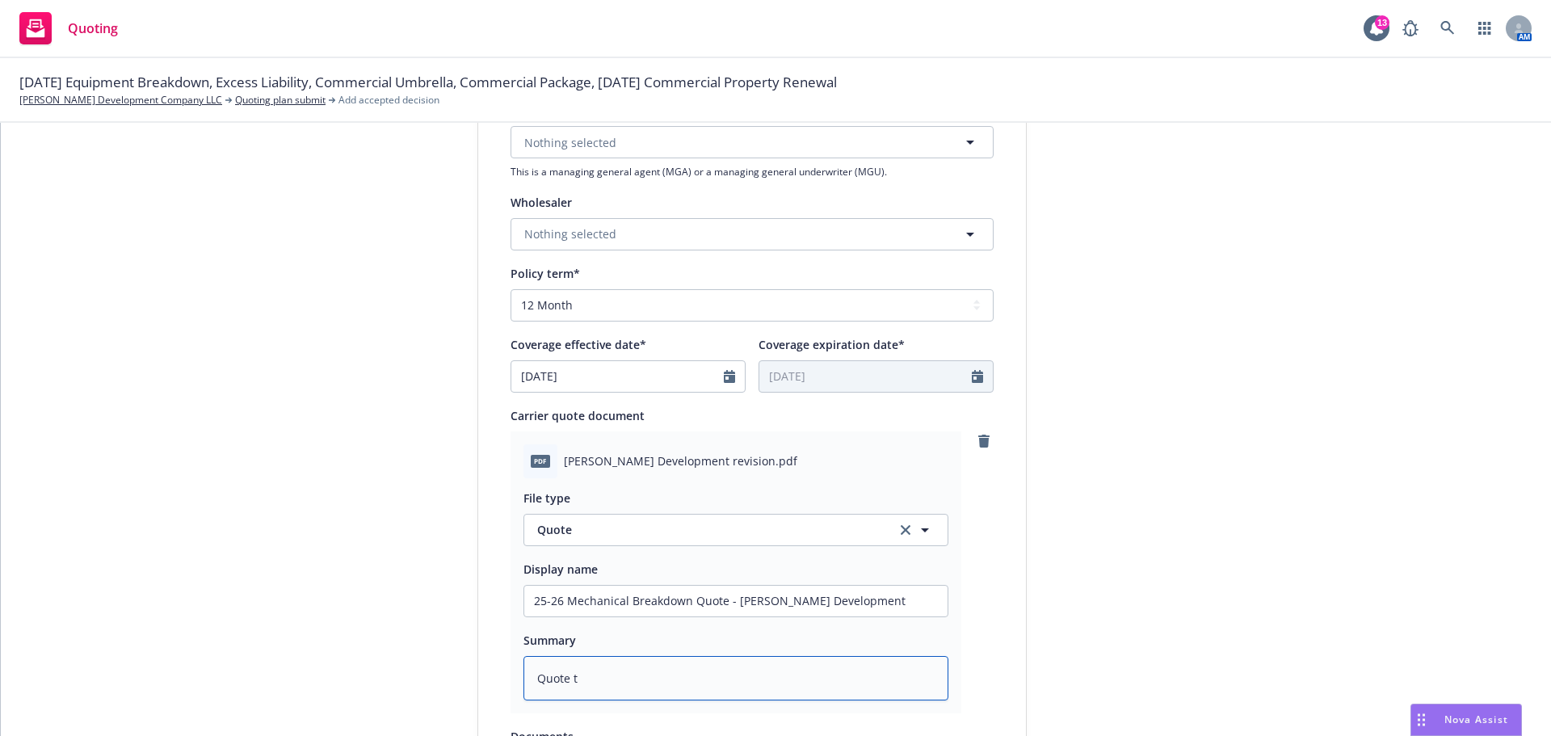
type textarea "Quote to"
type textarea "x"
type textarea "Quote to"
type textarea "x"
type textarea "Quote to s"
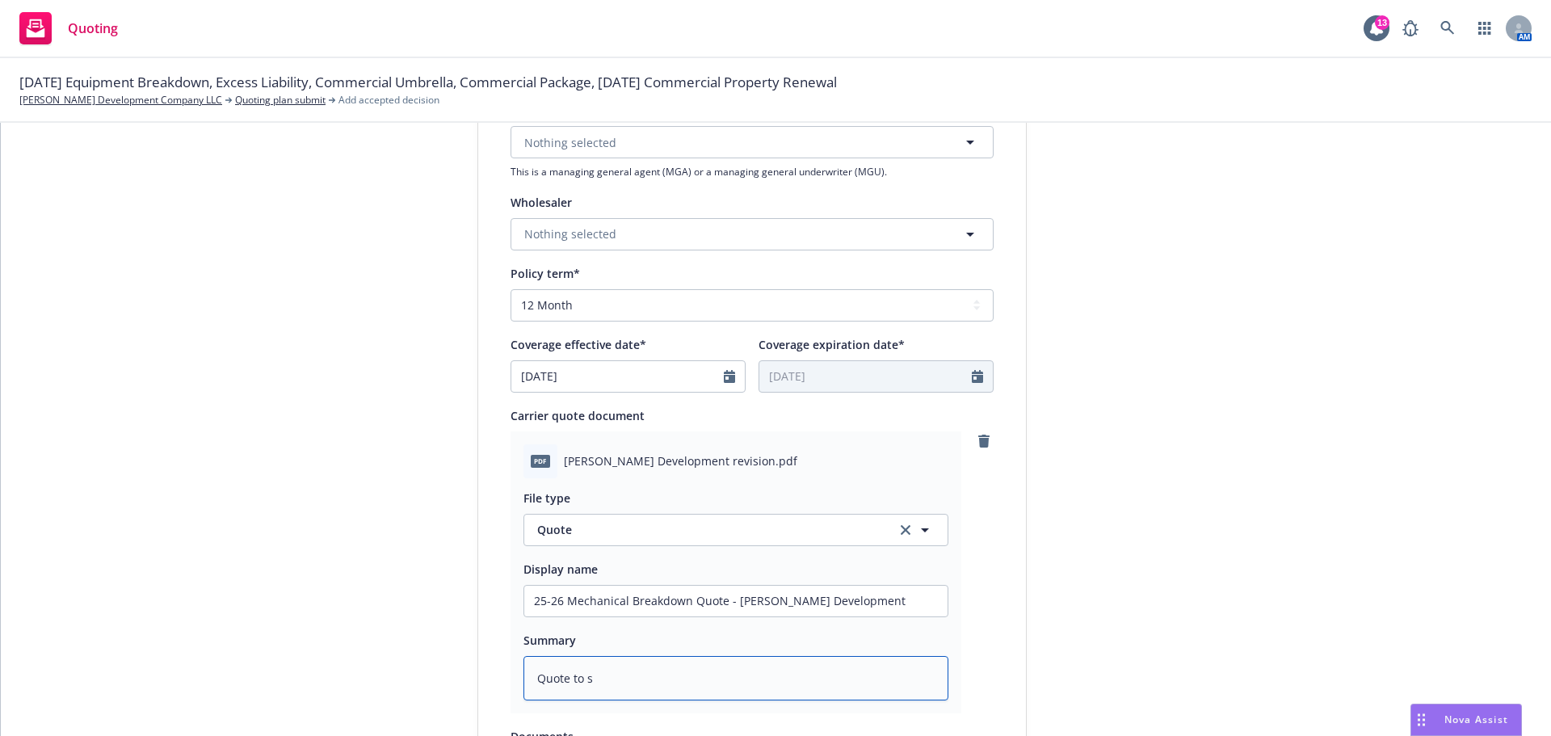
type textarea "x"
type textarea "Quote to su"
type textarea "x"
type textarea "Quote to sup"
type textarea "x"
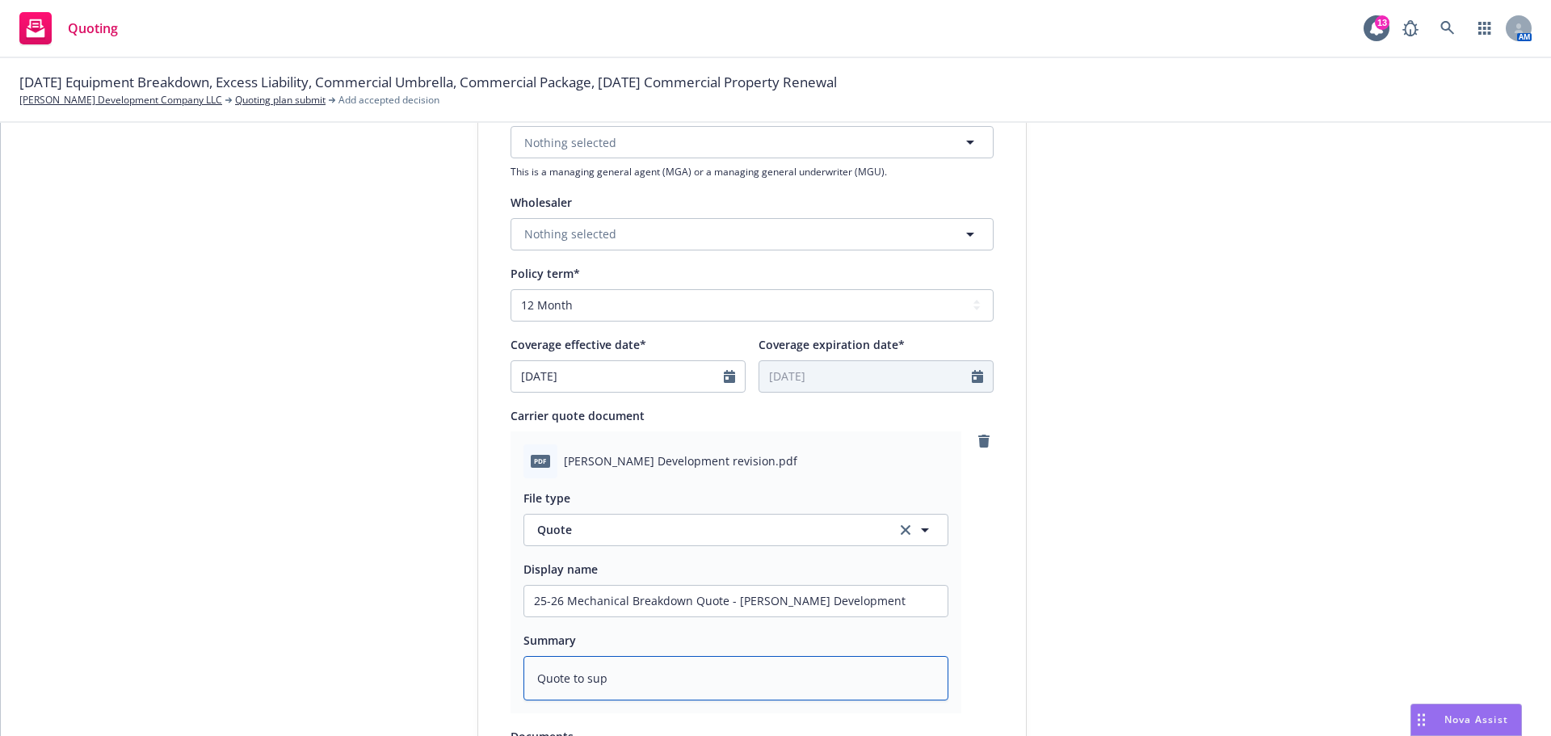
type textarea "Quote to supp"
type textarea "x"
type textarea "Quote to suppo"
type textarea "x"
type textarea "Quote to suppor"
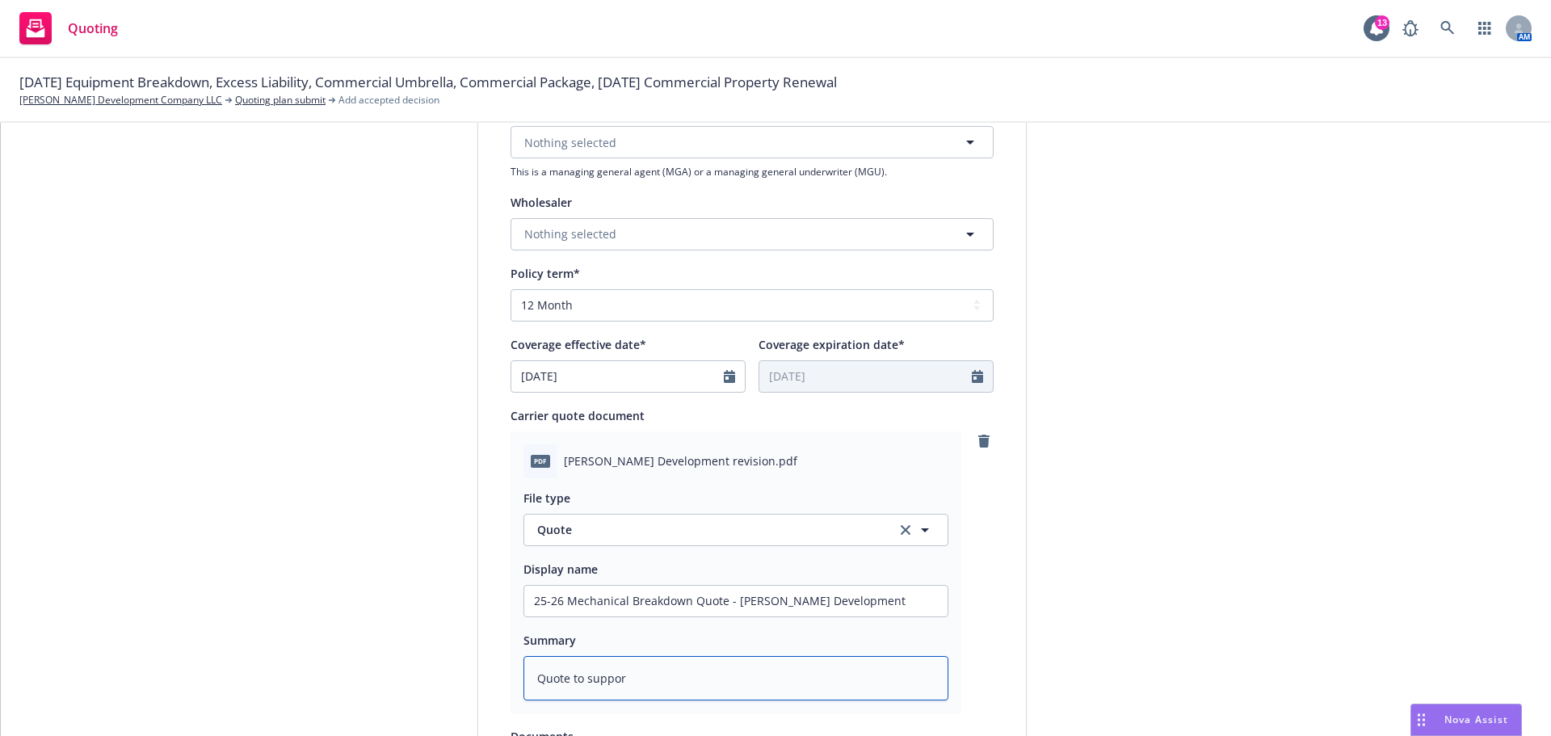
type textarea "x"
type textarea "Quote to support"
type textarea "x"
type textarea "Quote to support"
type textarea "x"
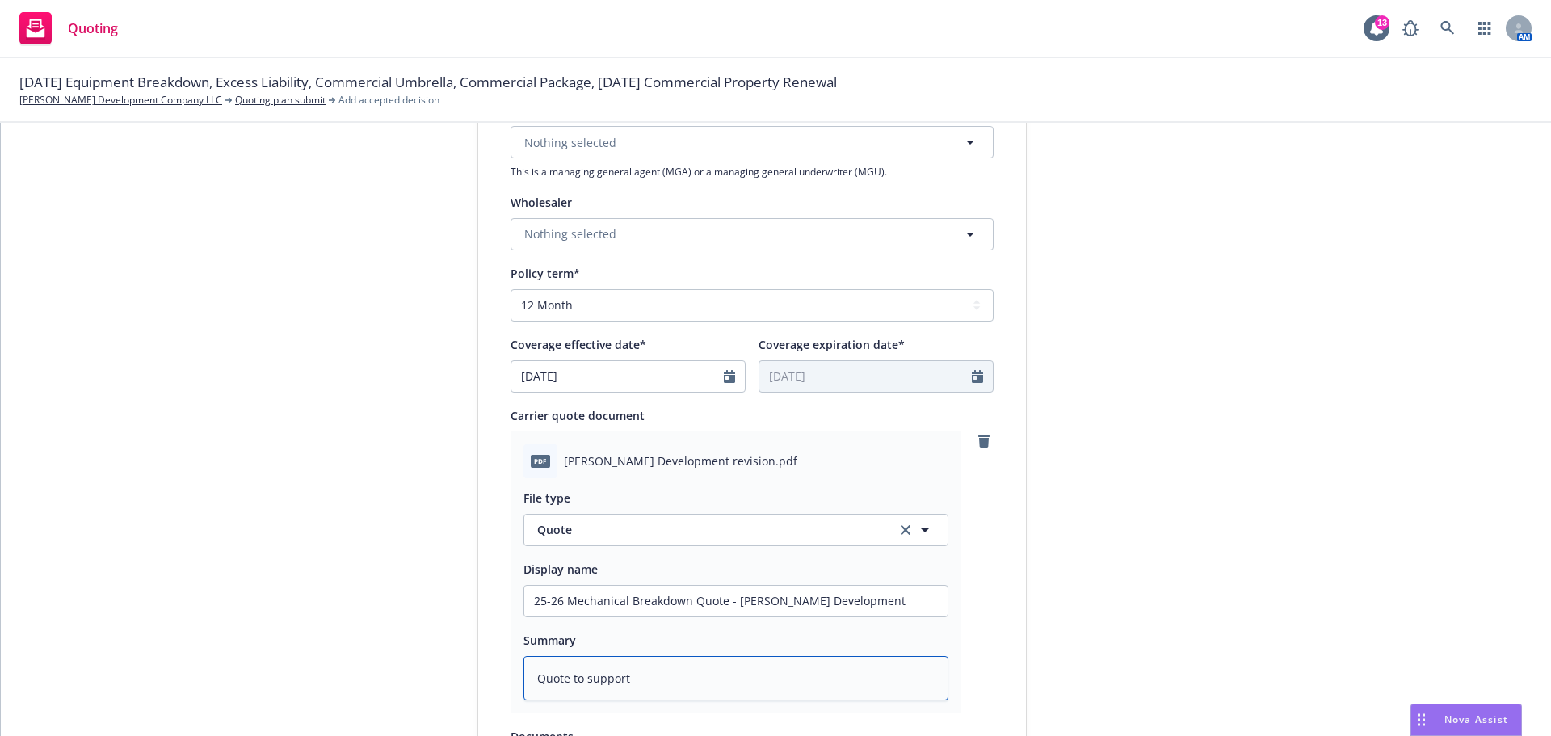
type textarea "Quote to support e"
type textarea "x"
type textarea "Quote to support ex"
type textarea "x"
type textarea "Quote to support exp"
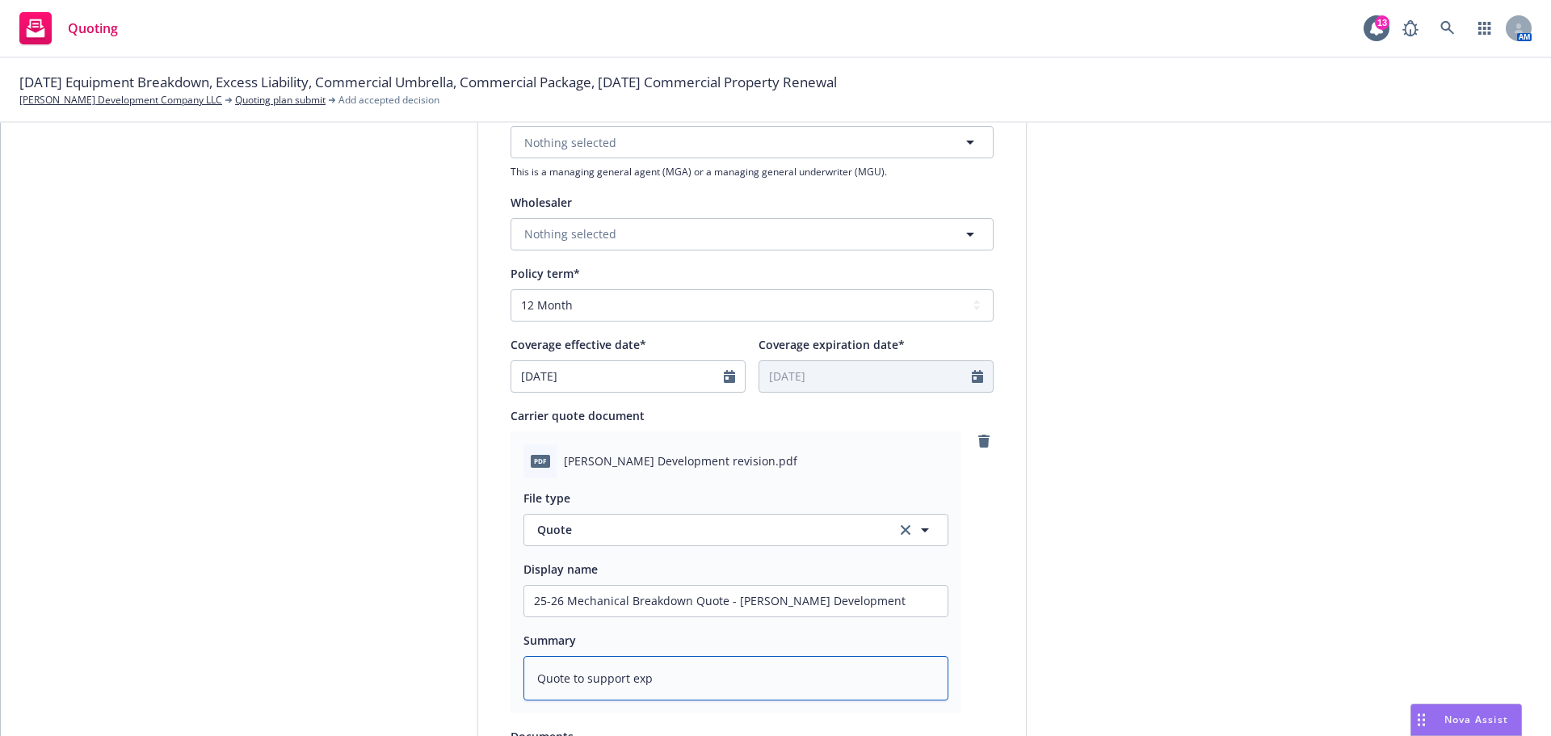
type textarea "x"
type textarea "Quote to support expr"
type textarea "x"
type textarea "Quote to support expri"
type textarea "x"
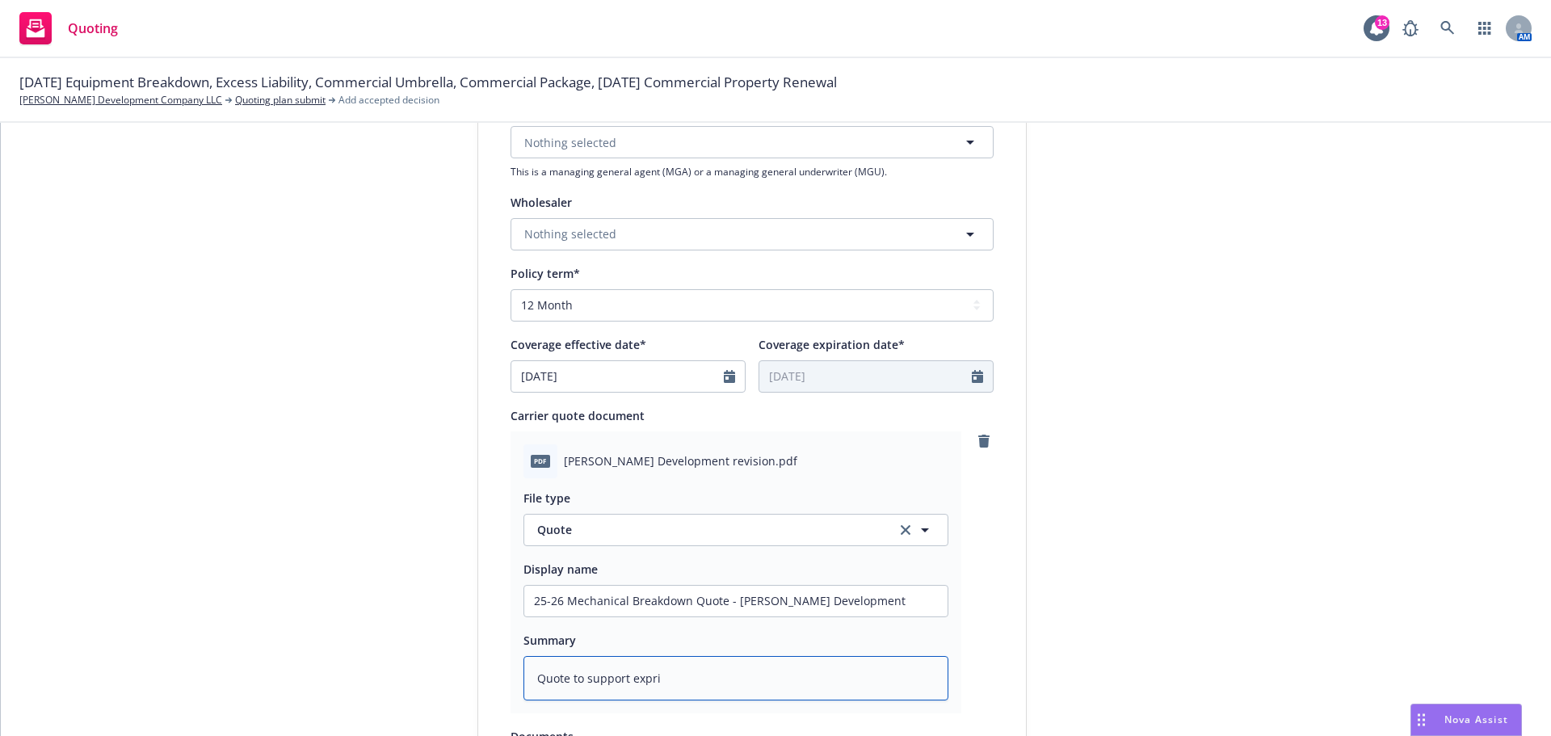
type textarea "Quote to support exprit"
type textarea "x"
type textarea "Quote to support expri"
type textarea "x"
type textarea "Quote to support exprir"
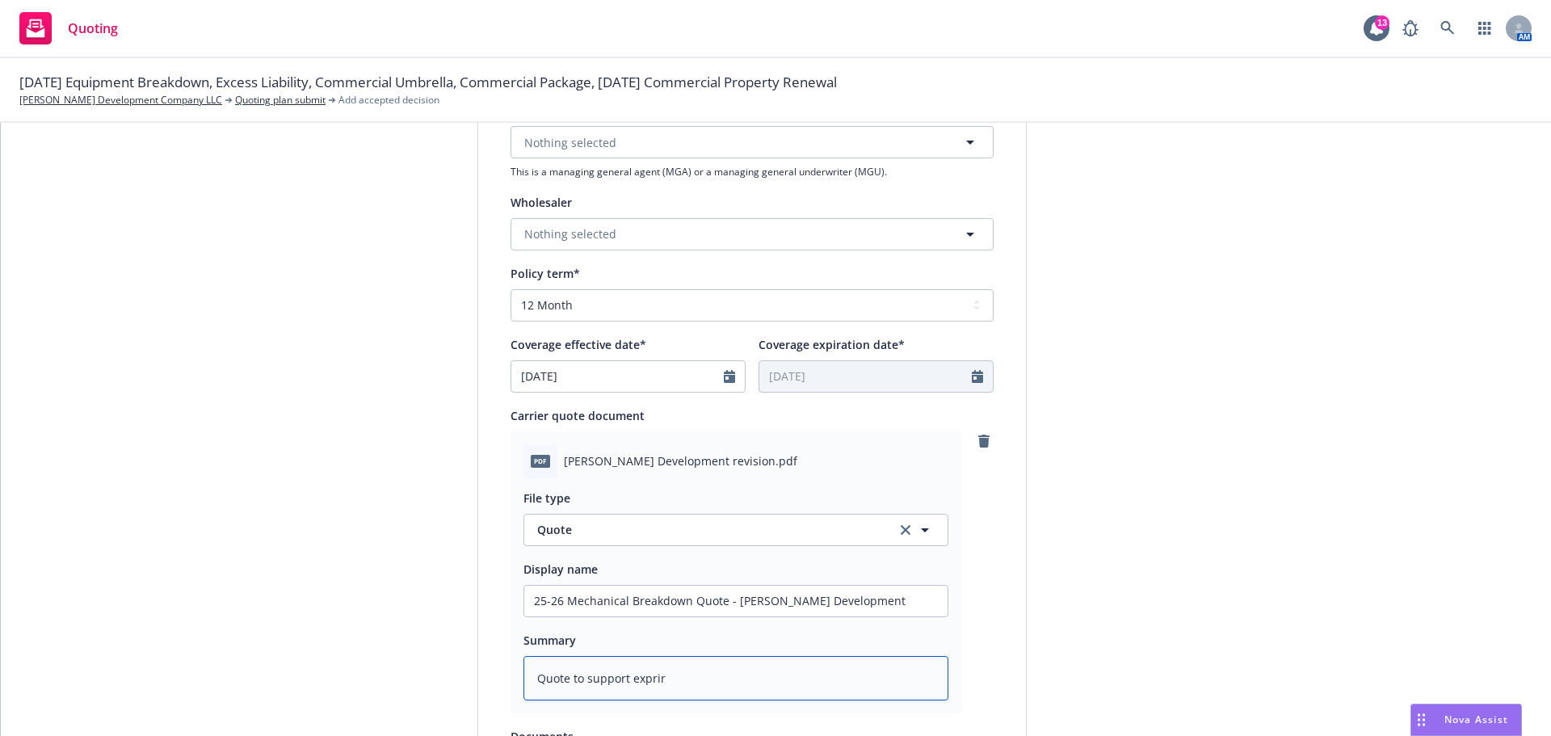
type textarea "x"
type textarea "Quote to support expriri"
type textarea "x"
type textarea "Quote to support expririn"
type textarea "x"
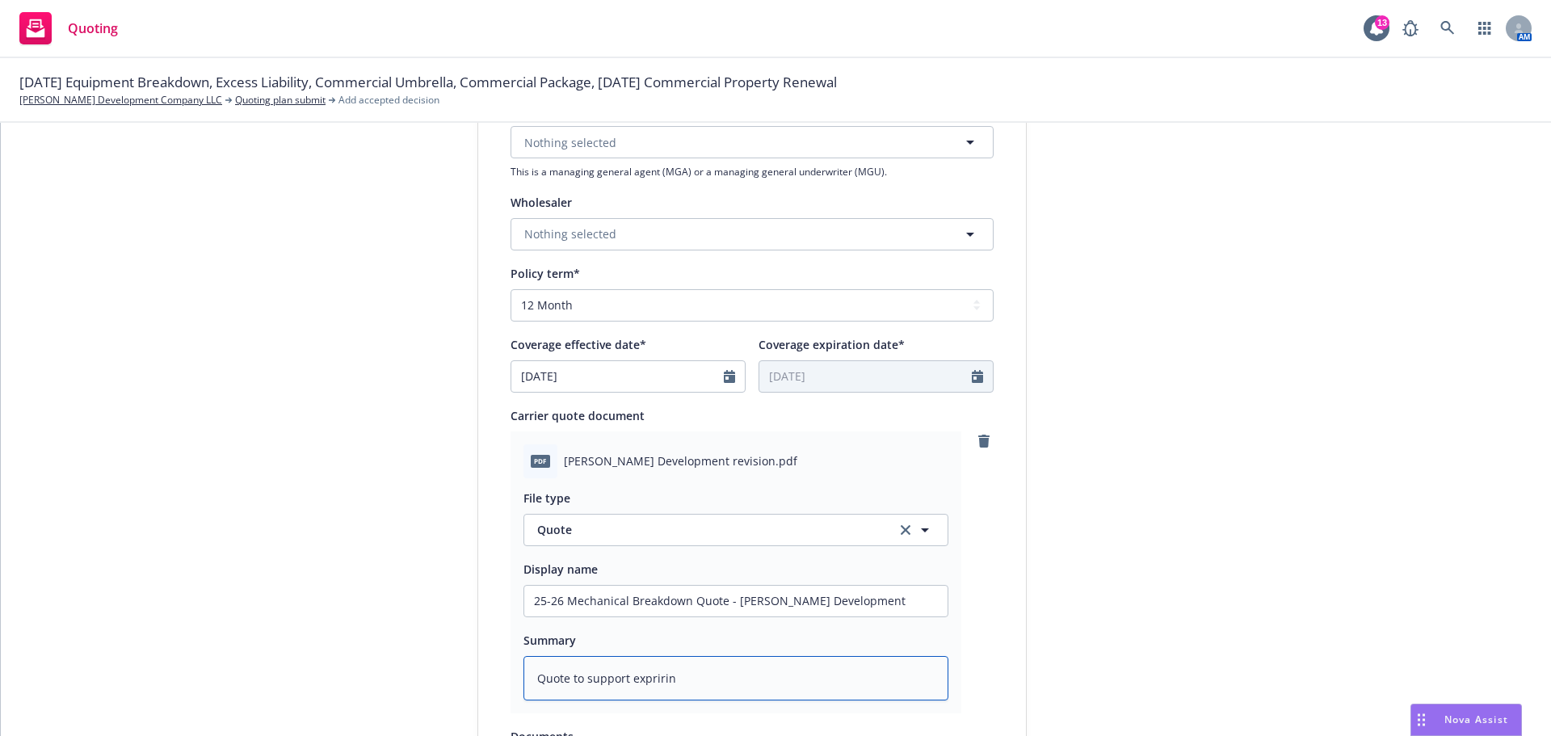
type textarea "Quote to support expriring"
type textarea "x"
type textarea "Quote to support expriring"
type textarea "x"
type textarea "Quote to support expriring H"
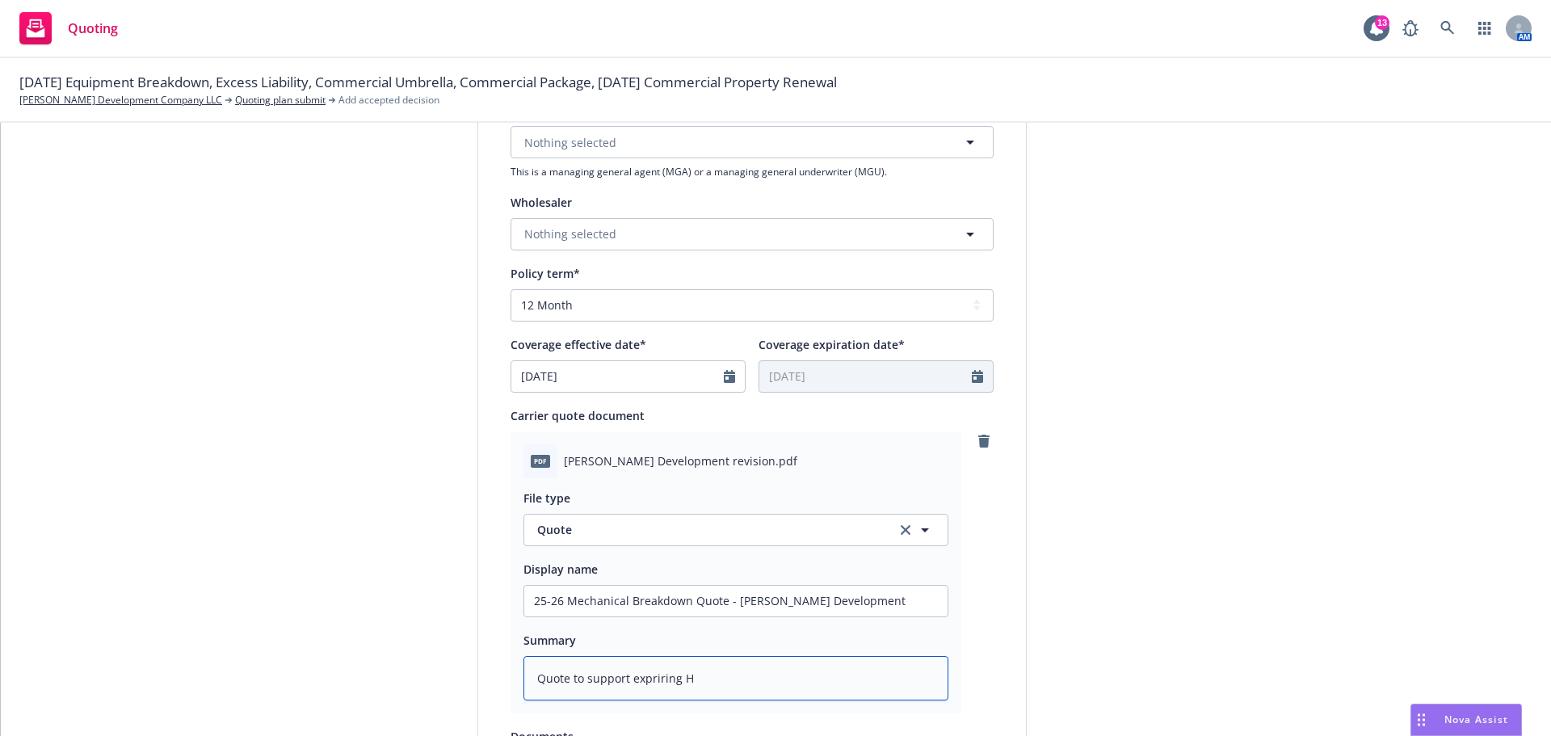
type textarea "x"
type textarea "Quote to support expriring Ha"
click at [657, 675] on textarea "Quote to support expriring Hanover placement which excludes Mechanical Breakdow…" at bounding box center [736, 686] width 425 height 61
drag, startPoint x: 626, startPoint y: 676, endPoint x: 675, endPoint y: 684, distance: 49.8
click at [675, 684] on textarea "Quote to support expriring Hanover placement which excludes Mechanical Breakdow…" at bounding box center [736, 686] width 425 height 61
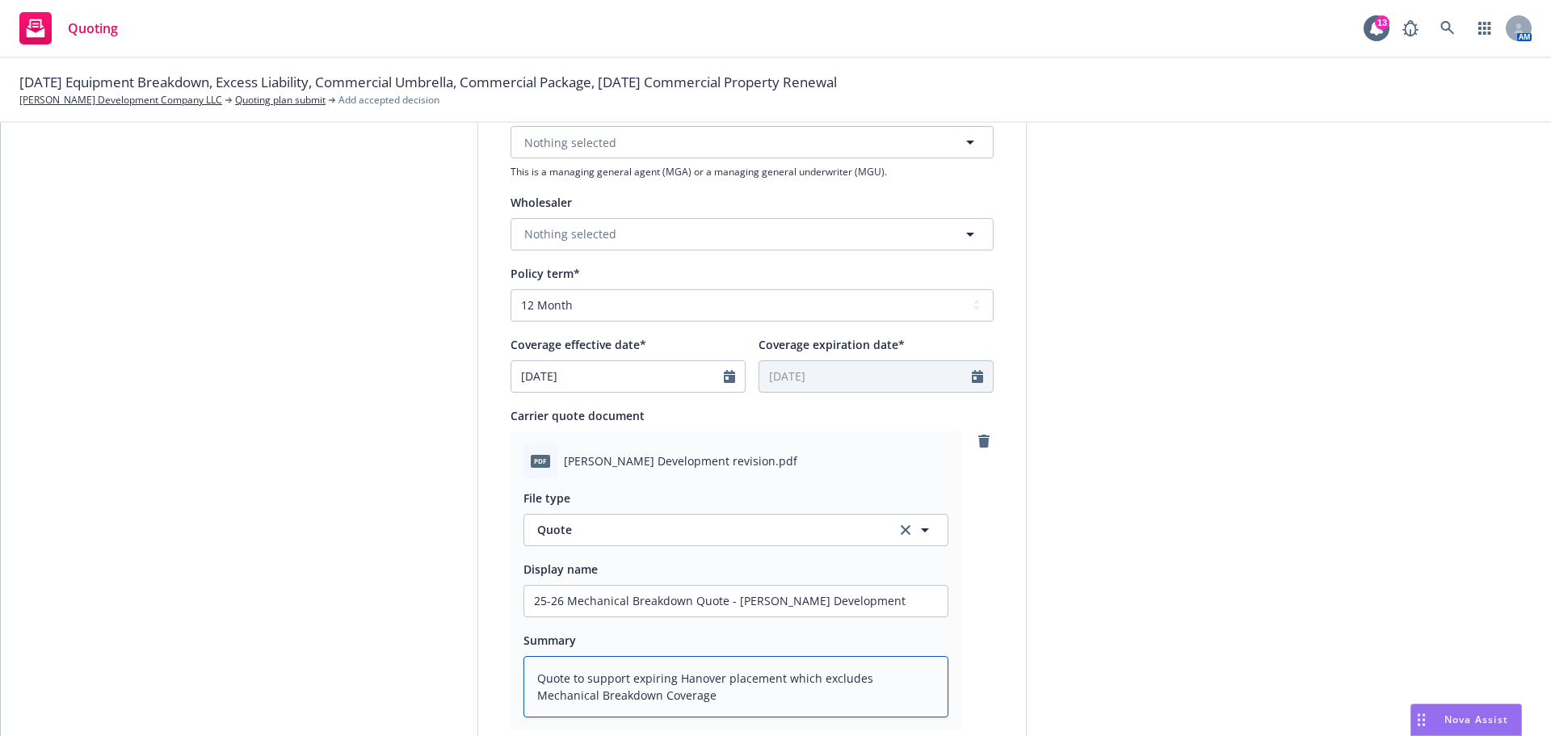
click at [653, 696] on textarea "Quote to support expiring Hanover placement which excludes Mechanical Breakdown…" at bounding box center [736, 686] width 425 height 61
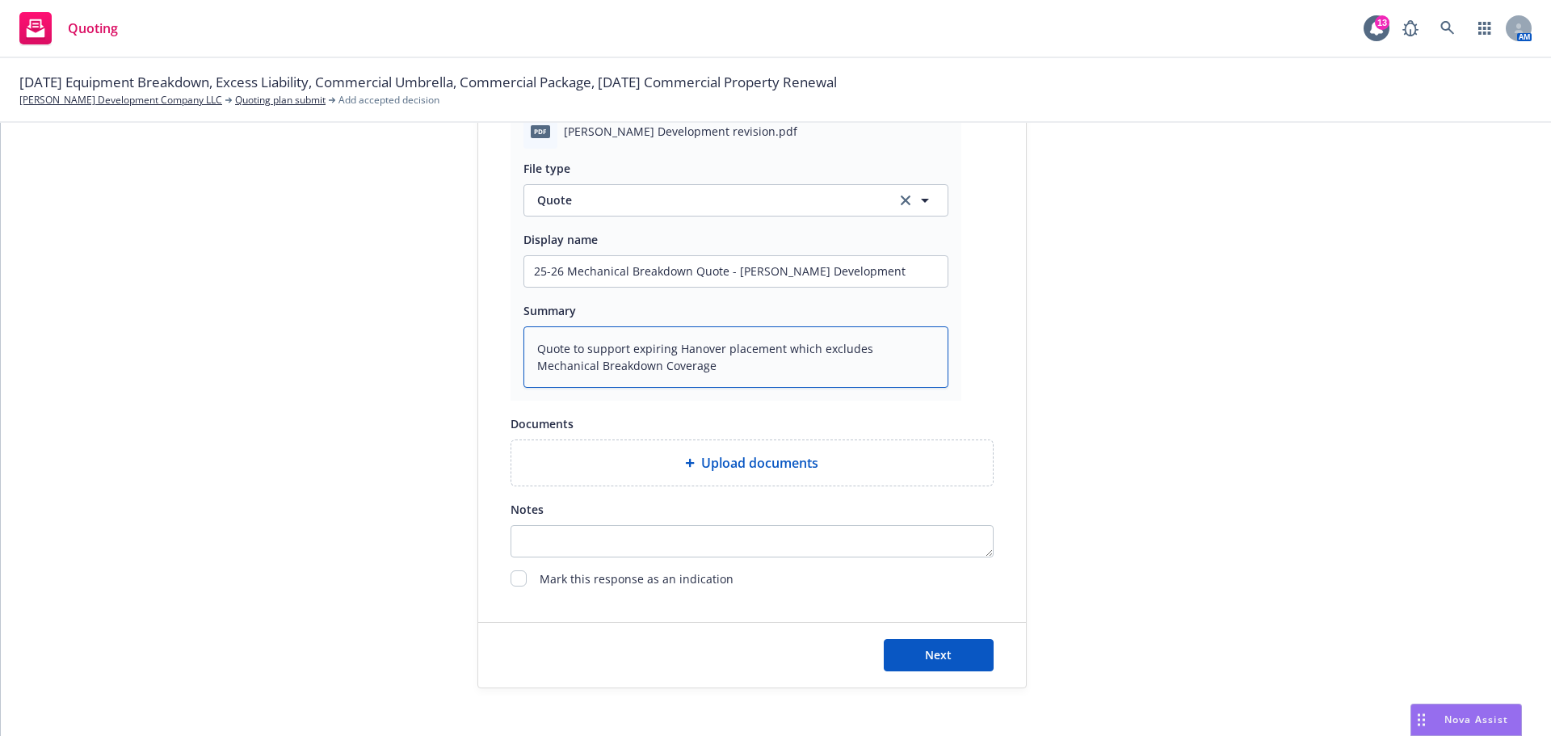
scroll to position [852, 0]
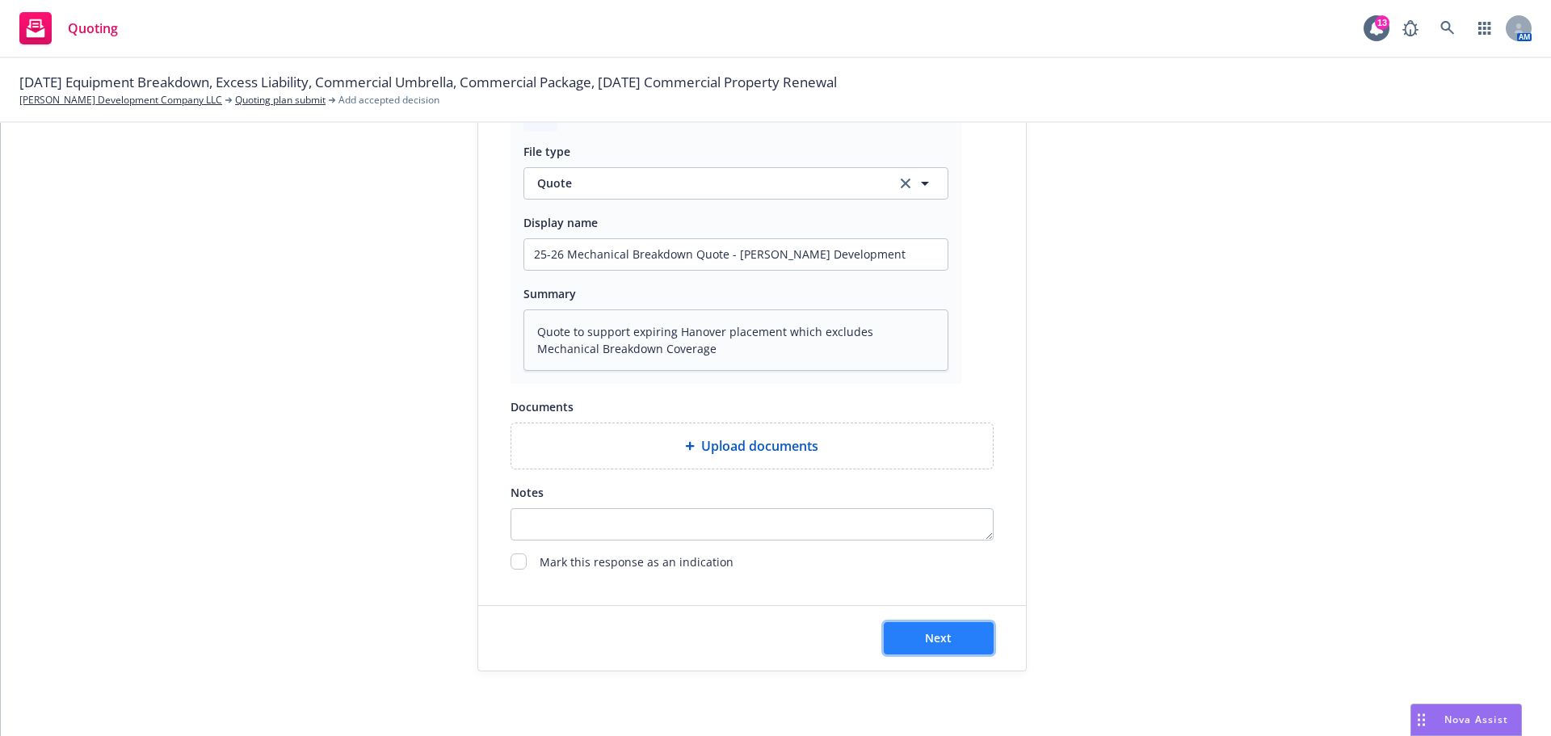
click at [932, 638] on span "Next" at bounding box center [938, 637] width 27 height 15
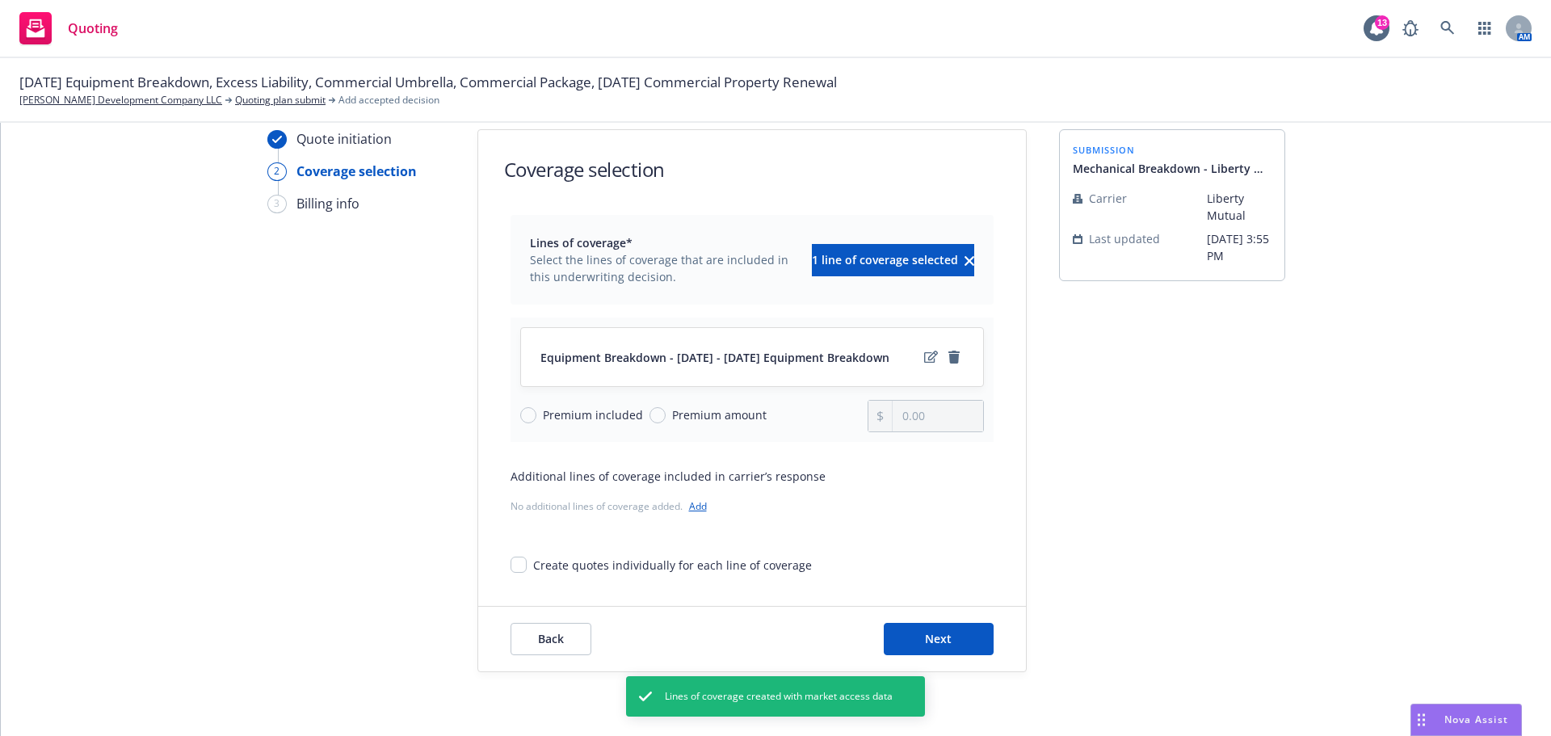
scroll to position [59, 0]
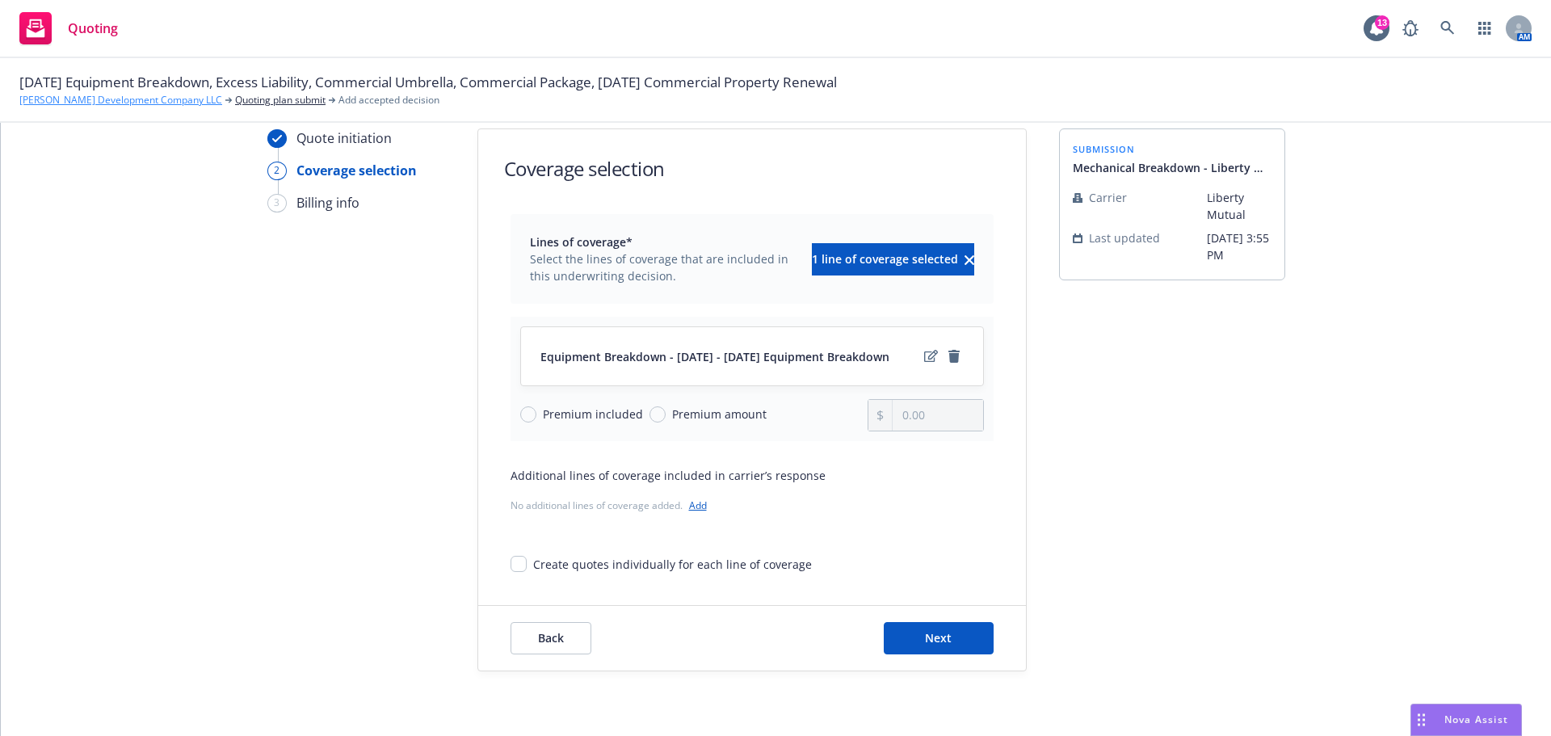
click at [127, 102] on link "[PERSON_NAME] Development Company LLC" at bounding box center [120, 100] width 203 height 15
click at [248, 103] on link "Quoting plan submit" at bounding box center [280, 100] width 90 height 15
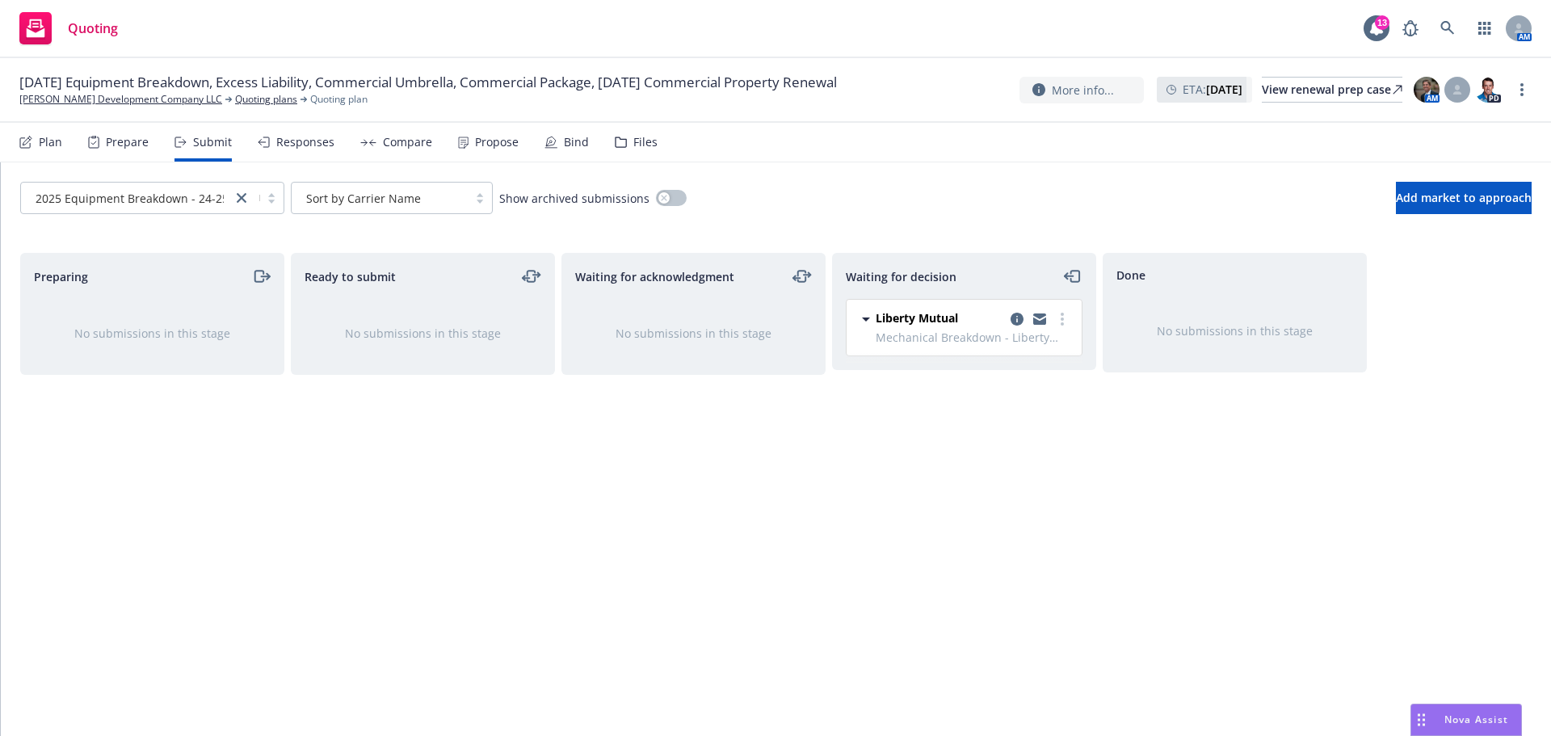
click at [294, 144] on div "Responses" at bounding box center [305, 142] width 58 height 13
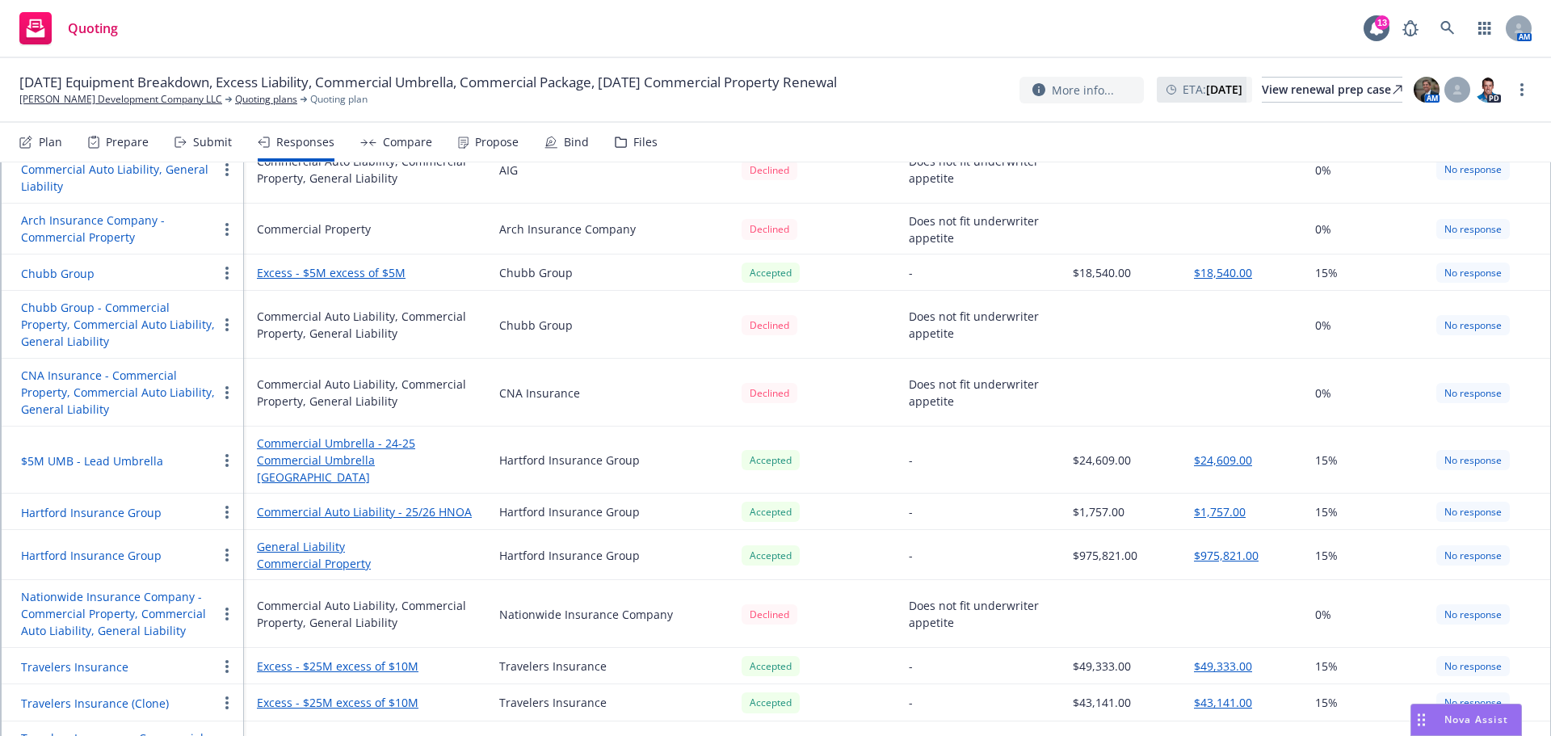
scroll to position [246, 0]
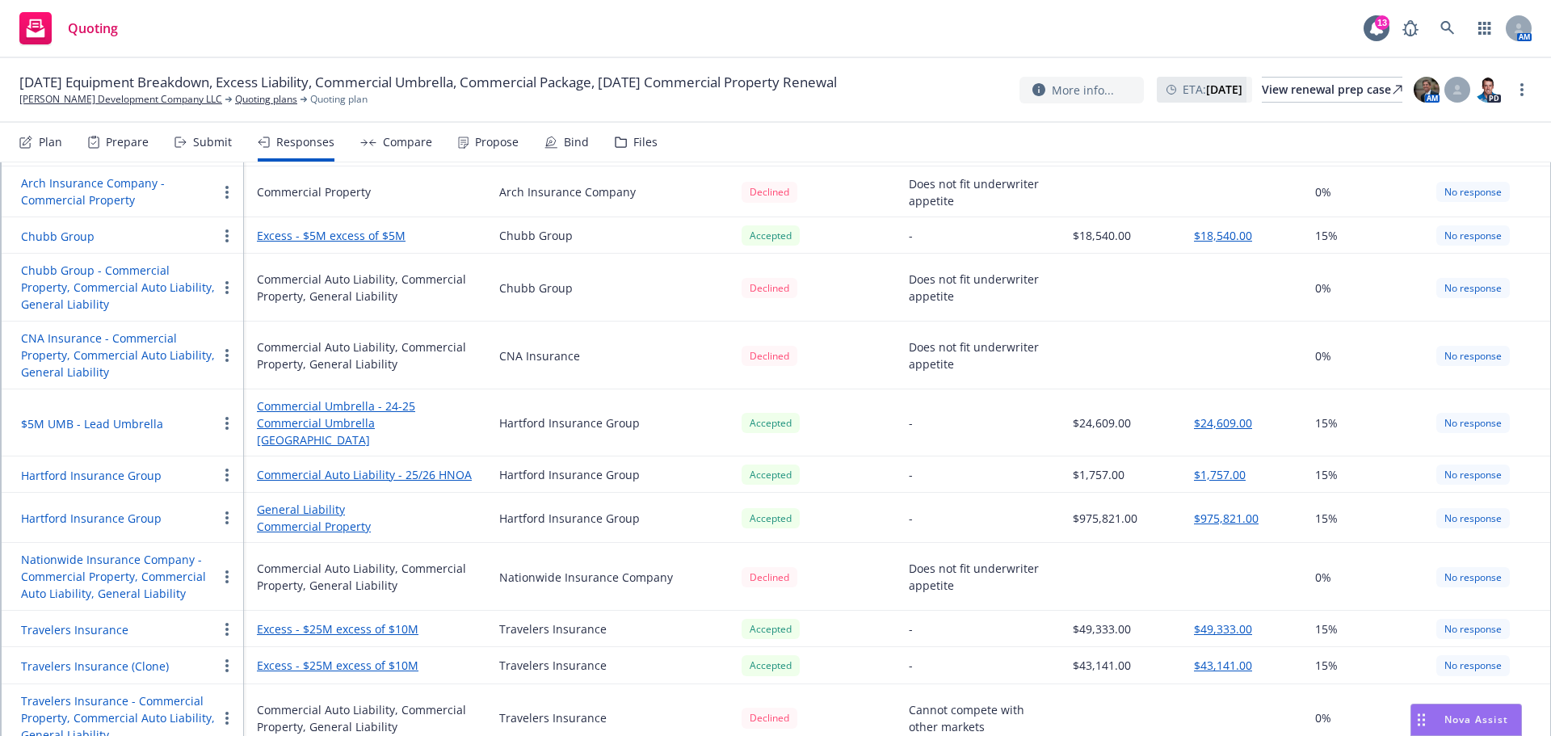
click at [212, 144] on div "Submit" at bounding box center [212, 142] width 39 height 13
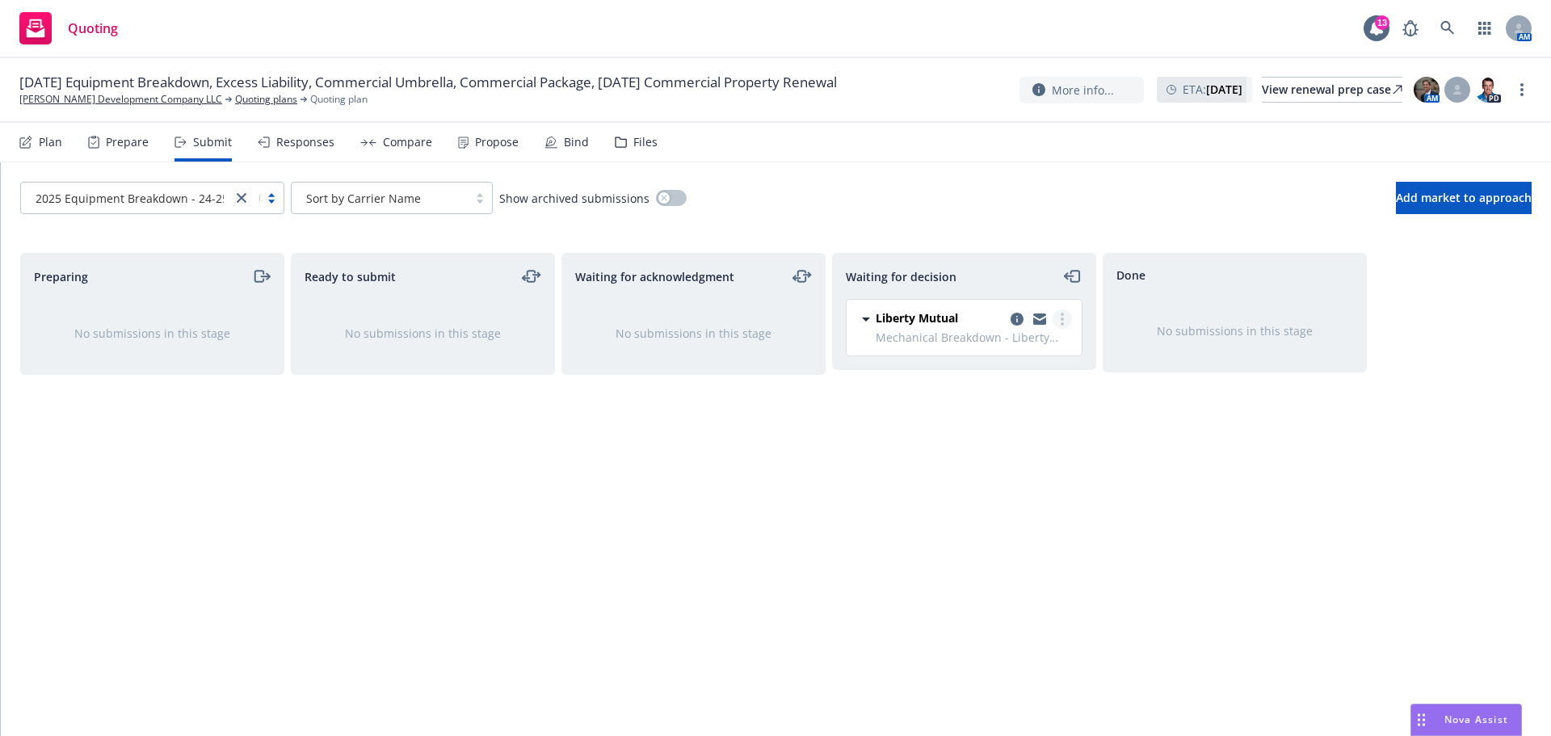
click at [1058, 326] on link "more" at bounding box center [1062, 318] width 19 height 19
click at [1133, 413] on div "Done No submissions in this stage" at bounding box center [1235, 477] width 264 height 449
click at [1017, 317] on icon "copy logging email" at bounding box center [1017, 319] width 13 height 13
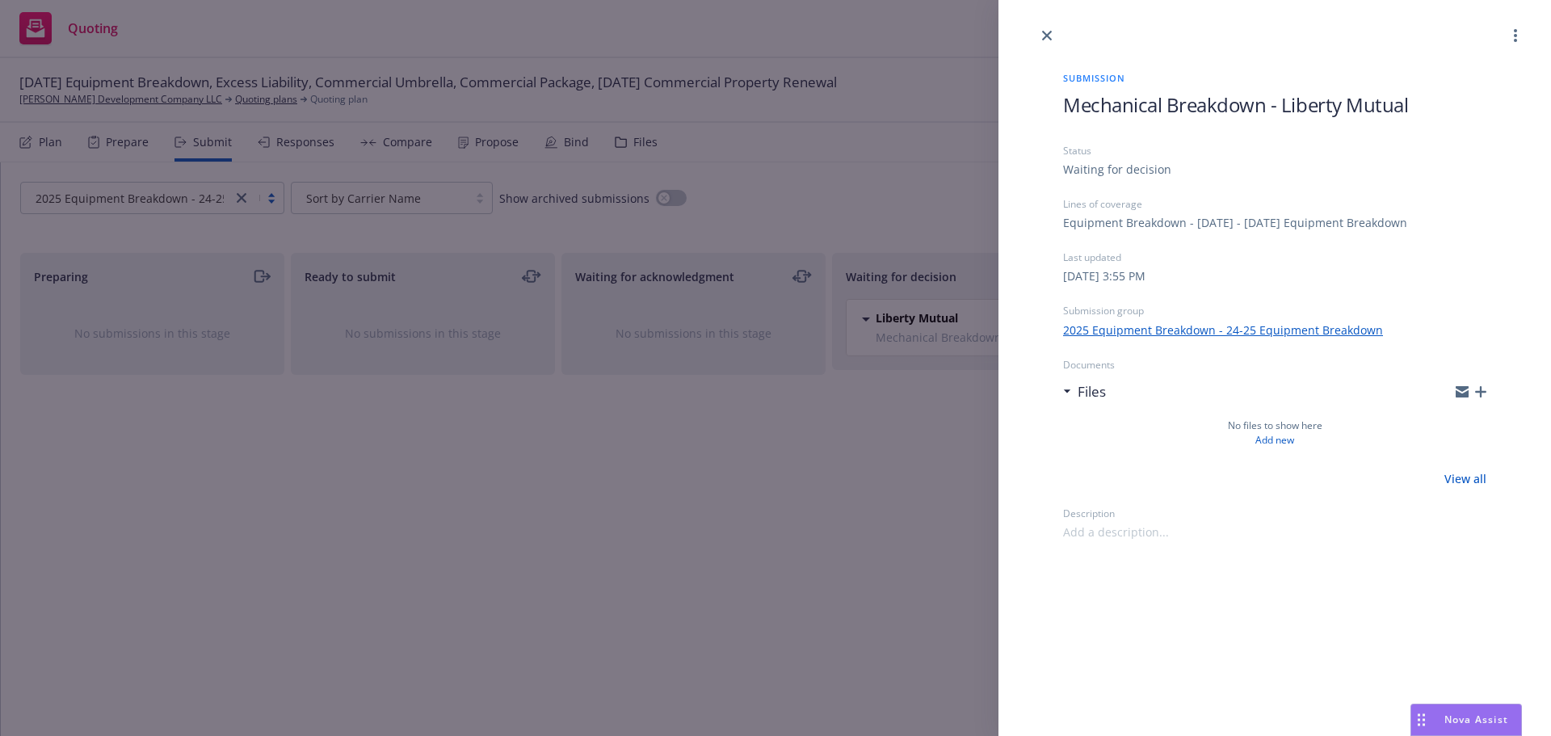
click at [1253, 332] on link "2025 Equipment Breakdown - 24-25 Equipment Breakdown" at bounding box center [1223, 330] width 320 height 17
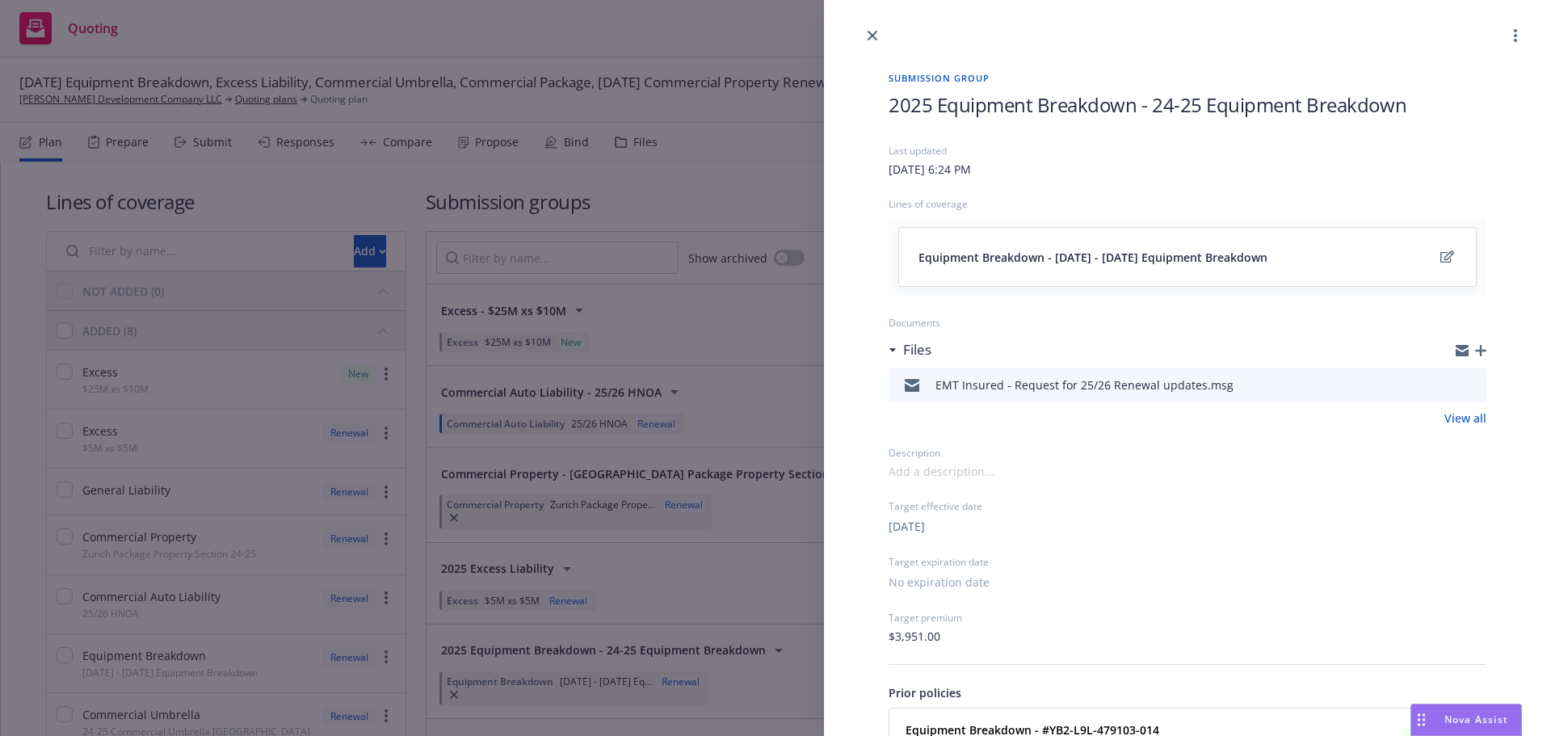
click at [1464, 386] on icon "preview file" at bounding box center [1471, 384] width 15 height 11
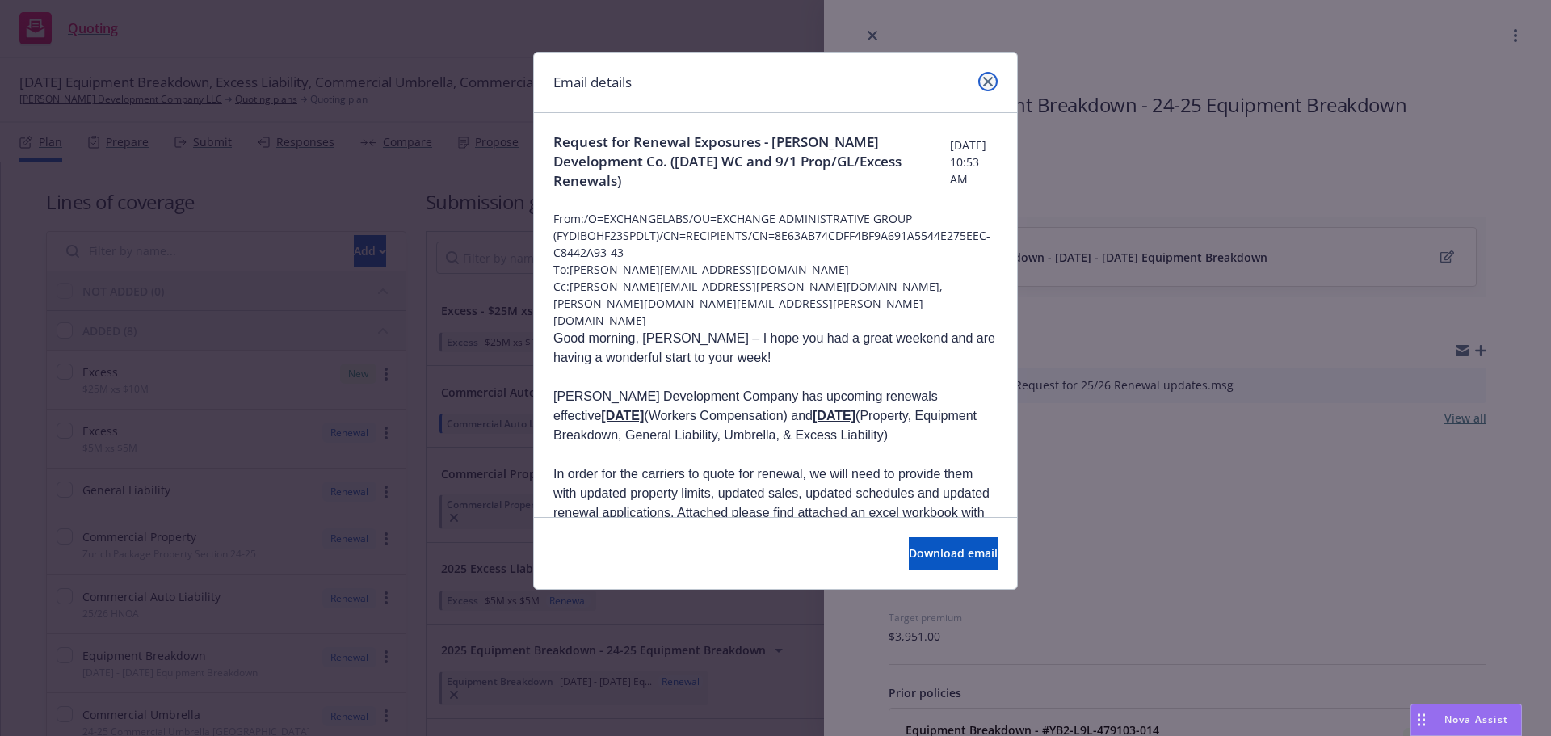
click at [987, 80] on icon "close" at bounding box center [988, 82] width 10 height 10
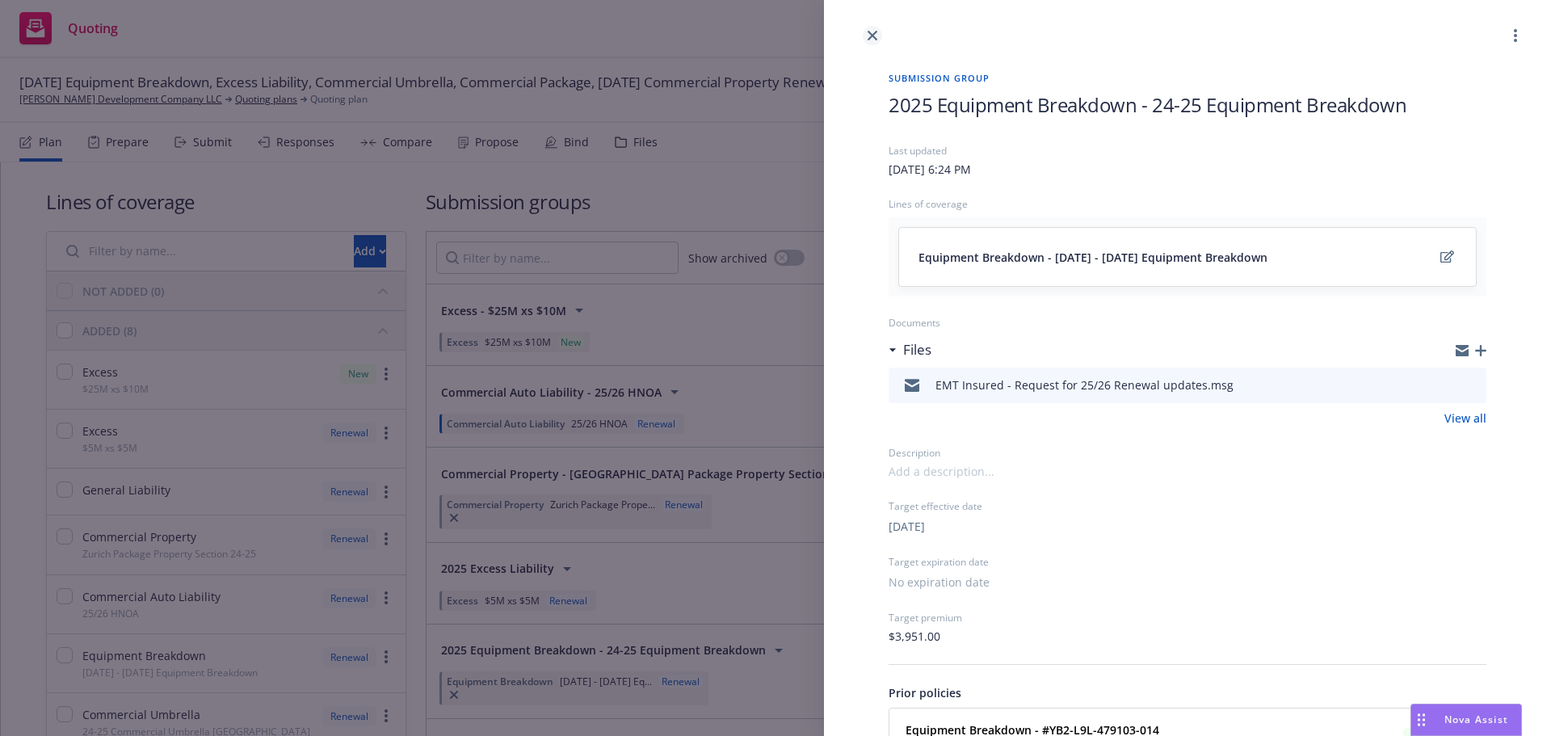
click at [869, 37] on icon "close" at bounding box center [873, 36] width 10 height 10
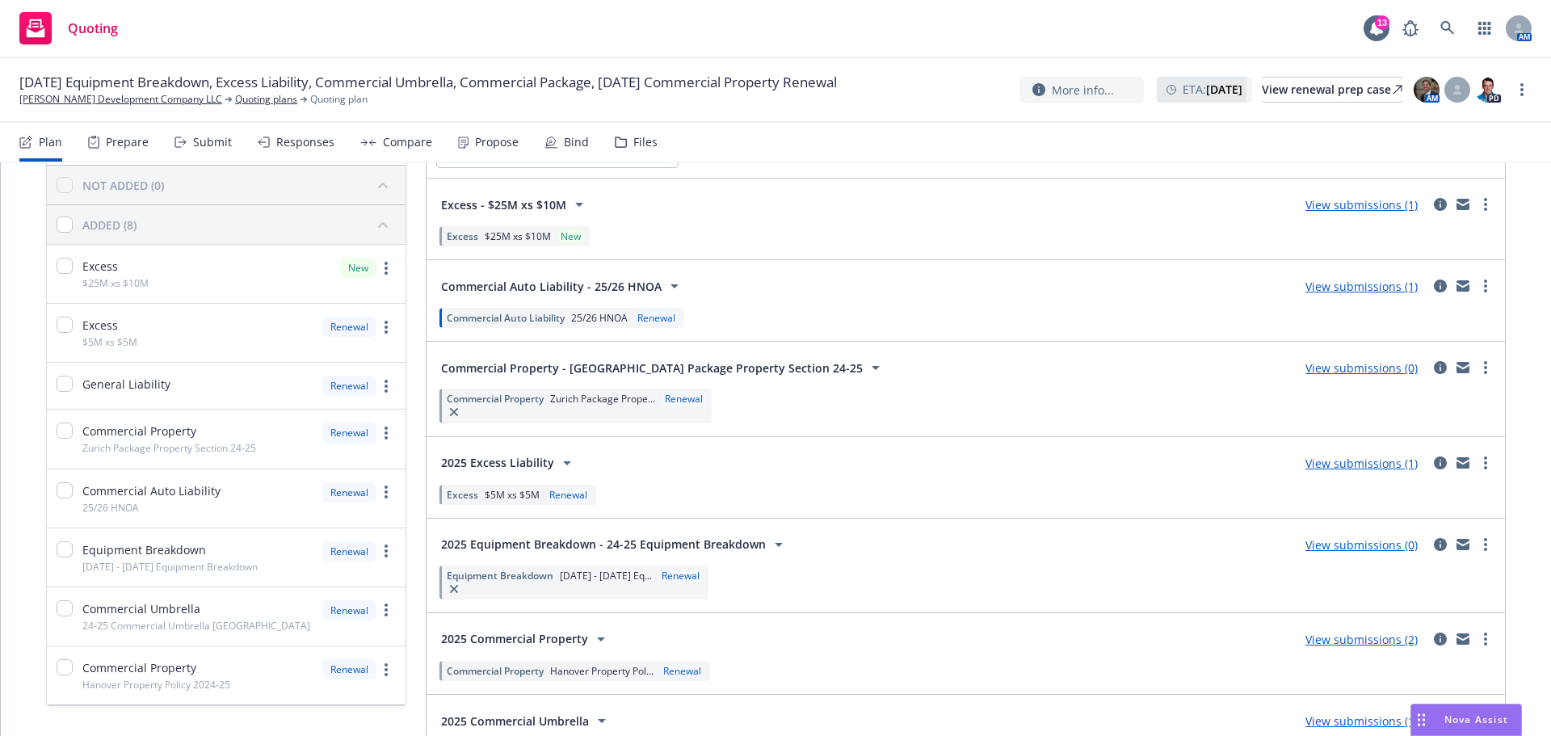
scroll to position [101, 0]
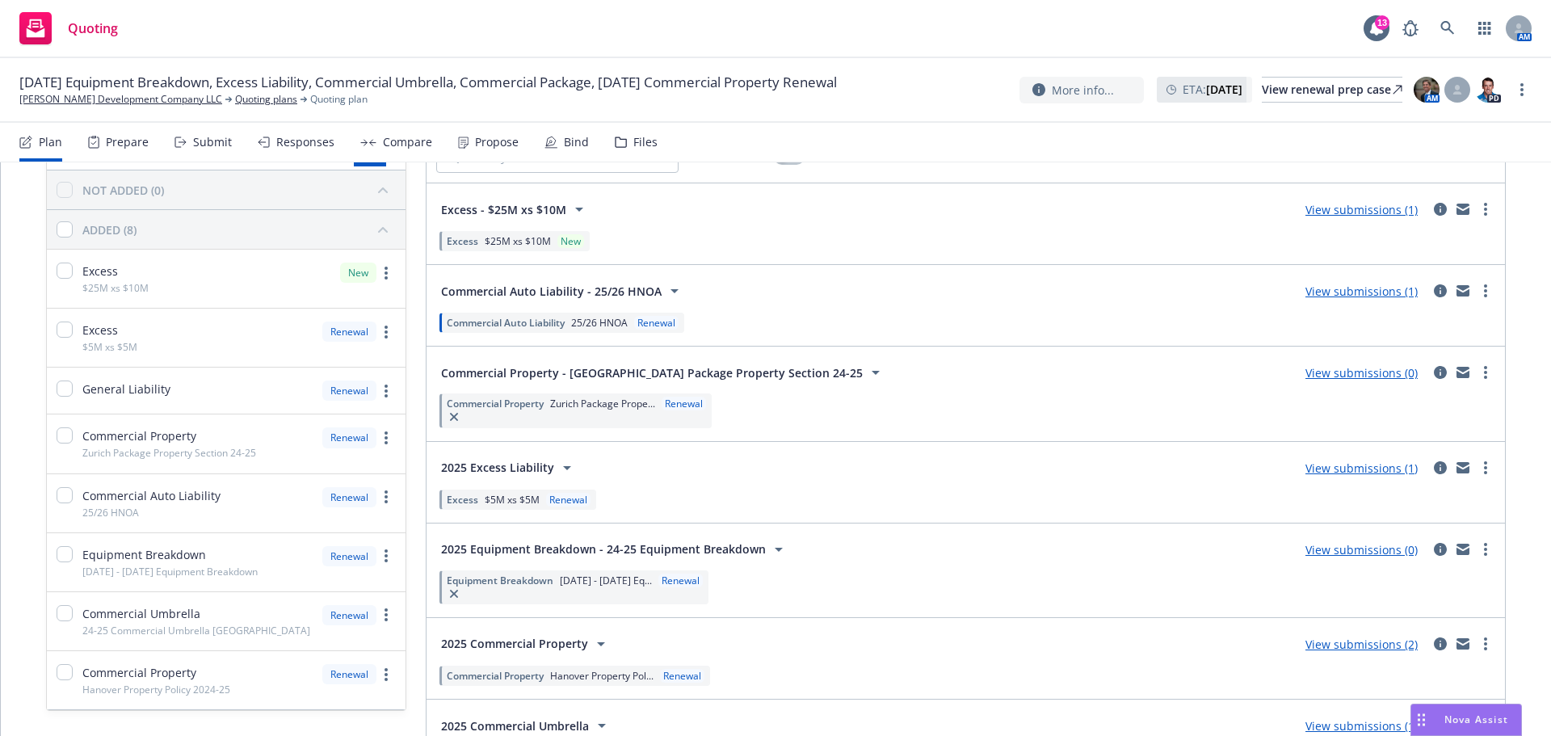
click at [1344, 555] on link "View submissions (0)" at bounding box center [1362, 549] width 112 height 15
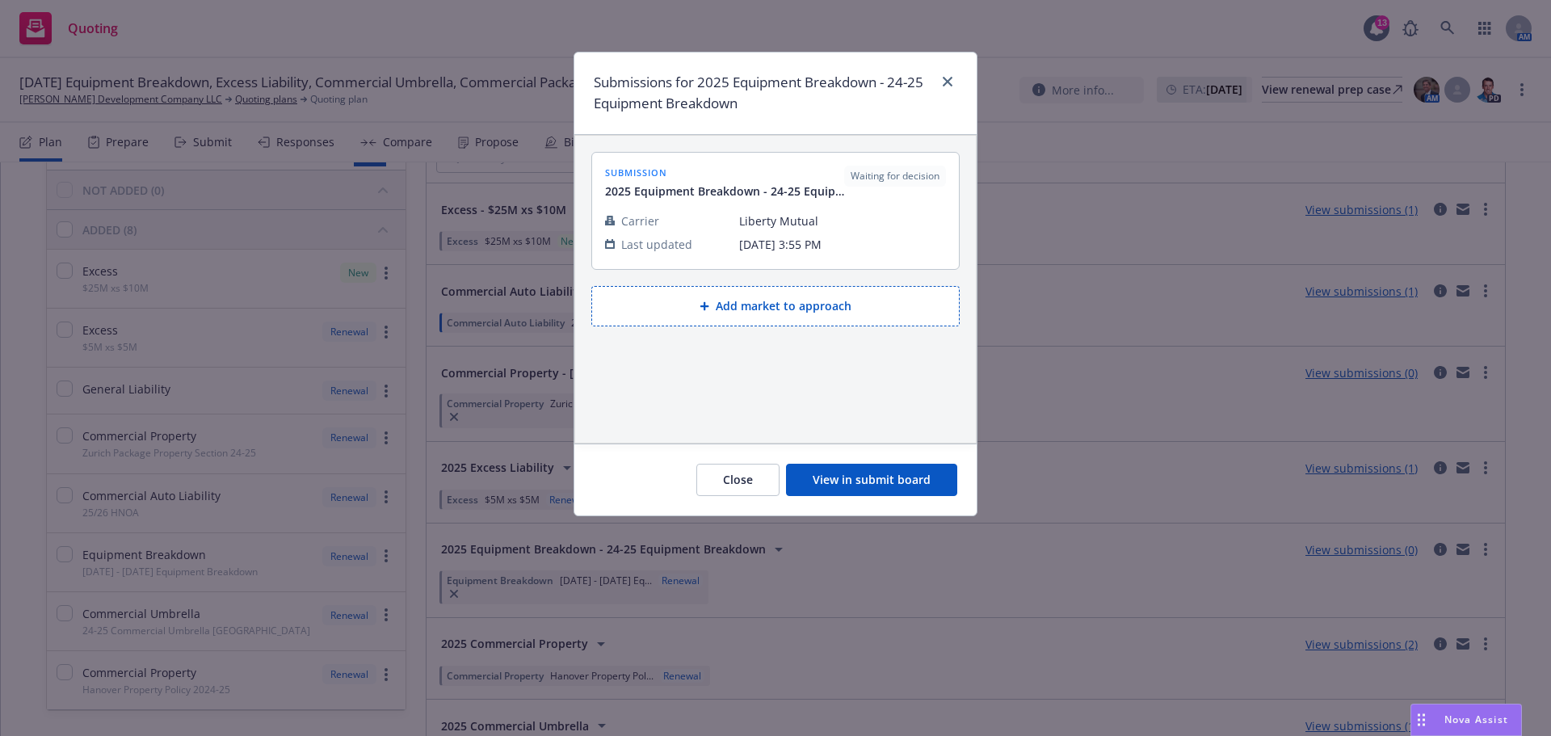
click at [887, 483] on button "View in submit board" at bounding box center [871, 480] width 171 height 32
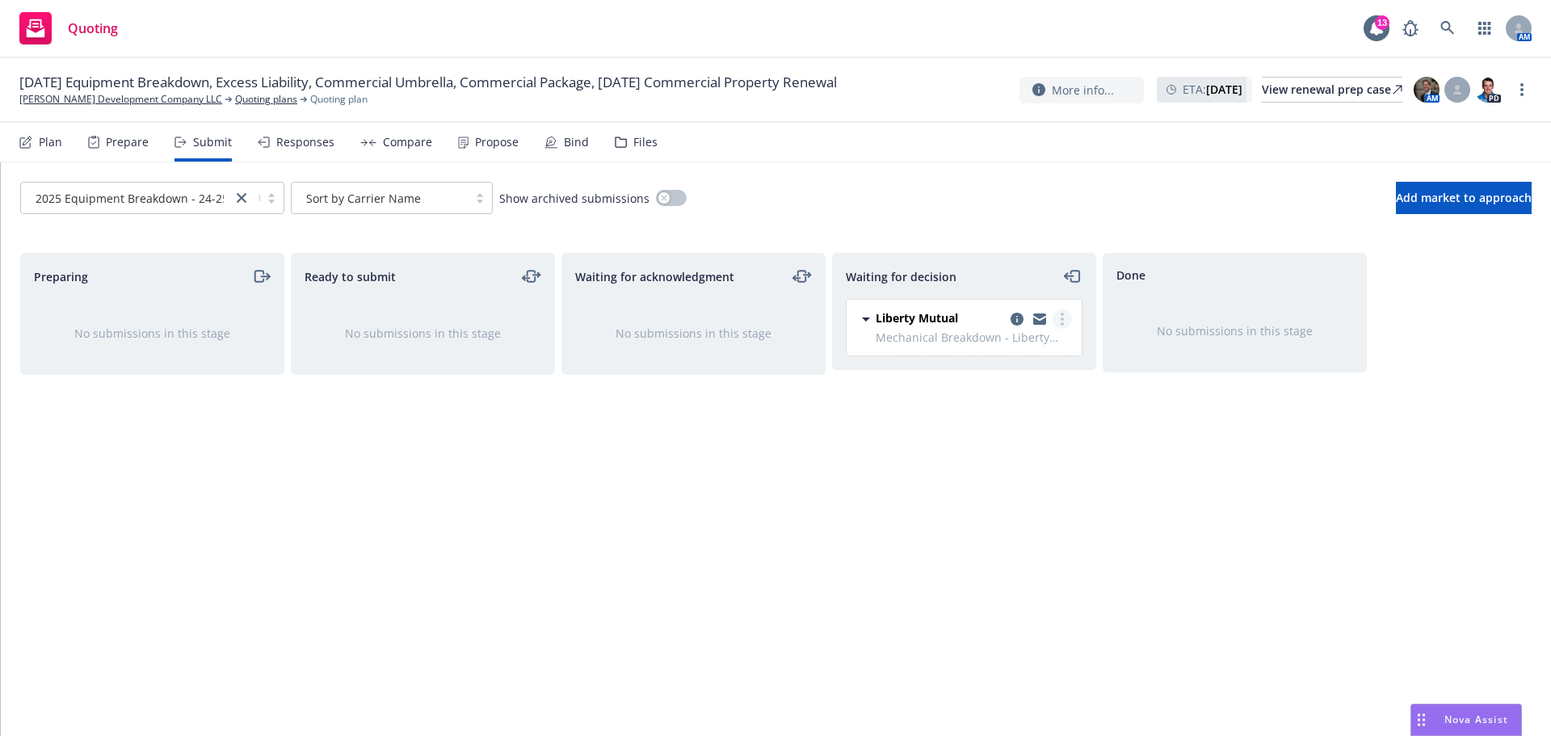
click at [1062, 320] on circle "more" at bounding box center [1062, 319] width 3 height 3
click at [998, 274] on div "Waiting for decision" at bounding box center [964, 276] width 237 height 19
click at [1017, 318] on icon "copy logging email" at bounding box center [1017, 319] width 13 height 13
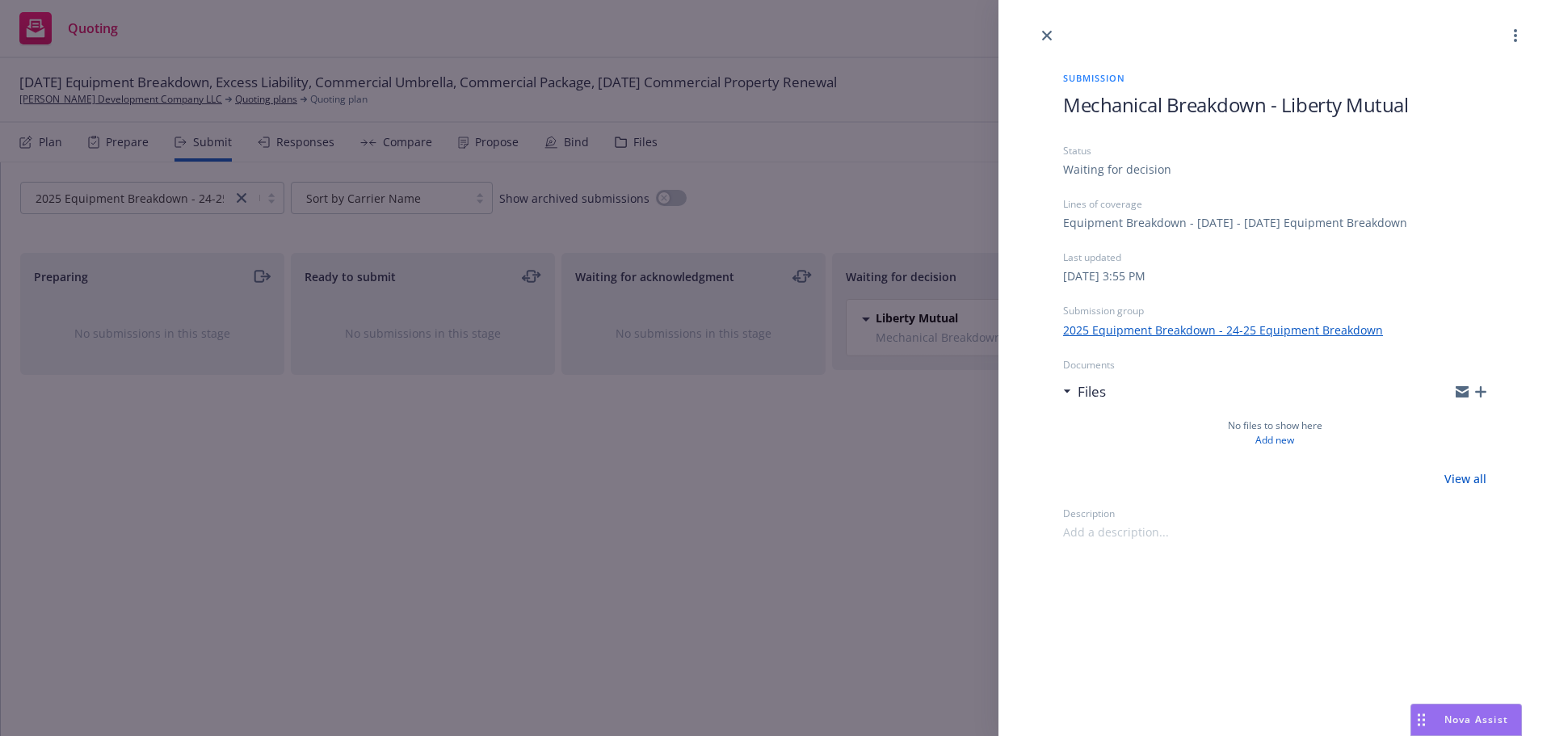
click at [1483, 387] on icon "button" at bounding box center [1480, 391] width 11 height 11
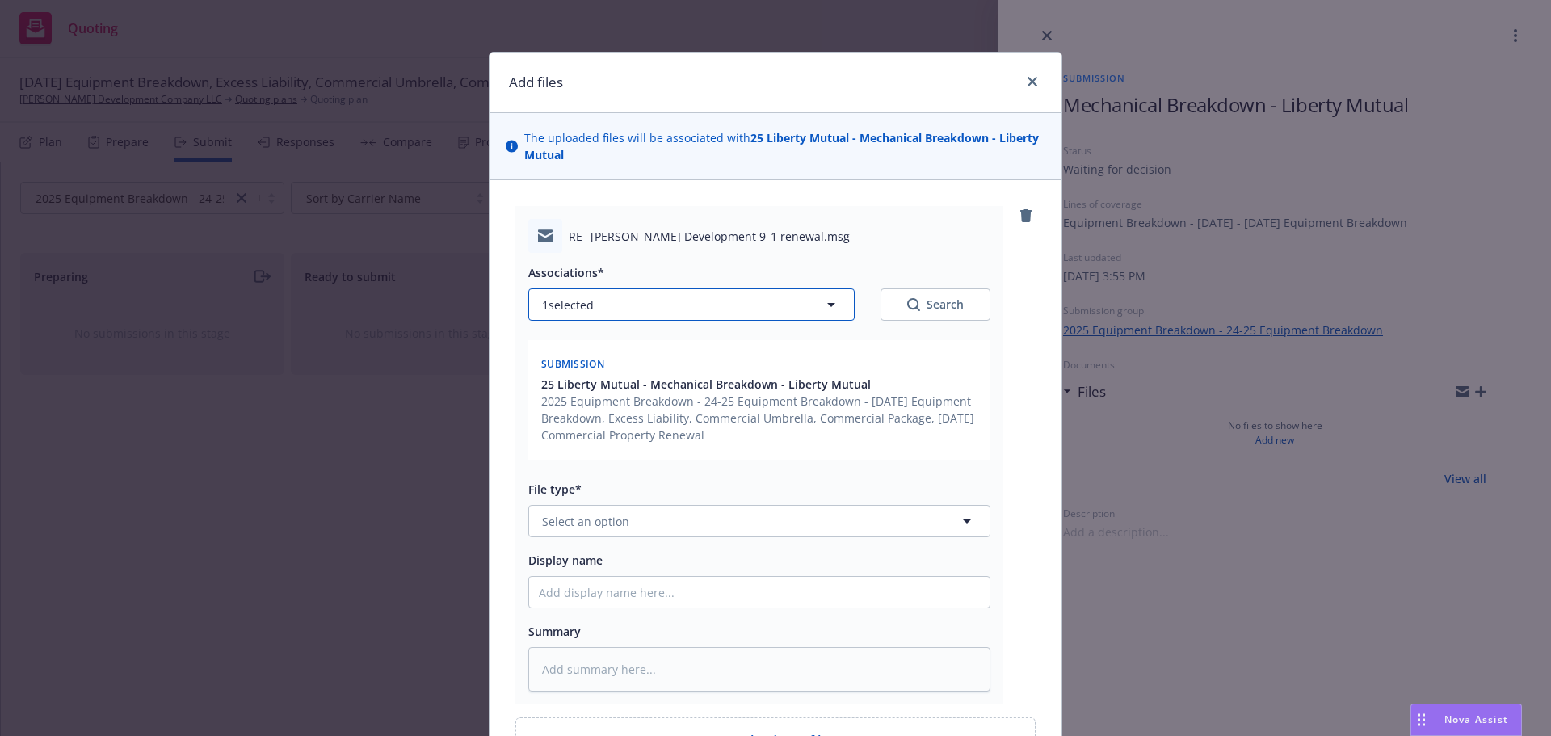
click at [833, 305] on icon "button" at bounding box center [831, 304] width 19 height 19
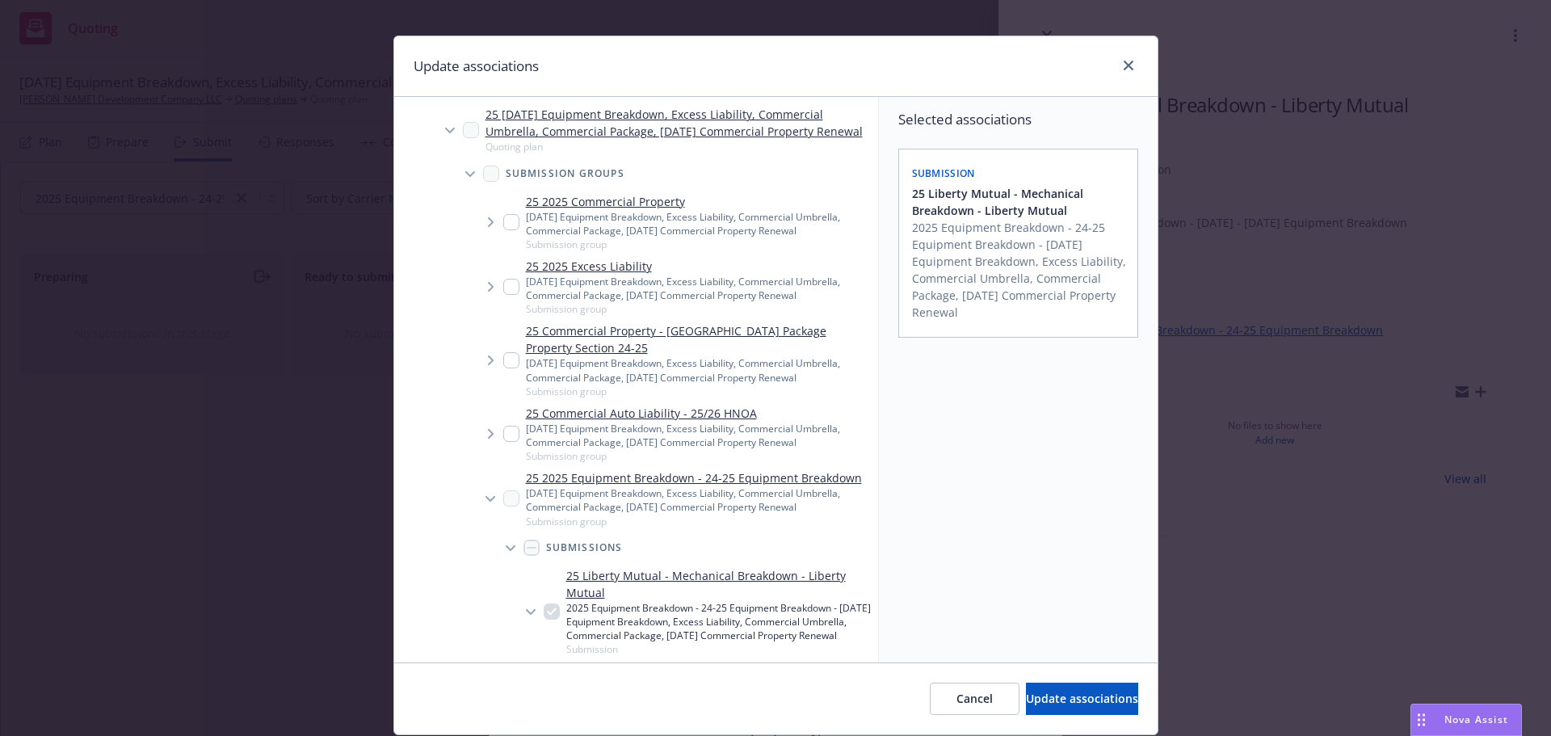
scroll to position [20, 0]
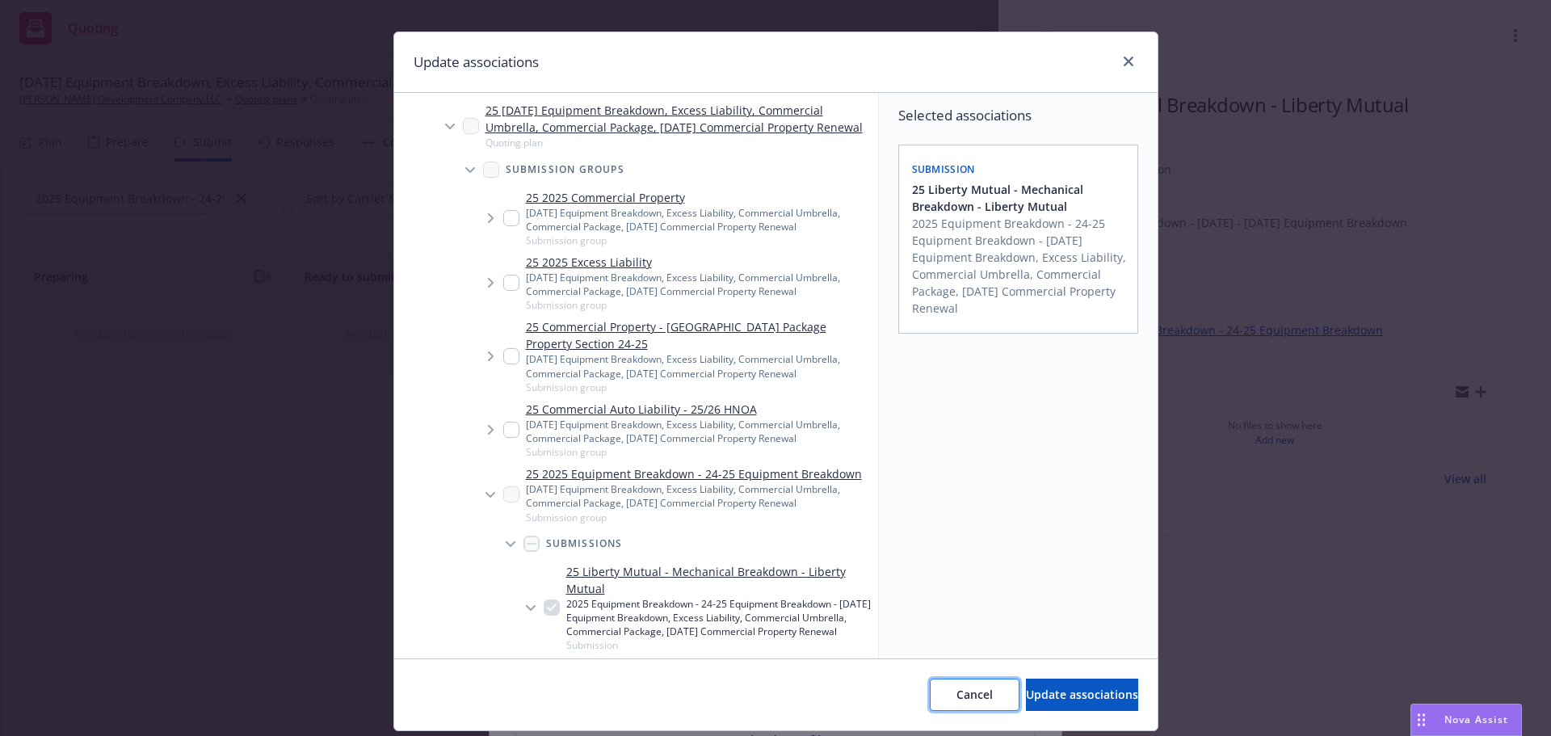
click at [936, 692] on button "Cancel" at bounding box center [975, 695] width 90 height 32
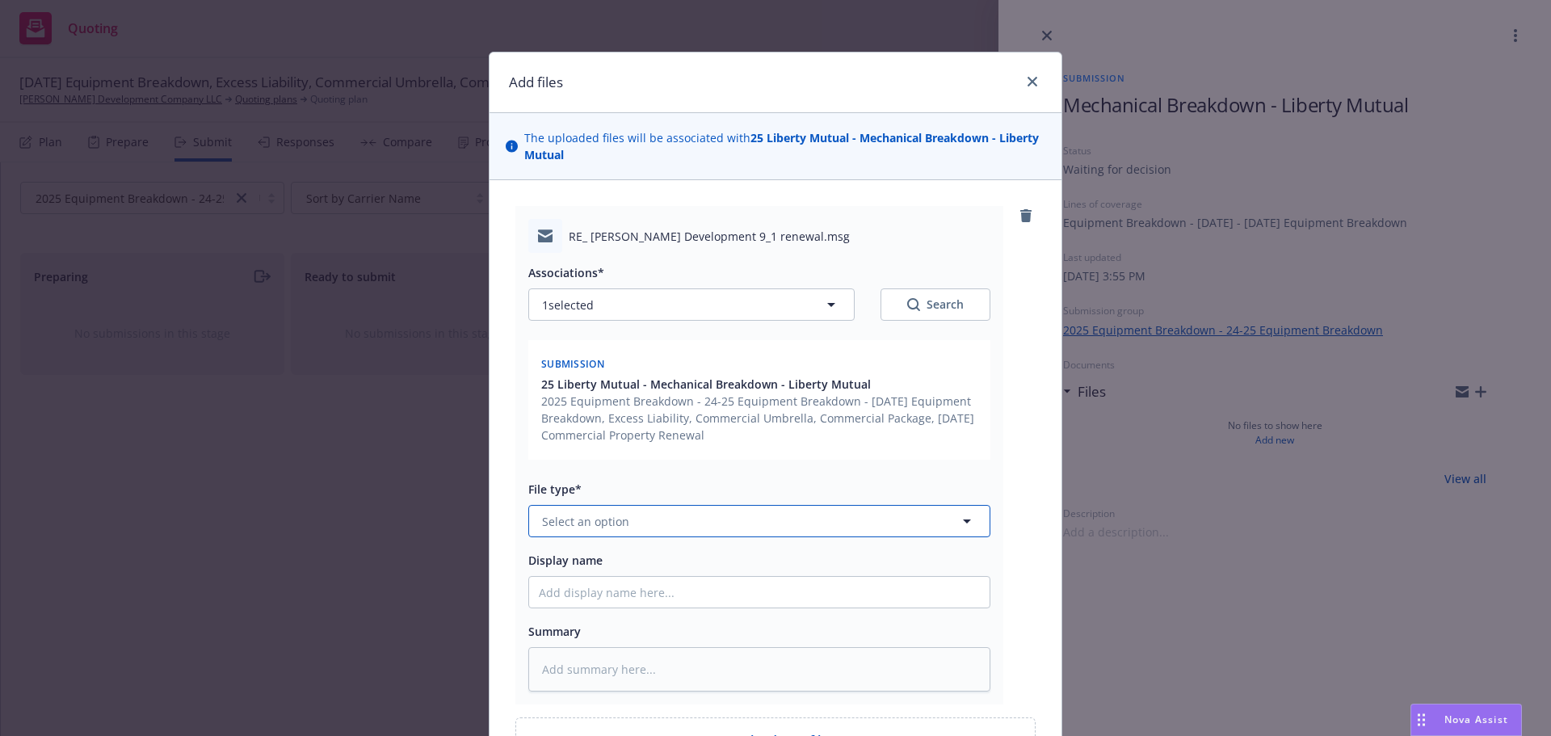
click at [963, 524] on icon "button" at bounding box center [966, 520] width 19 height 19
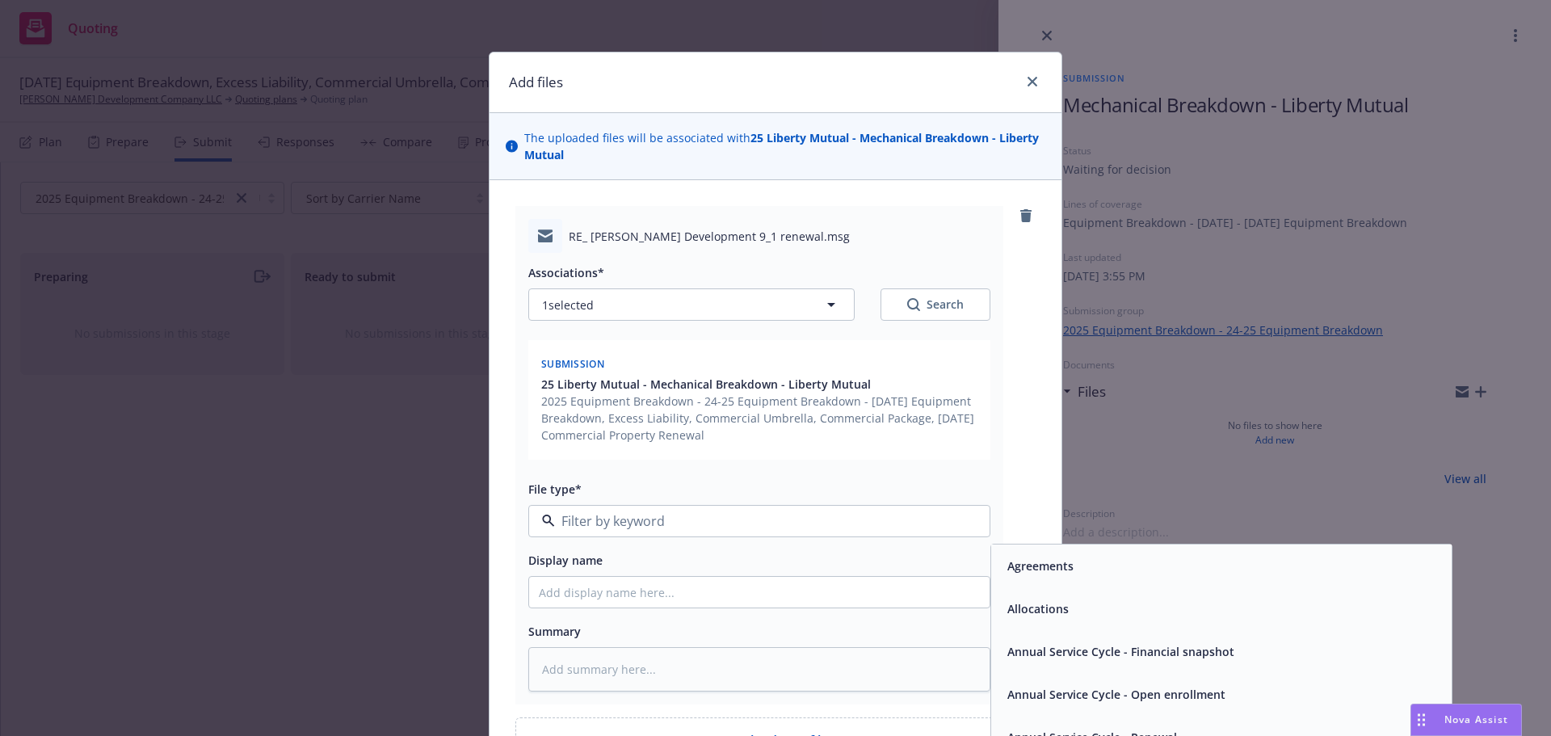
click at [785, 522] on input at bounding box center [756, 520] width 402 height 19
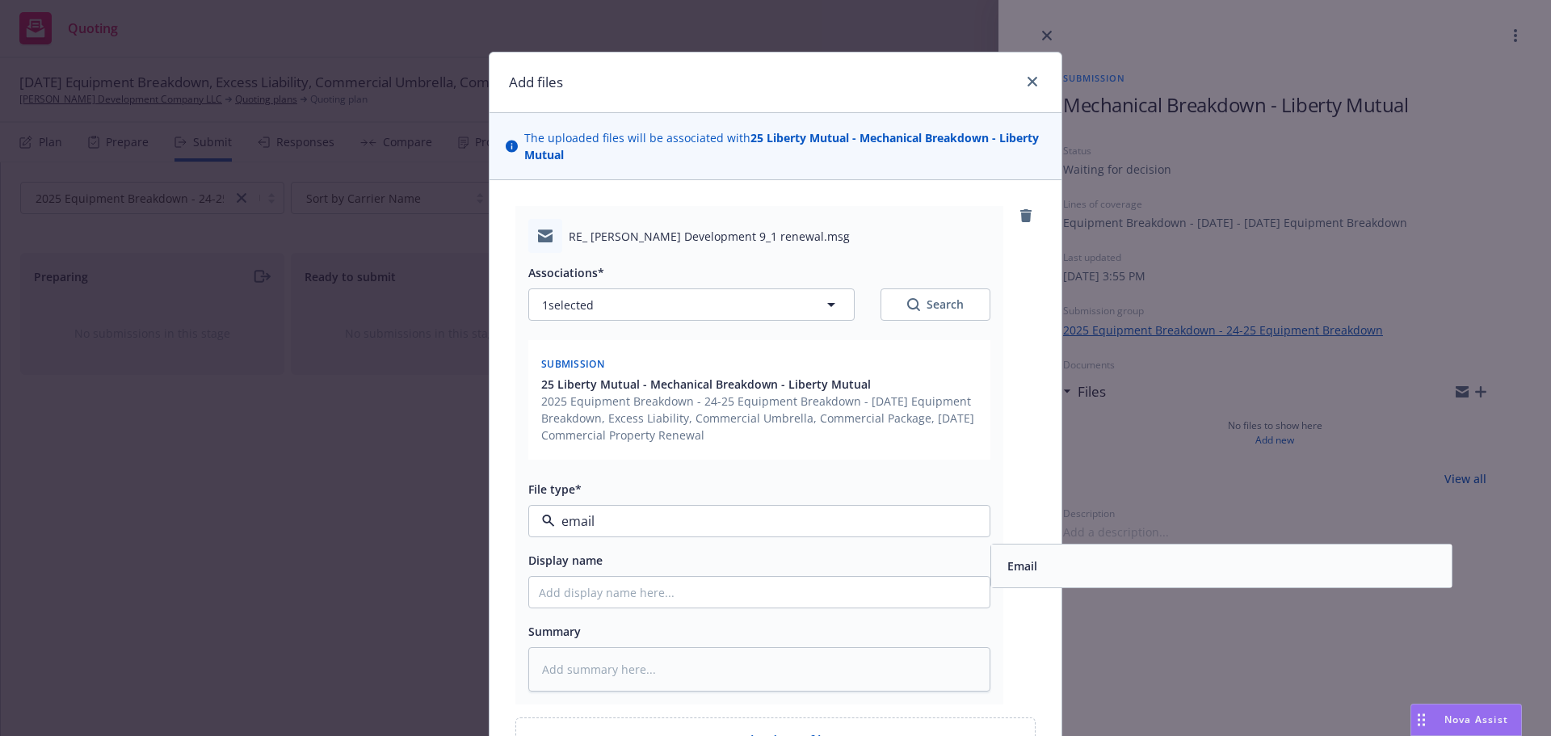
click at [1033, 562] on div "Email" at bounding box center [1021, 565] width 40 height 23
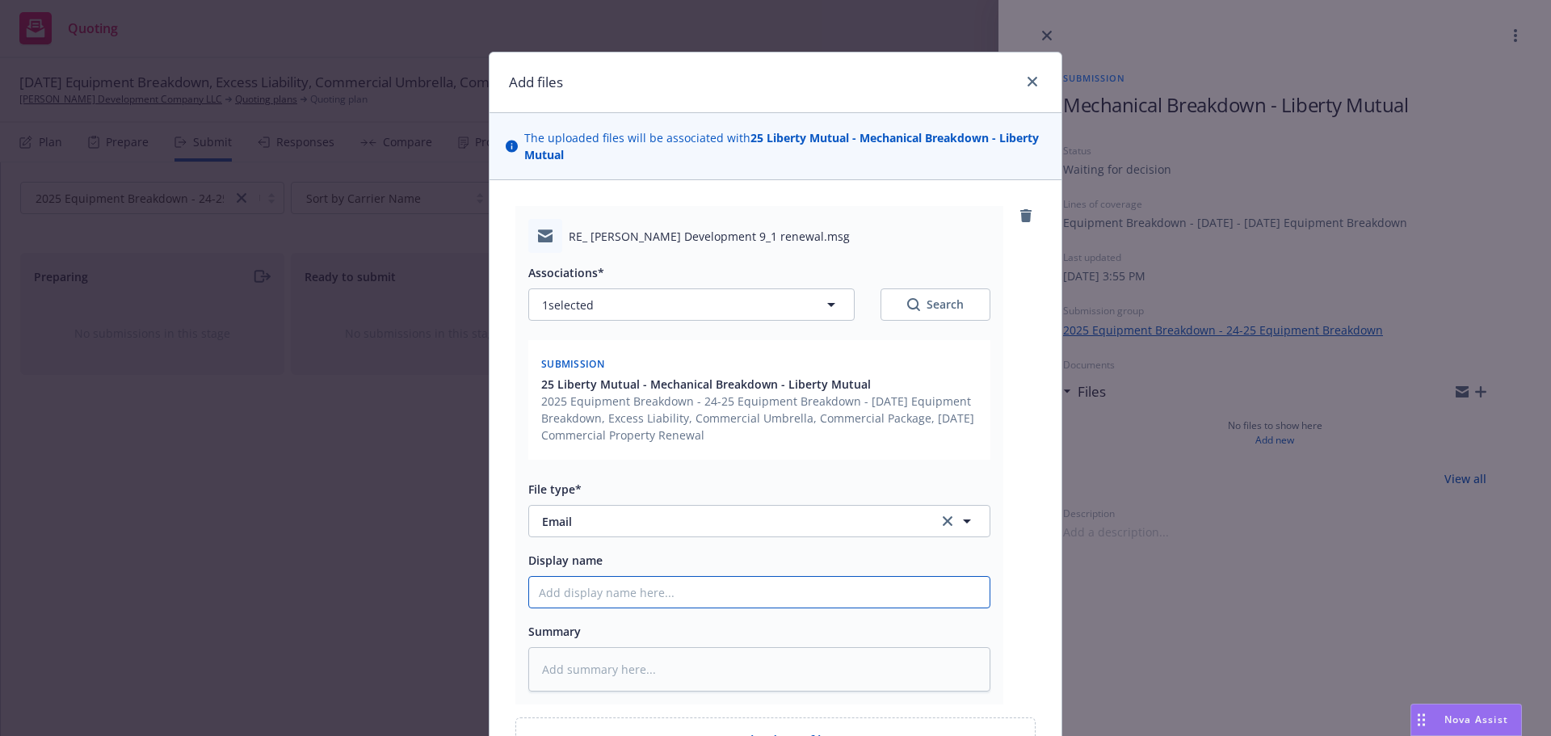
click at [736, 597] on input "Display name" at bounding box center [759, 592] width 461 height 31
click at [583, 596] on input "Display name" at bounding box center [759, 592] width 461 height 31
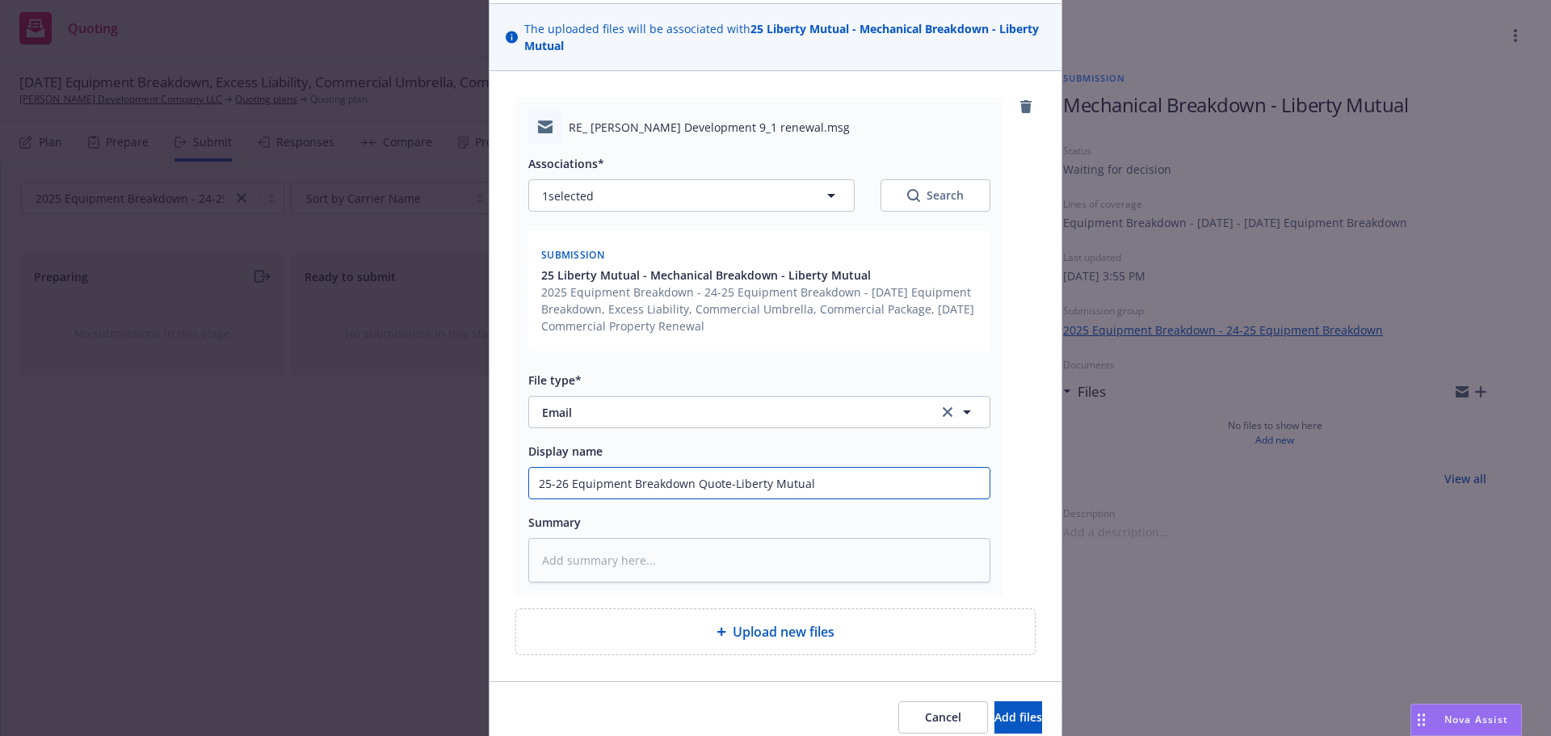
scroll to position [121, 0]
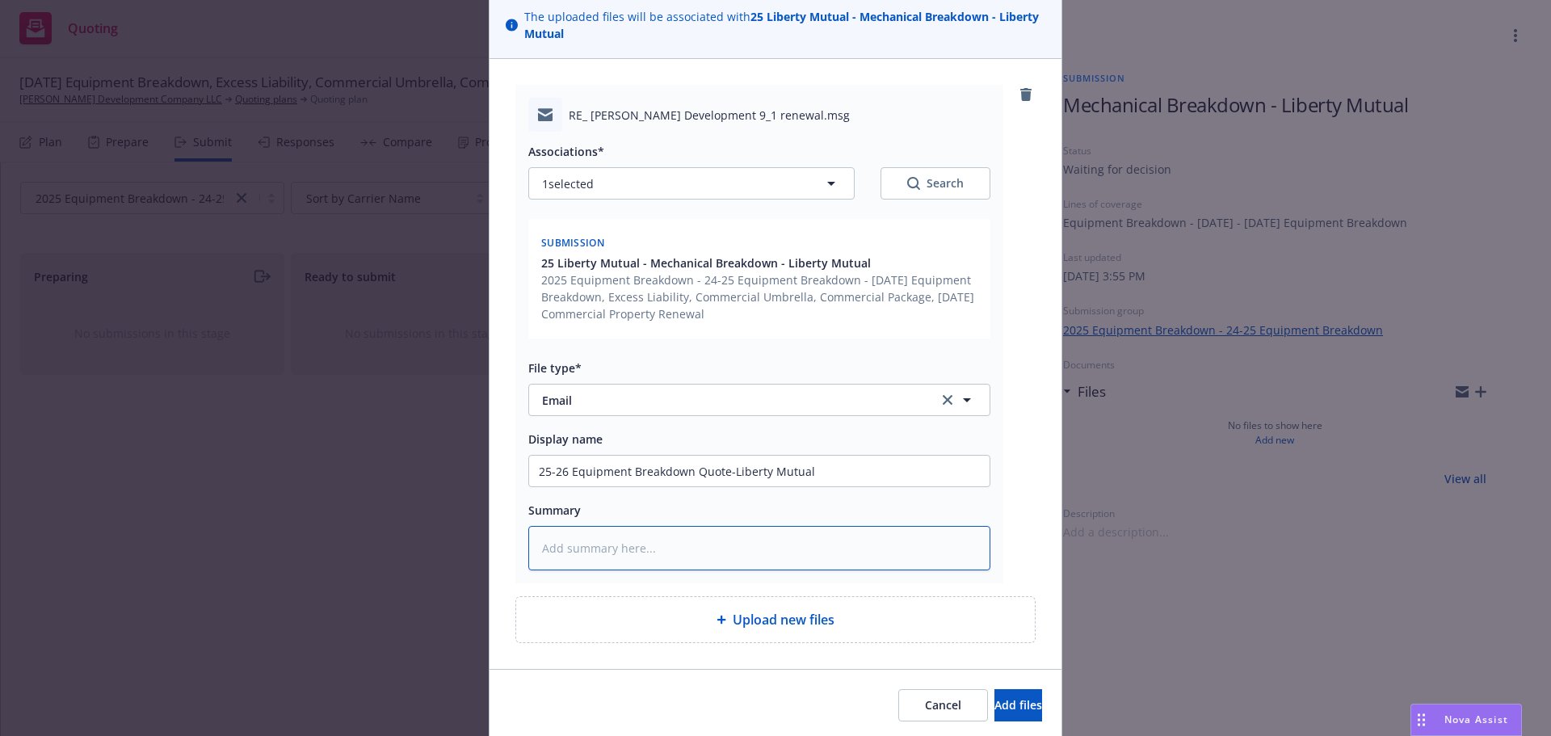
click at [592, 548] on textarea at bounding box center [759, 548] width 462 height 44
click at [997, 702] on span "Add files" at bounding box center [1019, 704] width 48 height 15
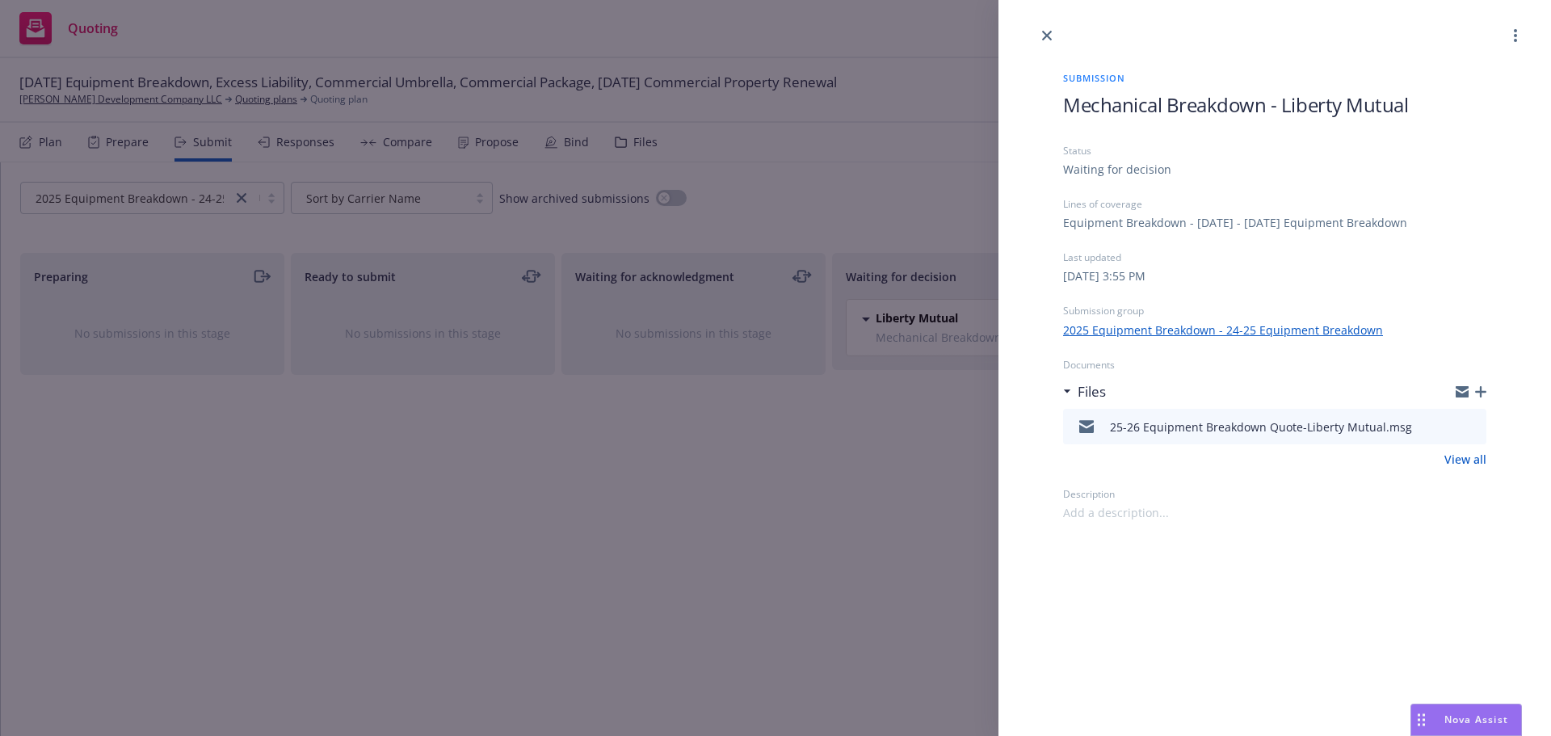
click at [1479, 390] on icon "button" at bounding box center [1480, 391] width 11 height 11
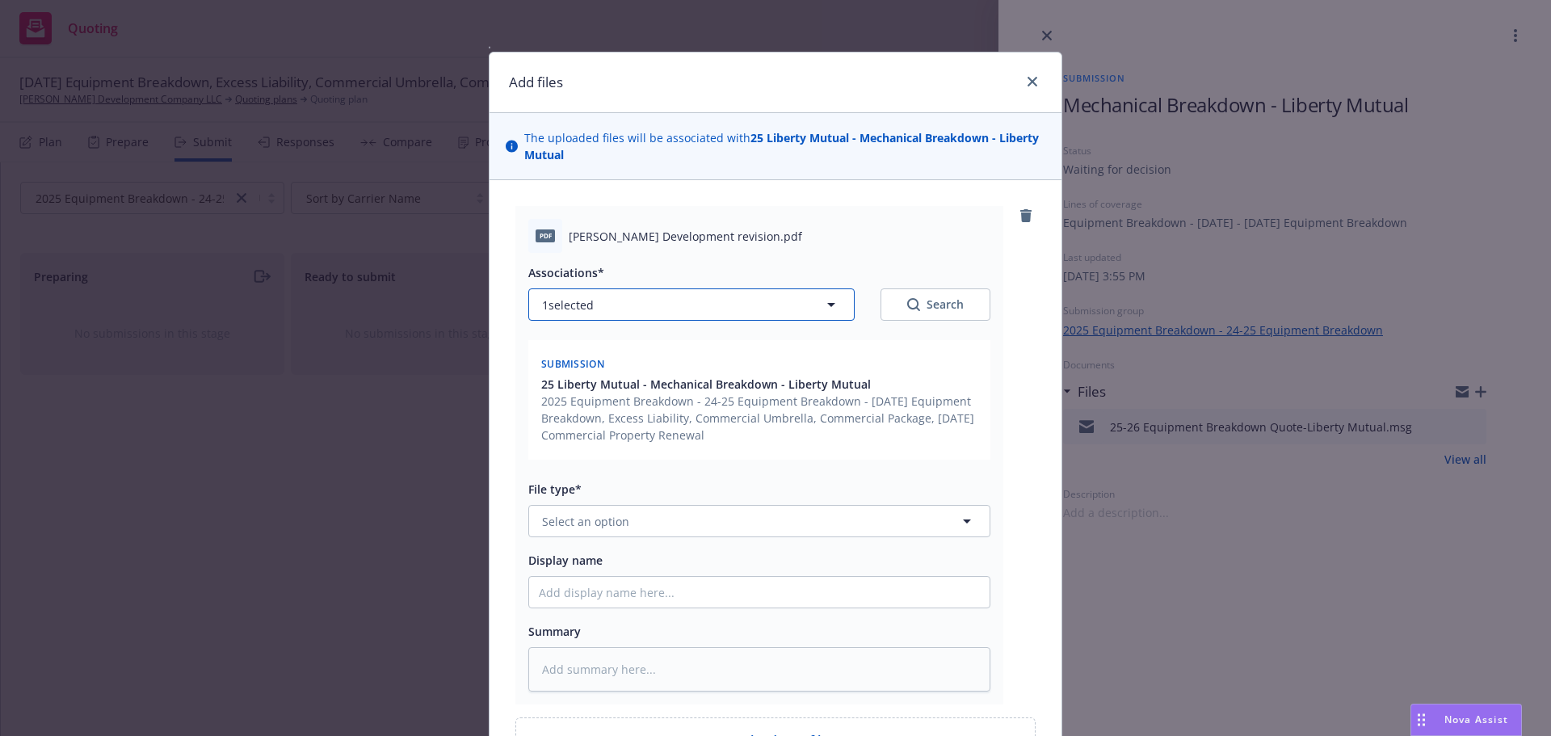
click at [830, 308] on icon "button" at bounding box center [831, 304] width 19 height 19
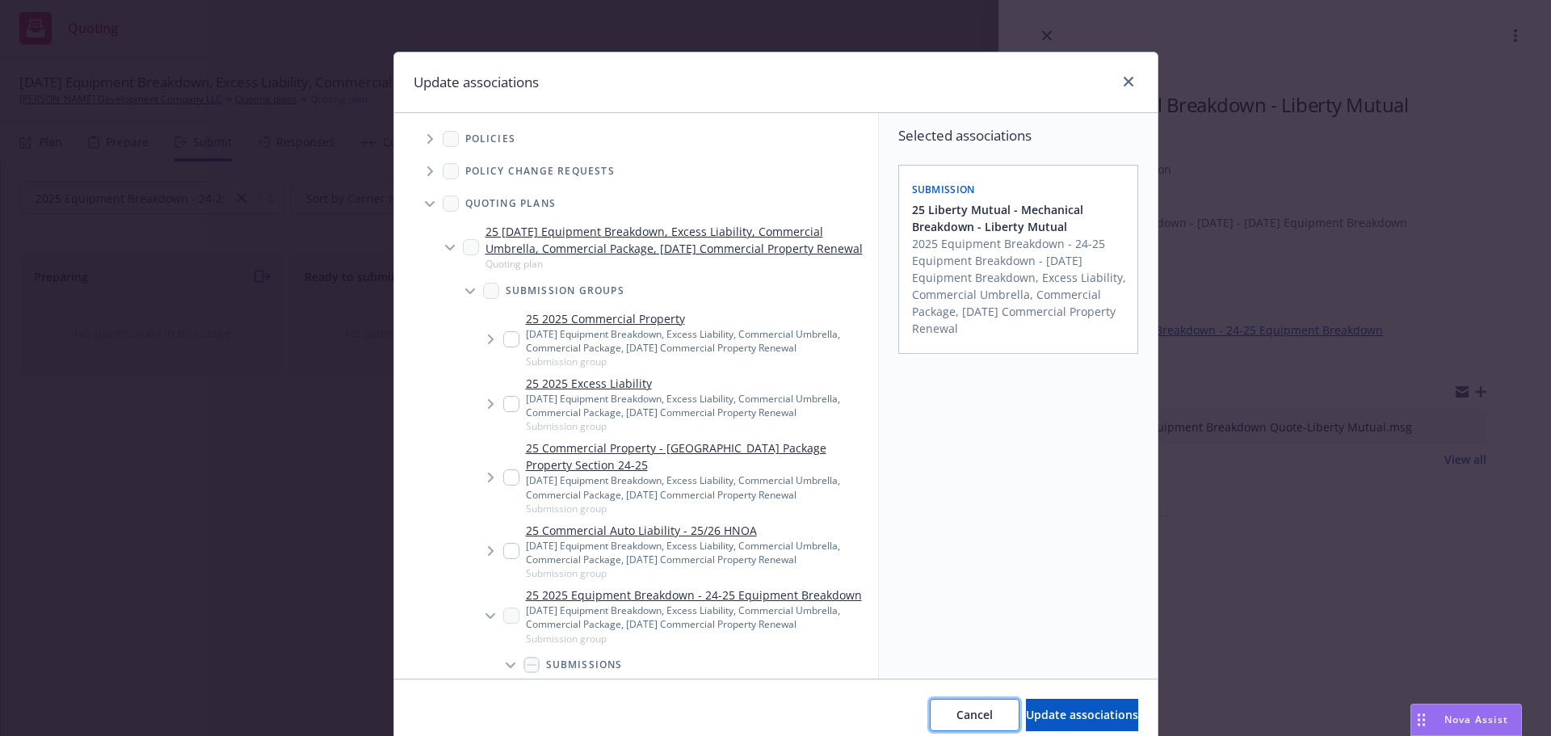
click at [957, 708] on span "Cancel" at bounding box center [975, 714] width 36 height 15
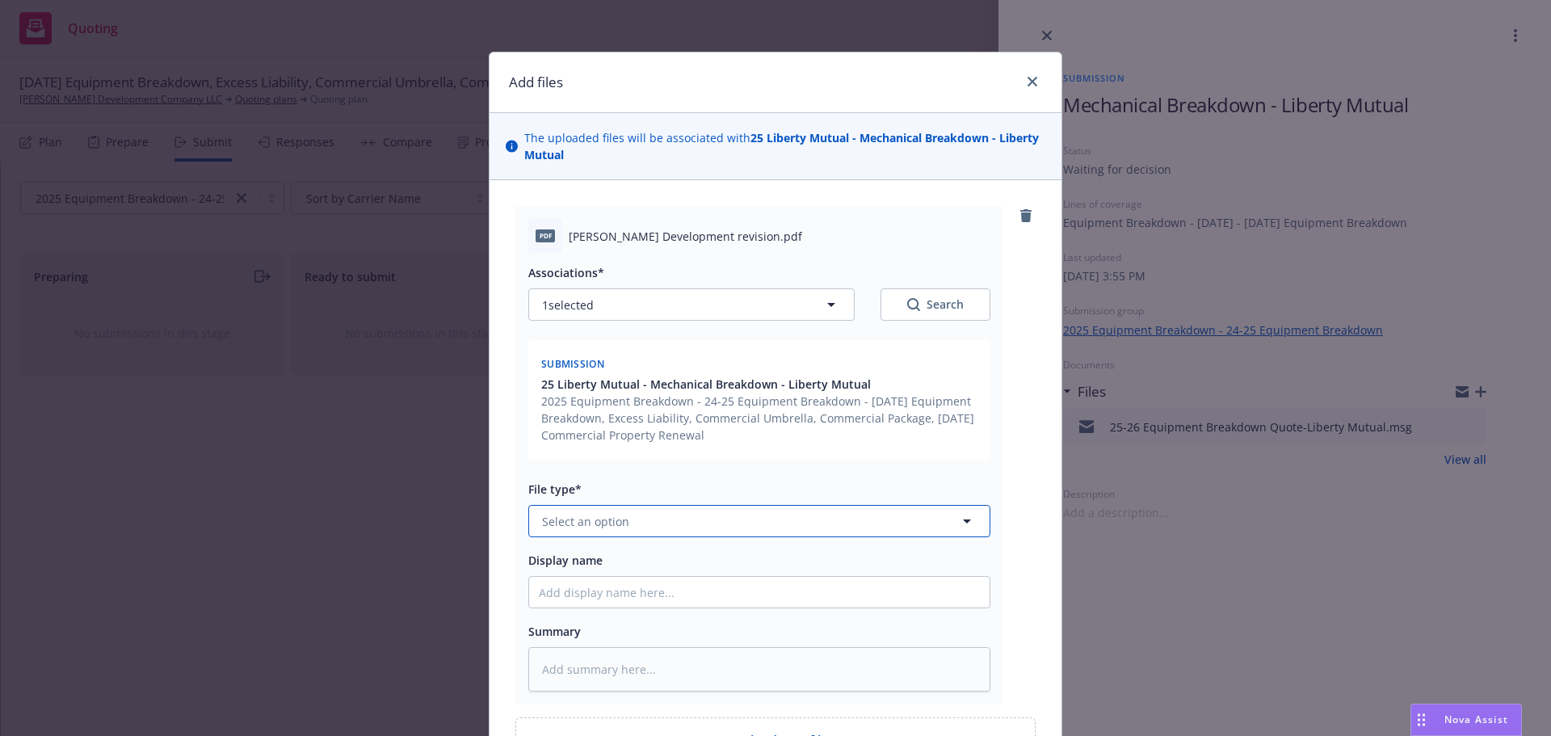
click at [957, 523] on icon "button" at bounding box center [966, 520] width 19 height 19
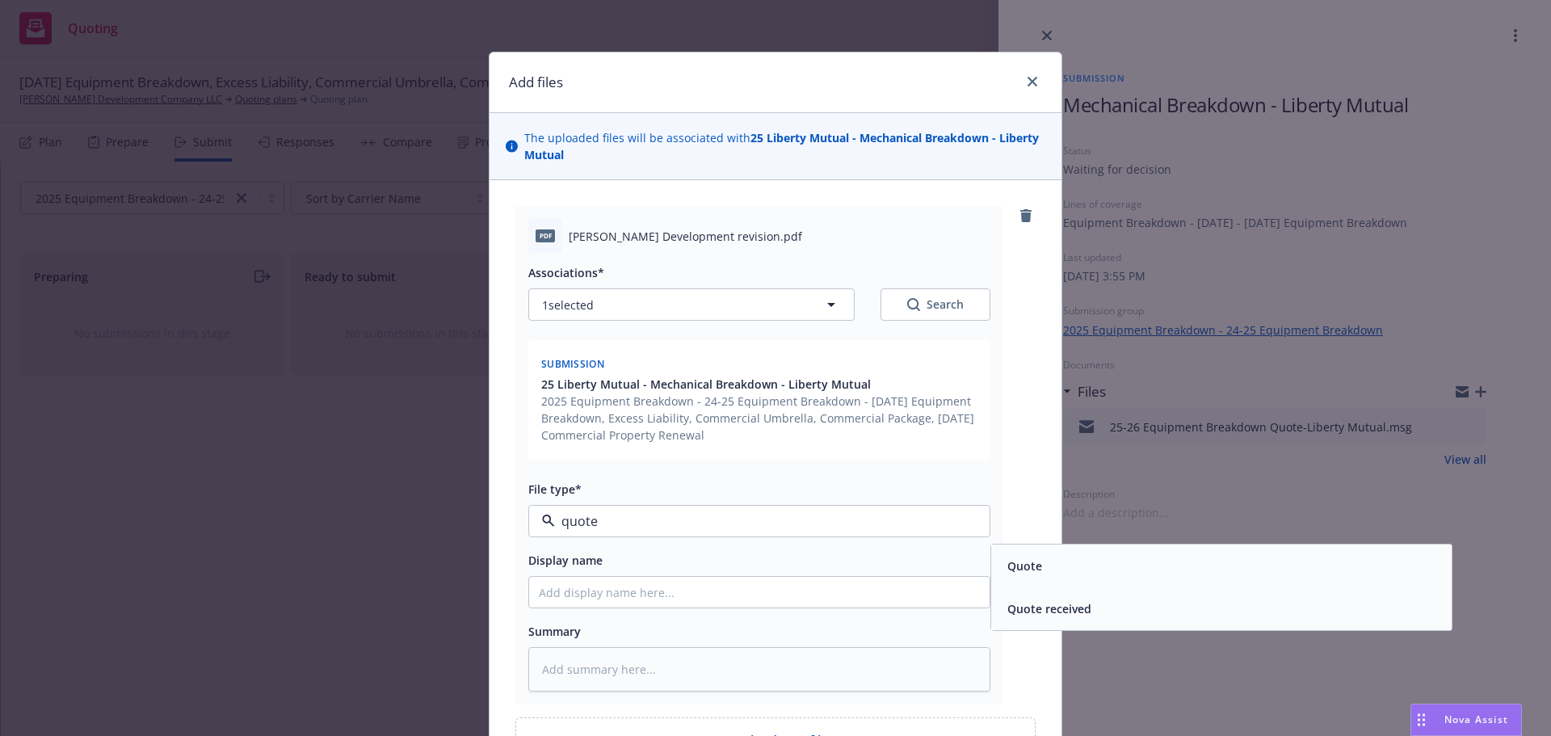
click at [1016, 572] on span "Quote" at bounding box center [1025, 565] width 35 height 17
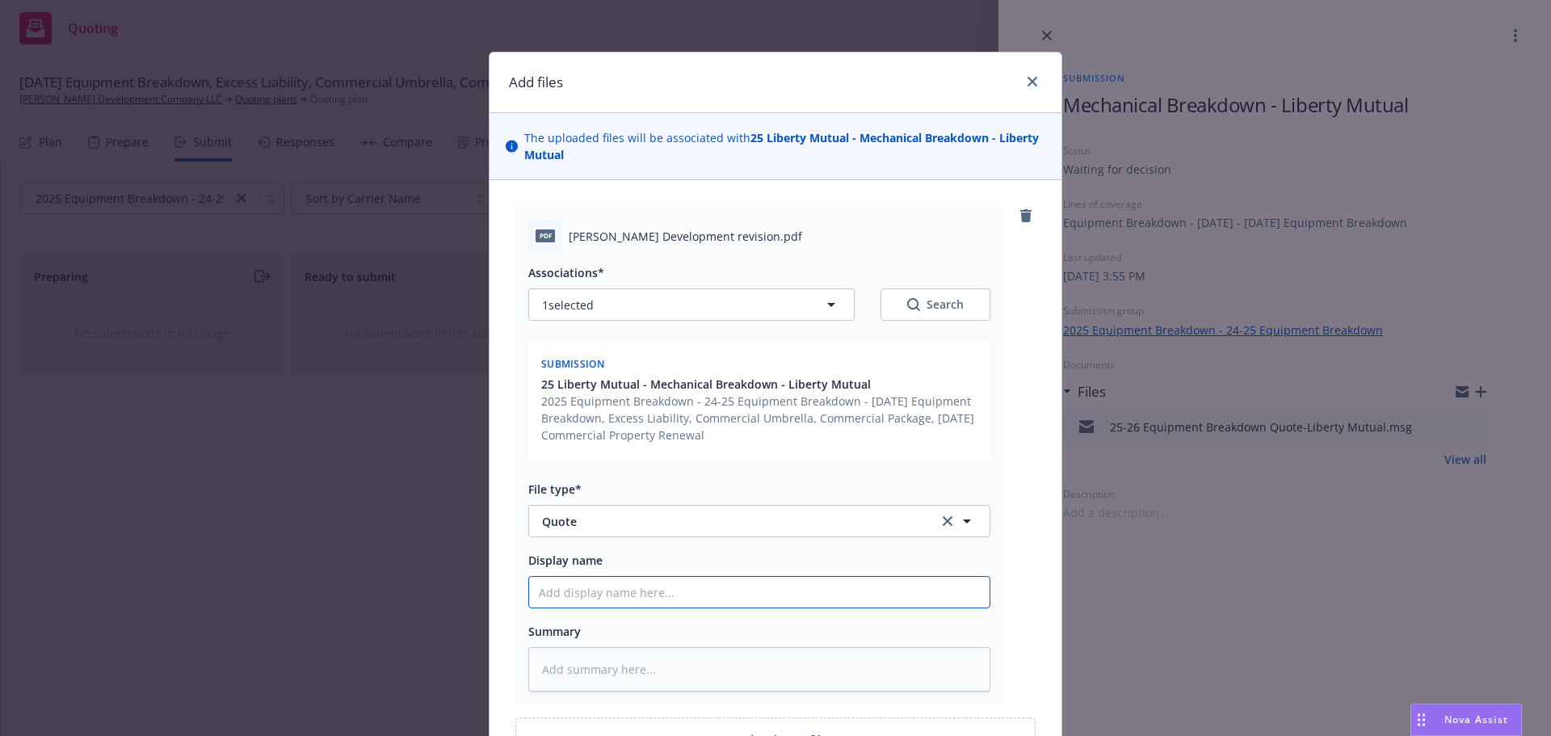
click at [722, 591] on input "Display name" at bounding box center [759, 592] width 461 height 31
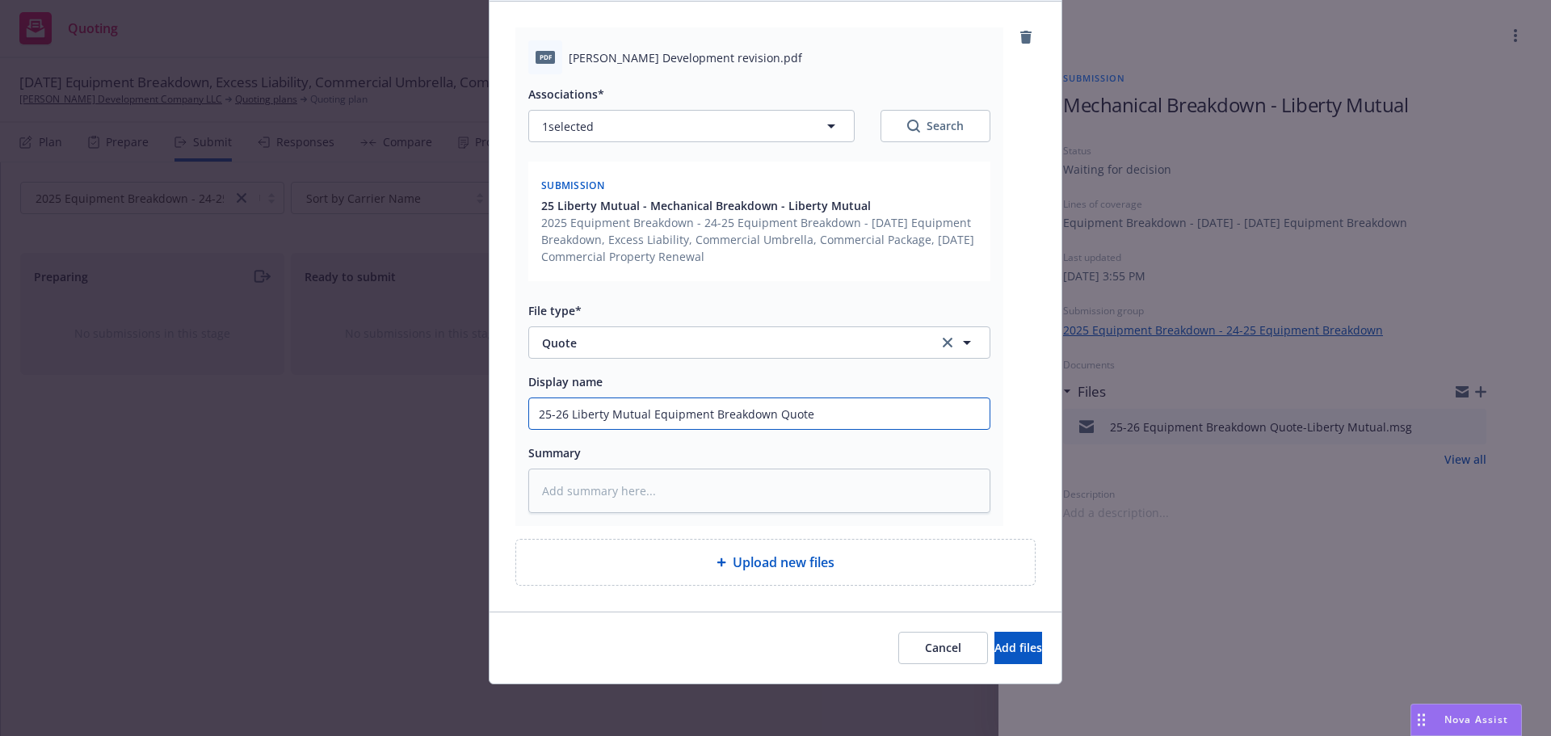
scroll to position [158, 0]
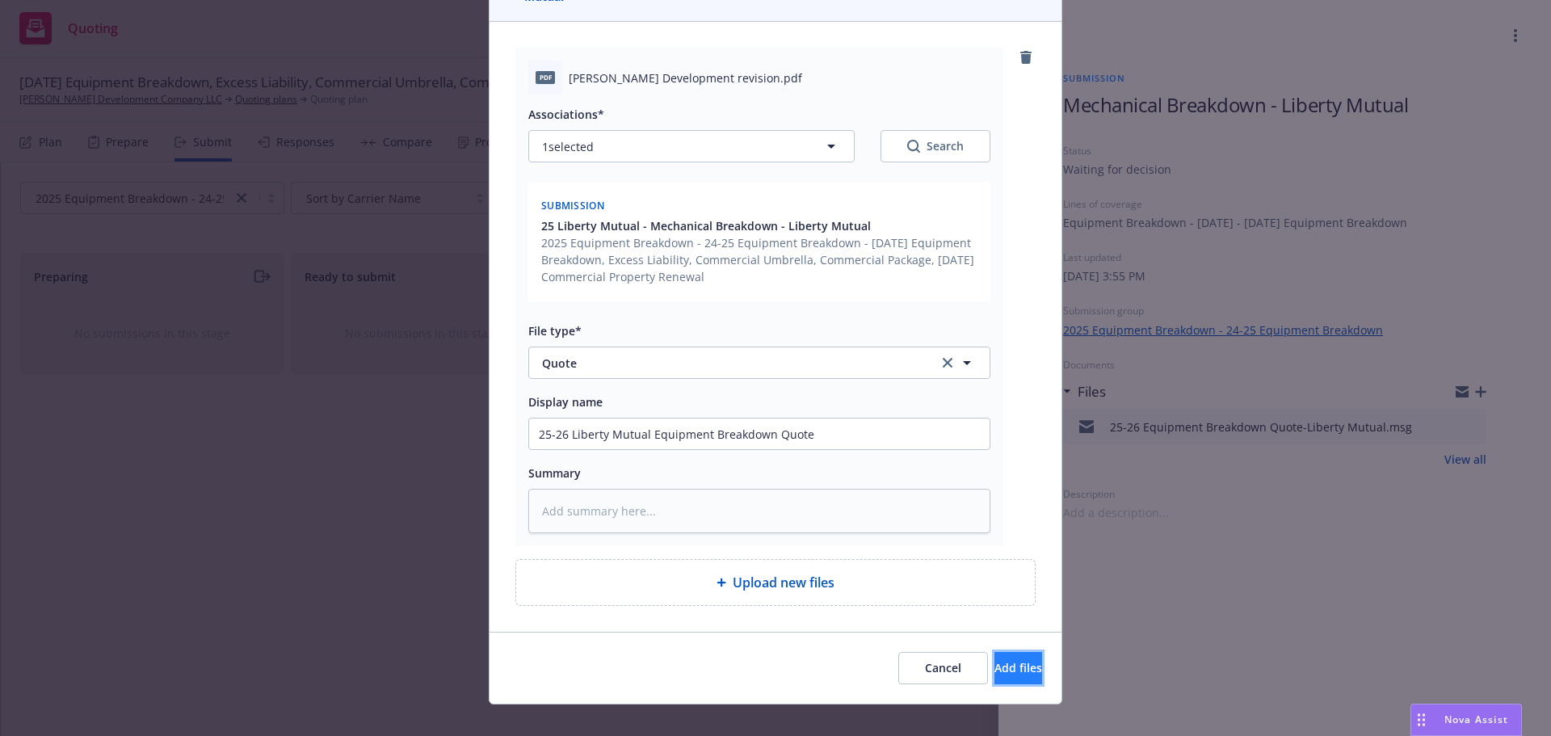
click at [995, 662] on span "Add files" at bounding box center [1019, 667] width 48 height 15
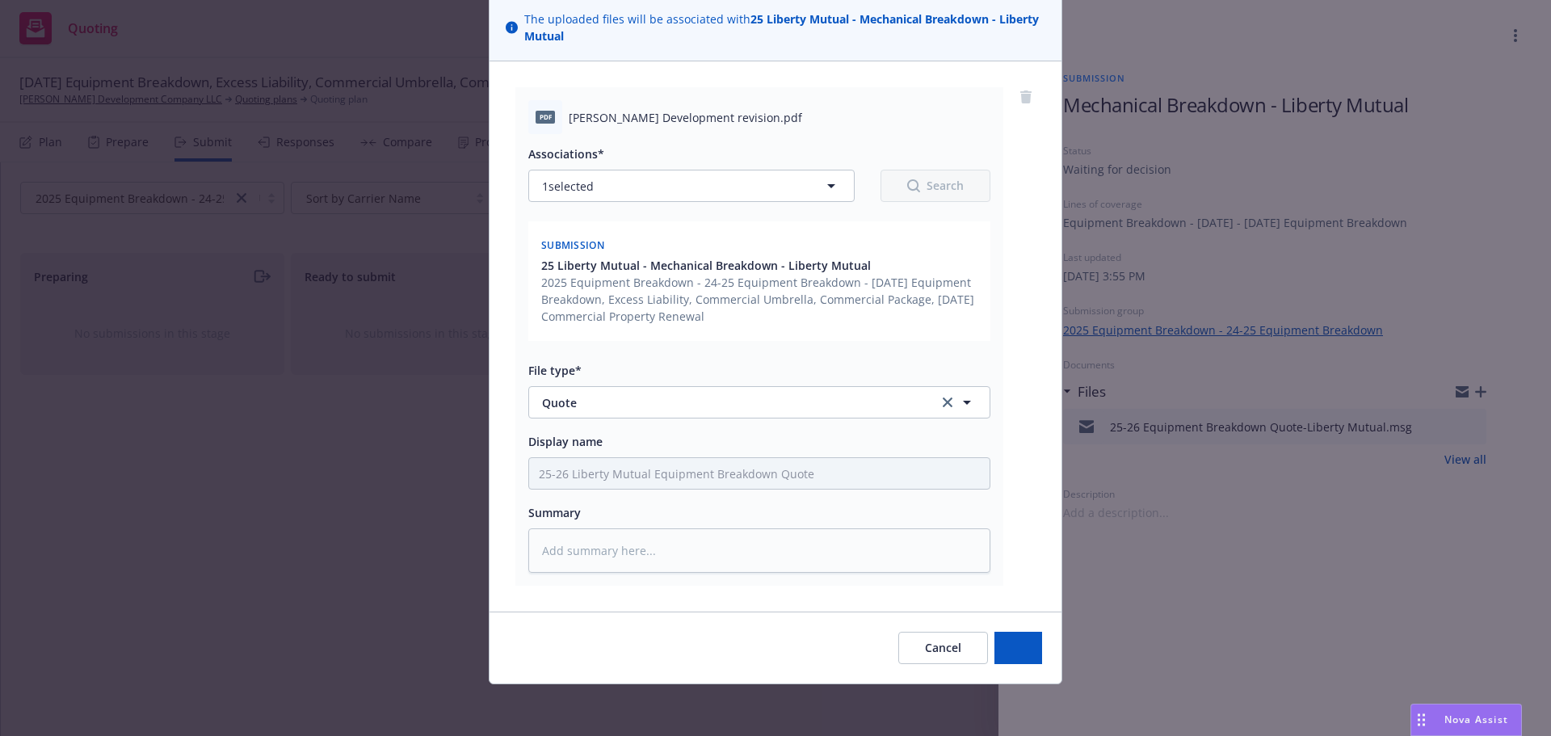
scroll to position [119, 0]
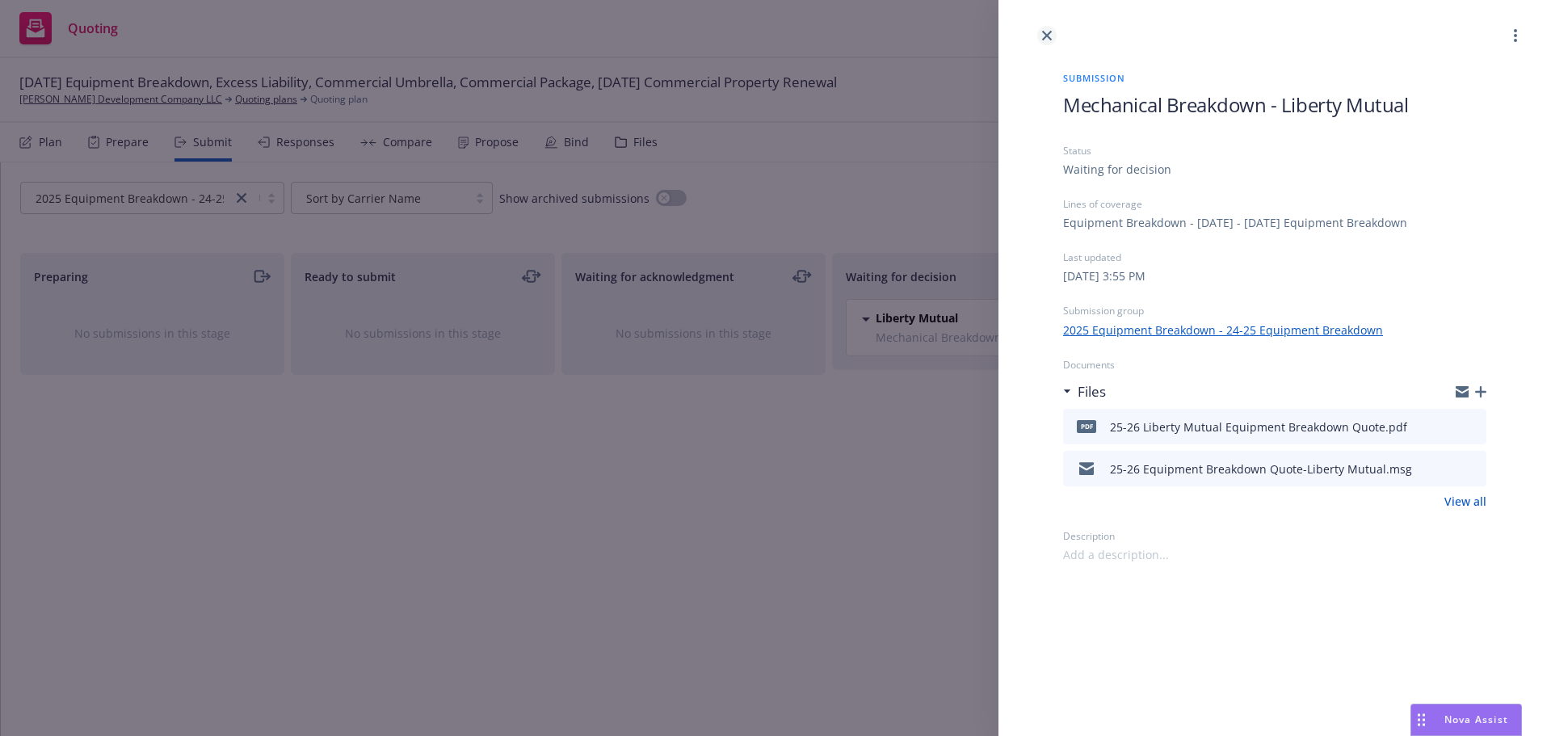
click at [1041, 33] on link "close" at bounding box center [1046, 35] width 19 height 19
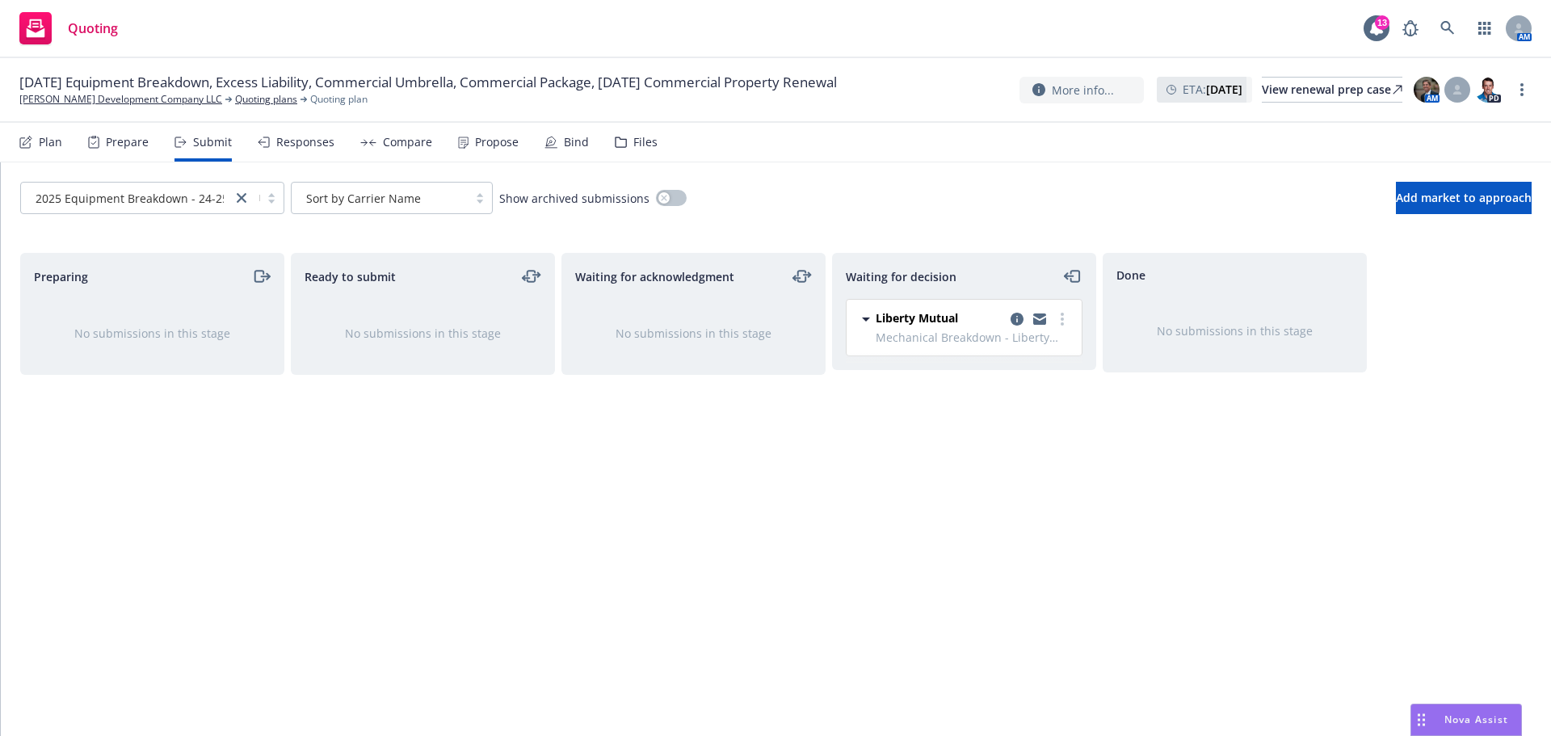
click at [309, 140] on div "Responses" at bounding box center [305, 142] width 58 height 13
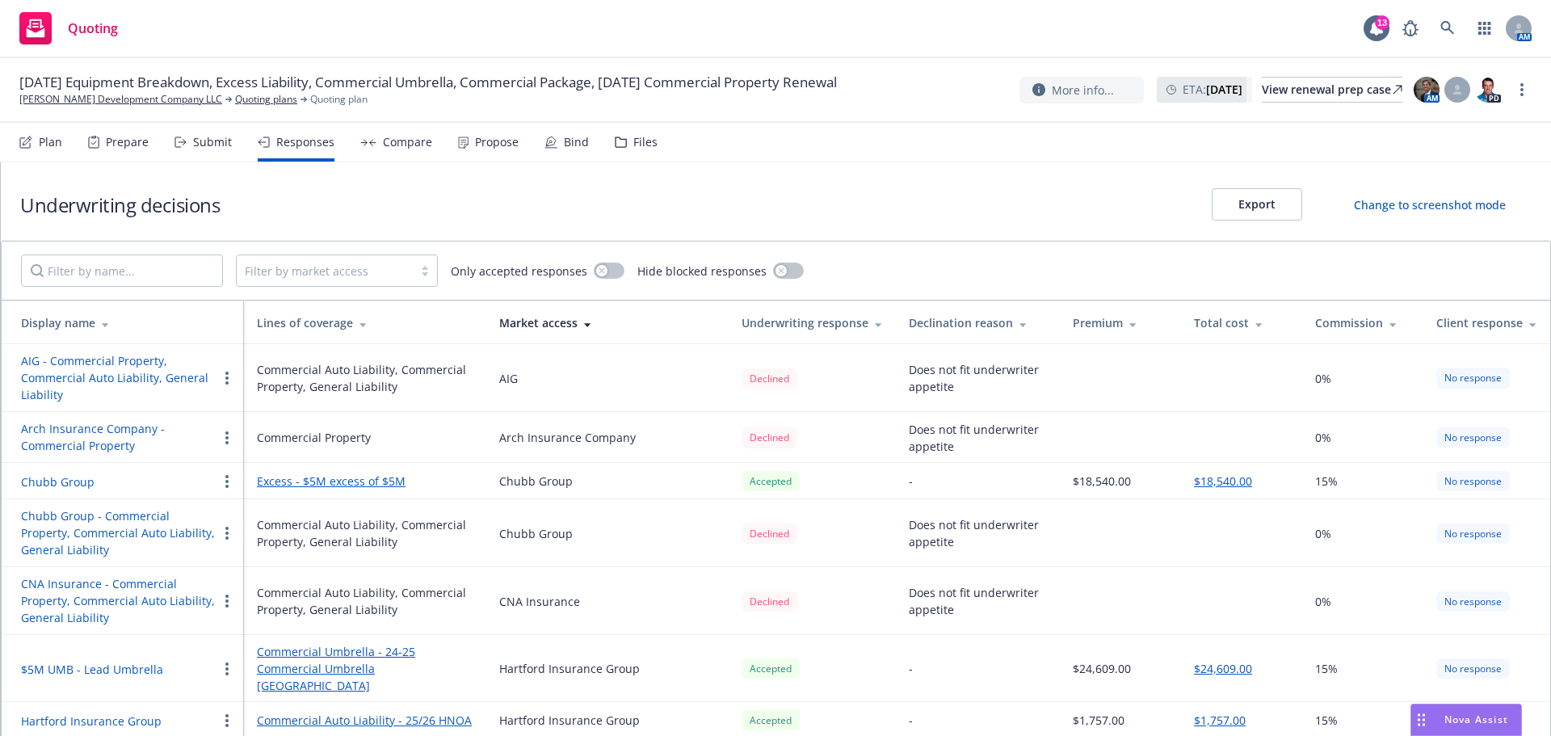
click at [125, 136] on div "Prepare" at bounding box center [127, 142] width 43 height 13
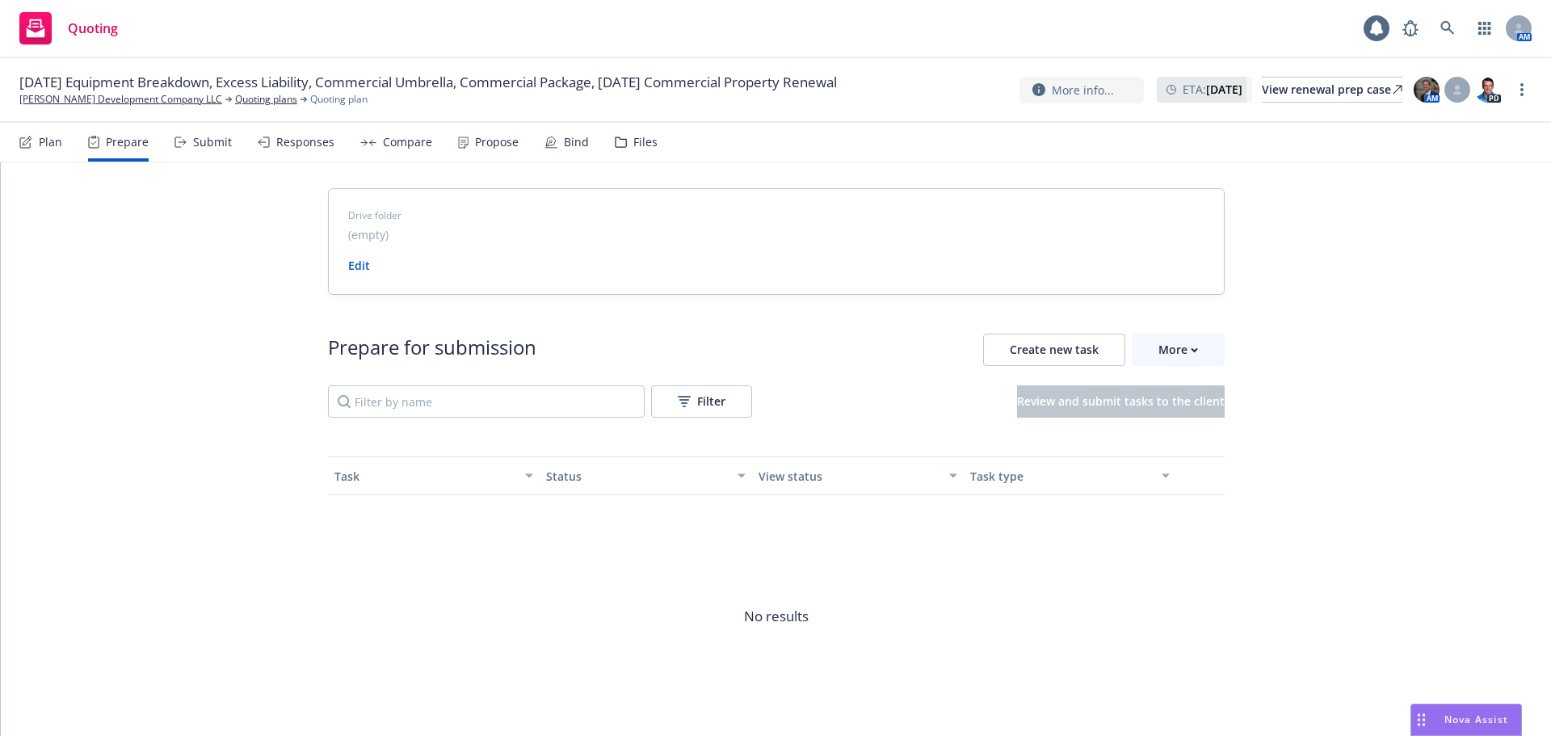
click at [197, 140] on div "Submit" at bounding box center [212, 142] width 39 height 13
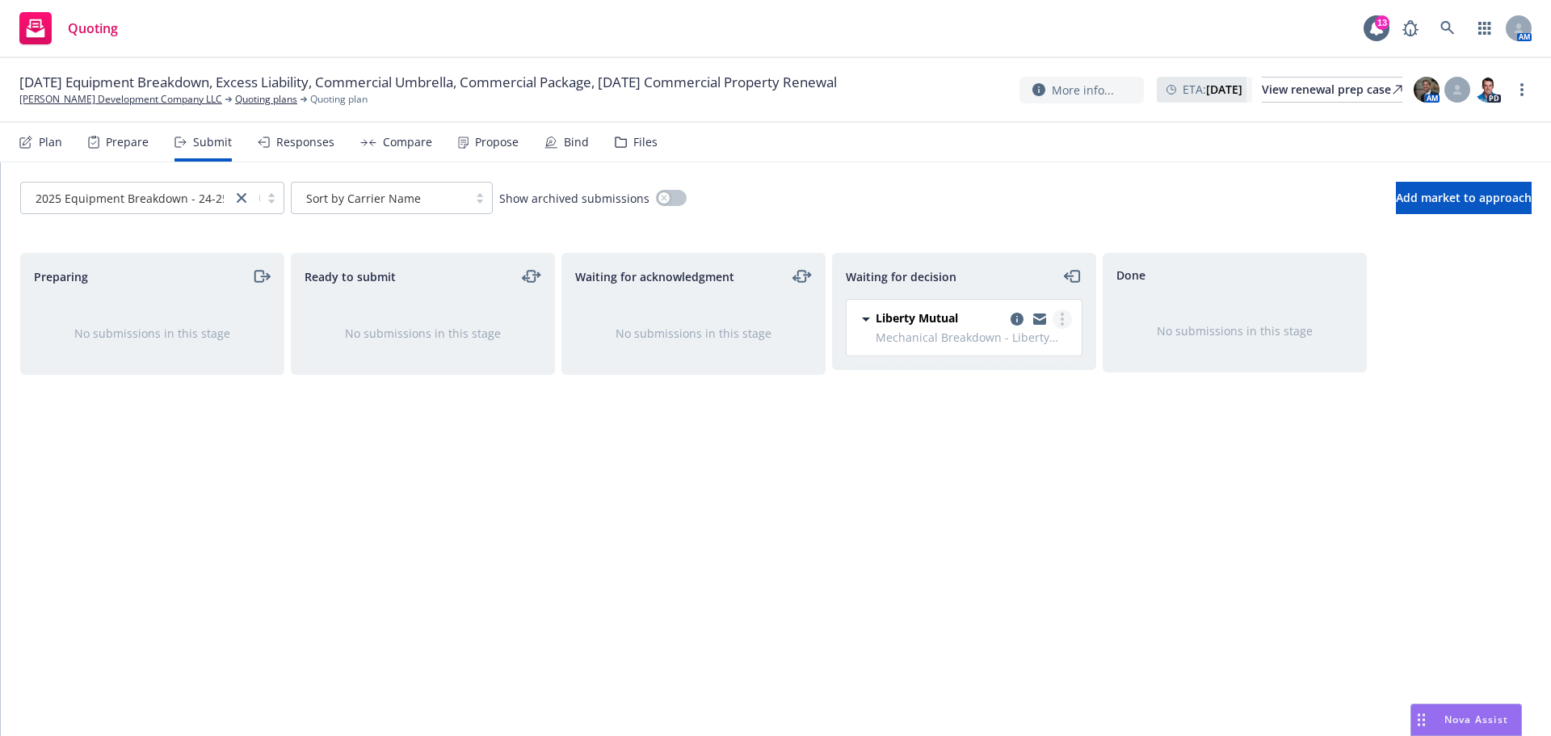
click at [1063, 320] on circle "more" at bounding box center [1062, 319] width 3 height 3
click at [1009, 410] on span "Add accepted decision" at bounding box center [991, 416] width 162 height 15
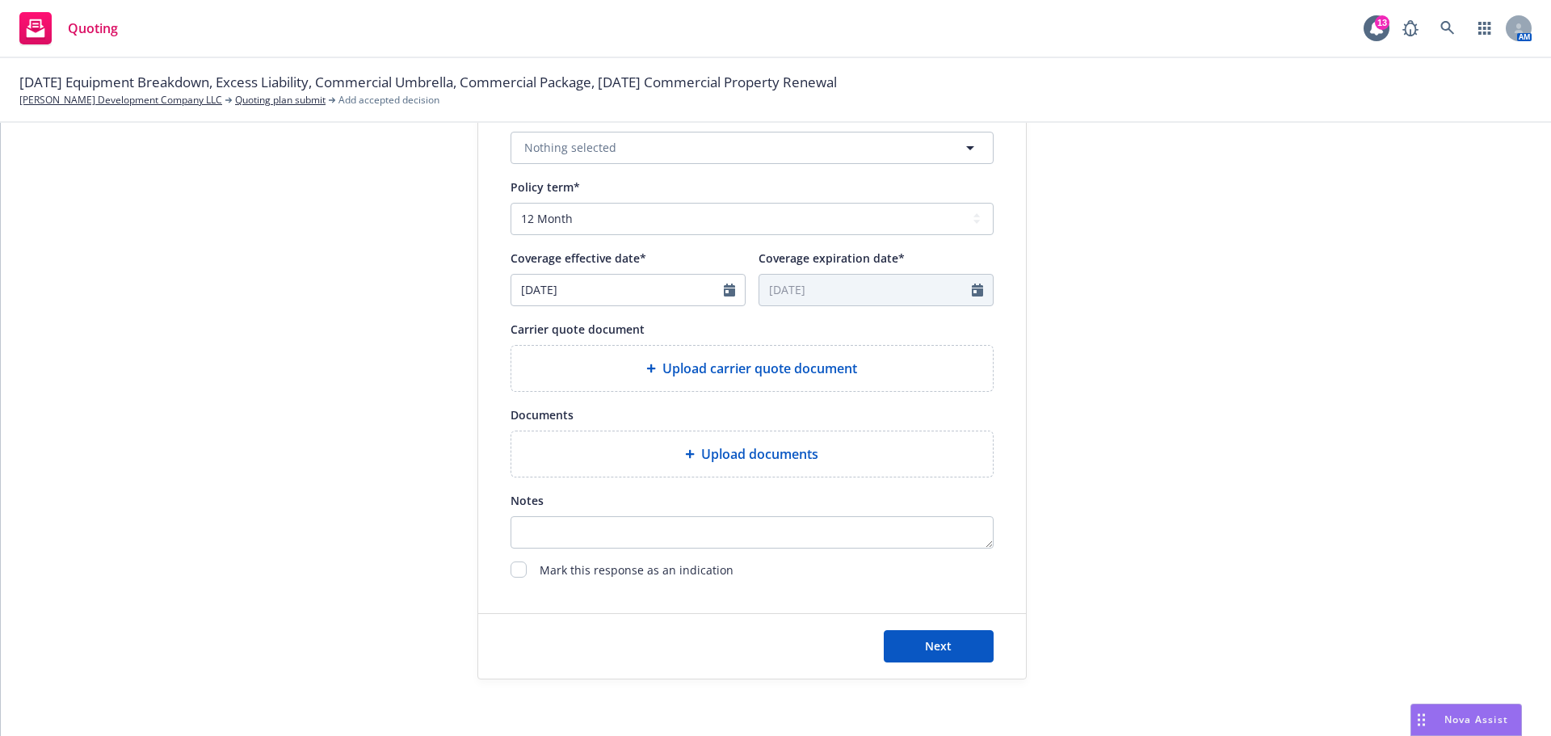
scroll to position [600, 0]
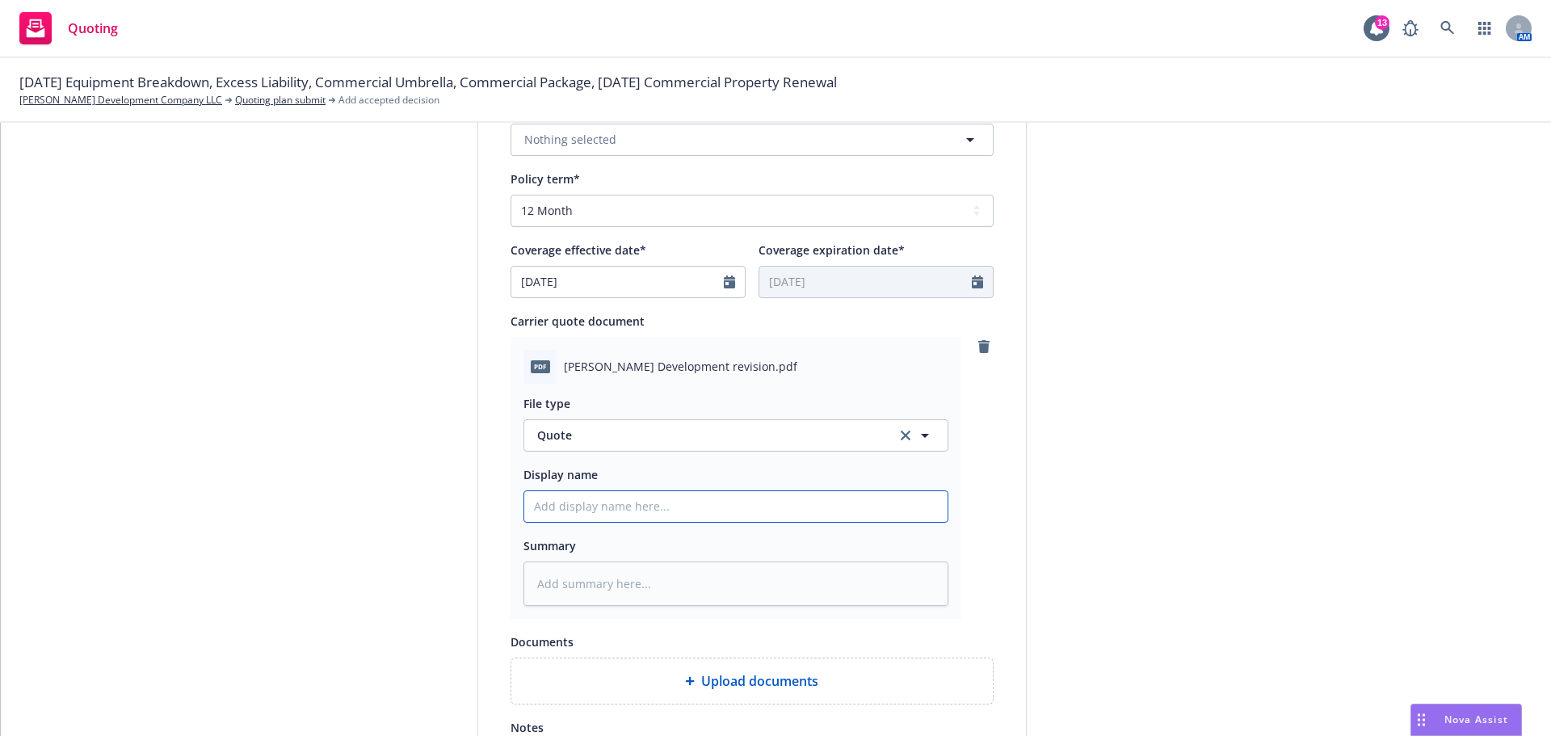
click at [625, 507] on input "Display name" at bounding box center [735, 506] width 423 height 31
click at [530, 510] on input "Display name" at bounding box center [735, 506] width 423 height 31
click at [545, 581] on textarea at bounding box center [736, 584] width 425 height 44
